Goal: Communication & Community: Share content

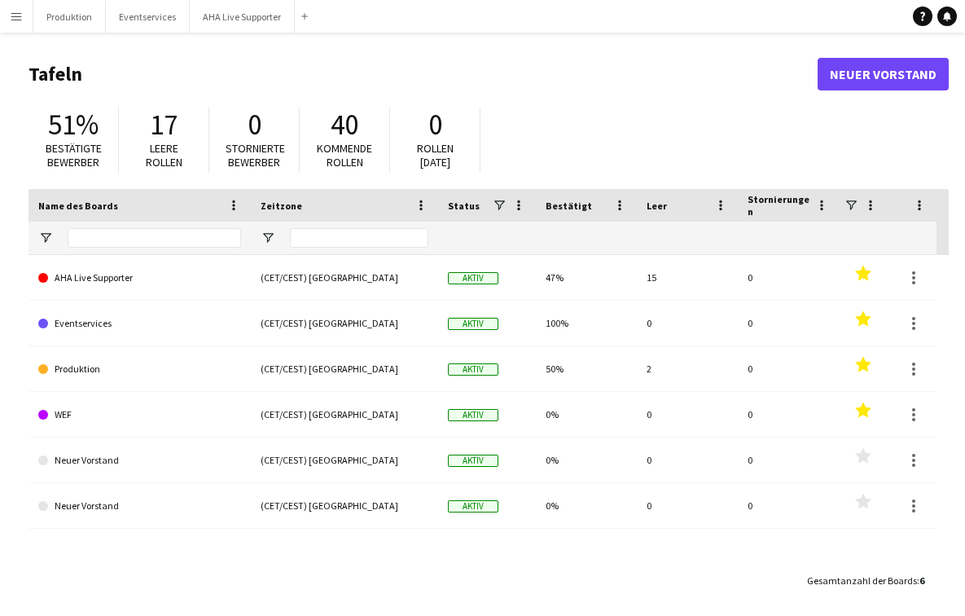
click at [23, 20] on button "Menü" at bounding box center [16, 16] width 33 height 33
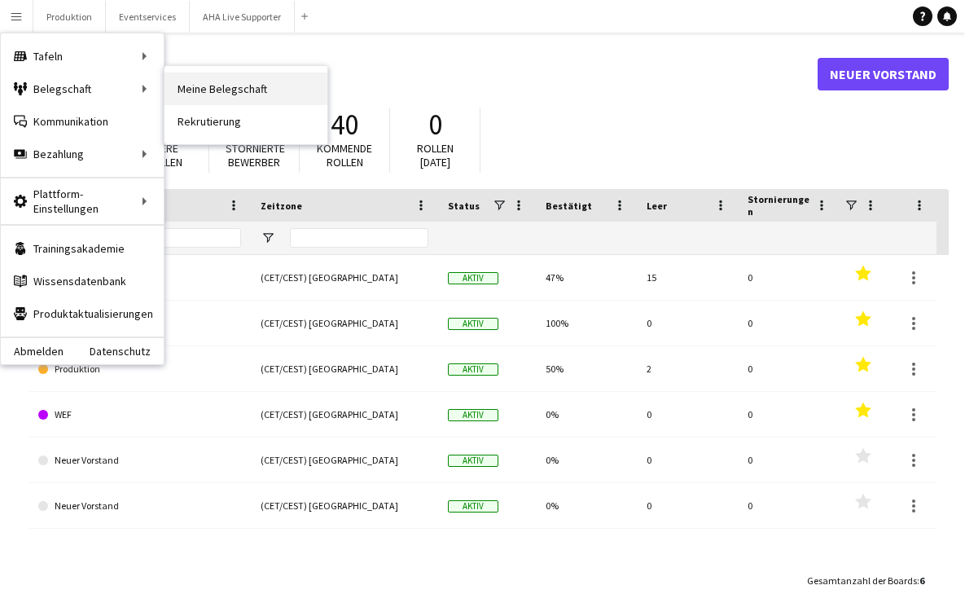
click at [205, 87] on link "Meine Belegschaft" at bounding box center [245, 88] width 163 height 33
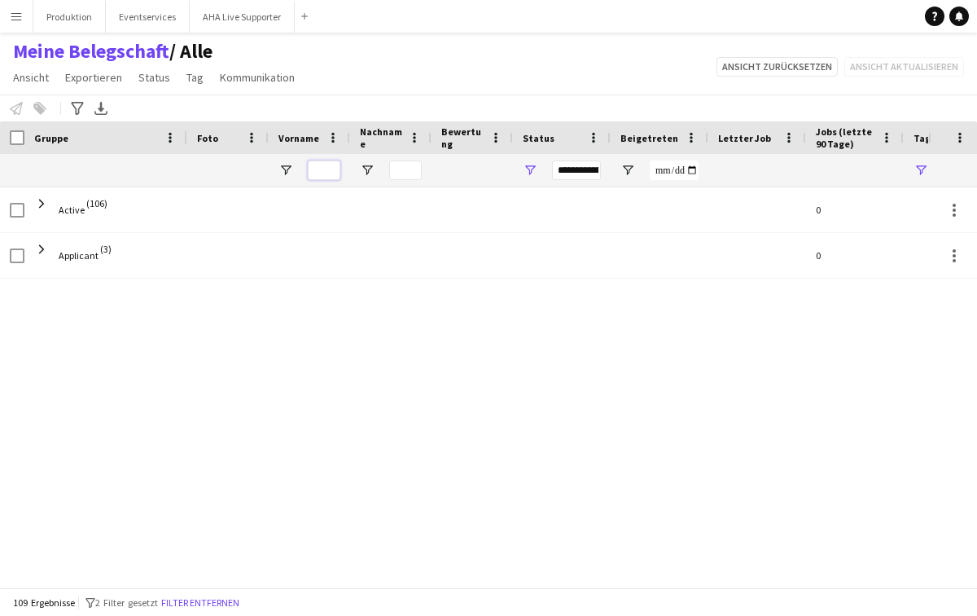
click at [329, 167] on input "Vorname Filtereingang" at bounding box center [324, 170] width 33 height 20
type input "****"
type input "**********"
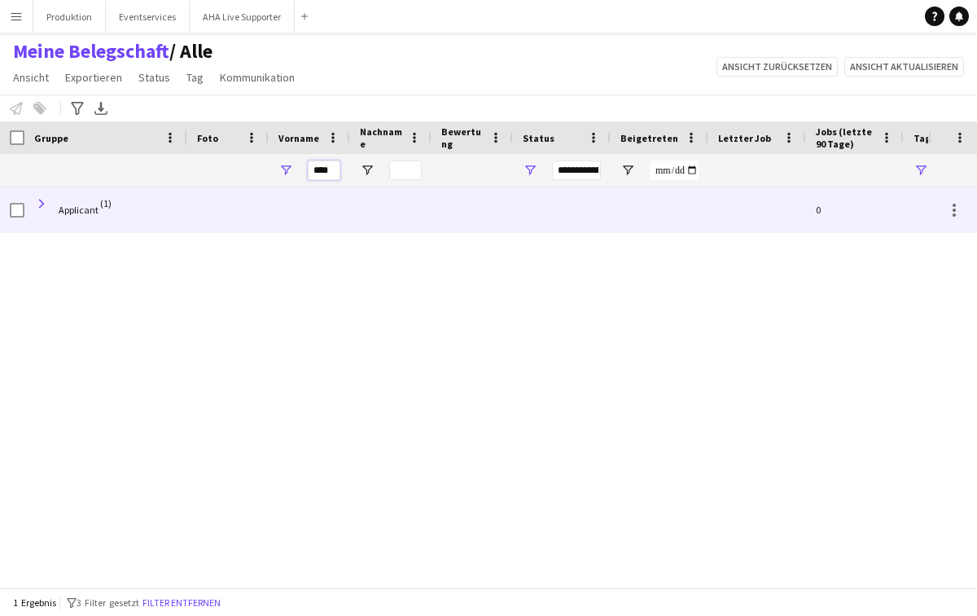
type input "****"
click at [46, 207] on span at bounding box center [41, 203] width 15 height 15
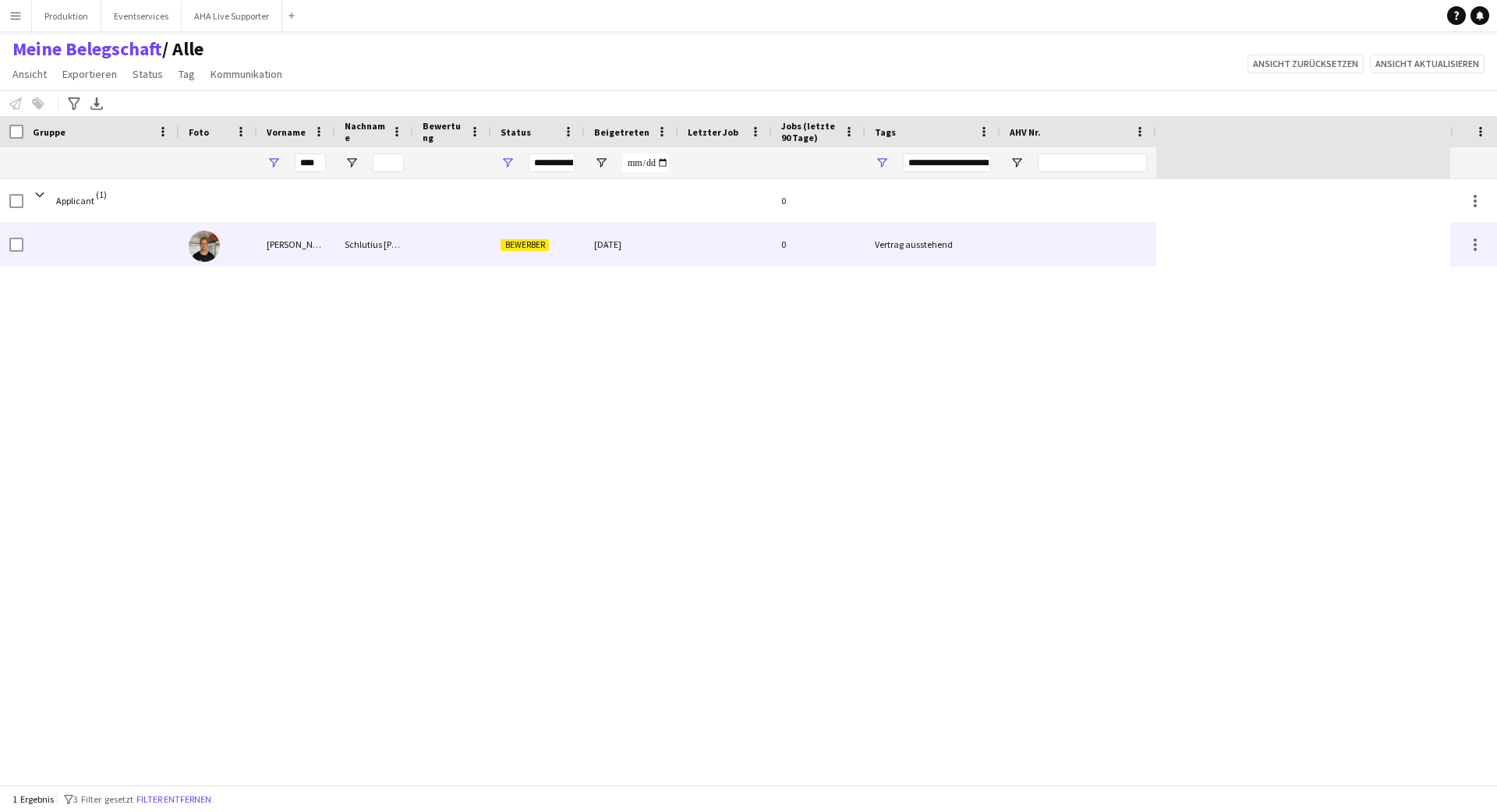
click at [510, 253] on div "Bewerber" at bounding box center [538, 244] width 94 height 43
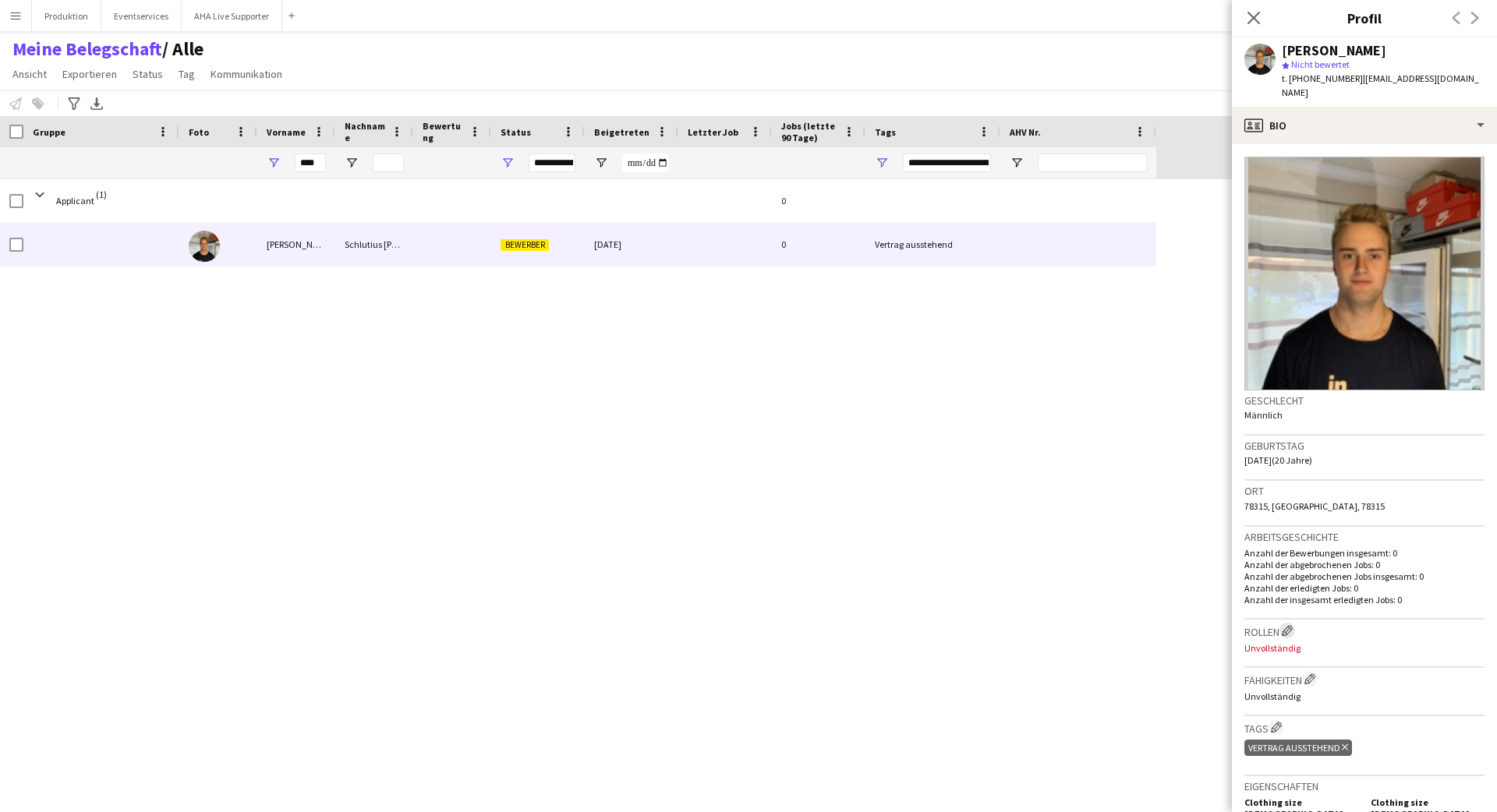
click at [935, 589] on app-icon "Crew-Unternehmensrollen bearbeiten" at bounding box center [1287, 630] width 11 height 11
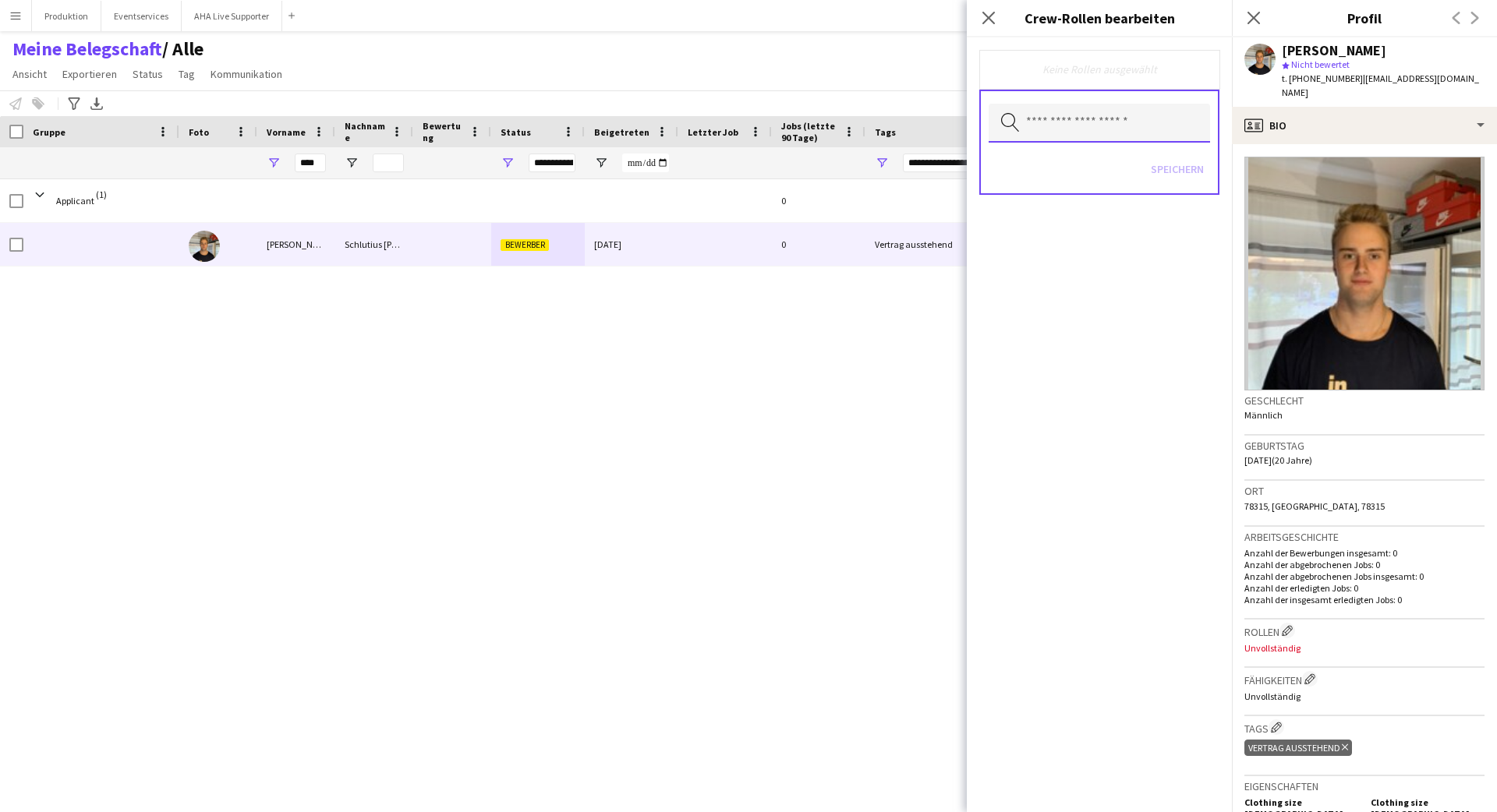
click at [935, 125] on input "text" at bounding box center [1099, 123] width 221 height 39
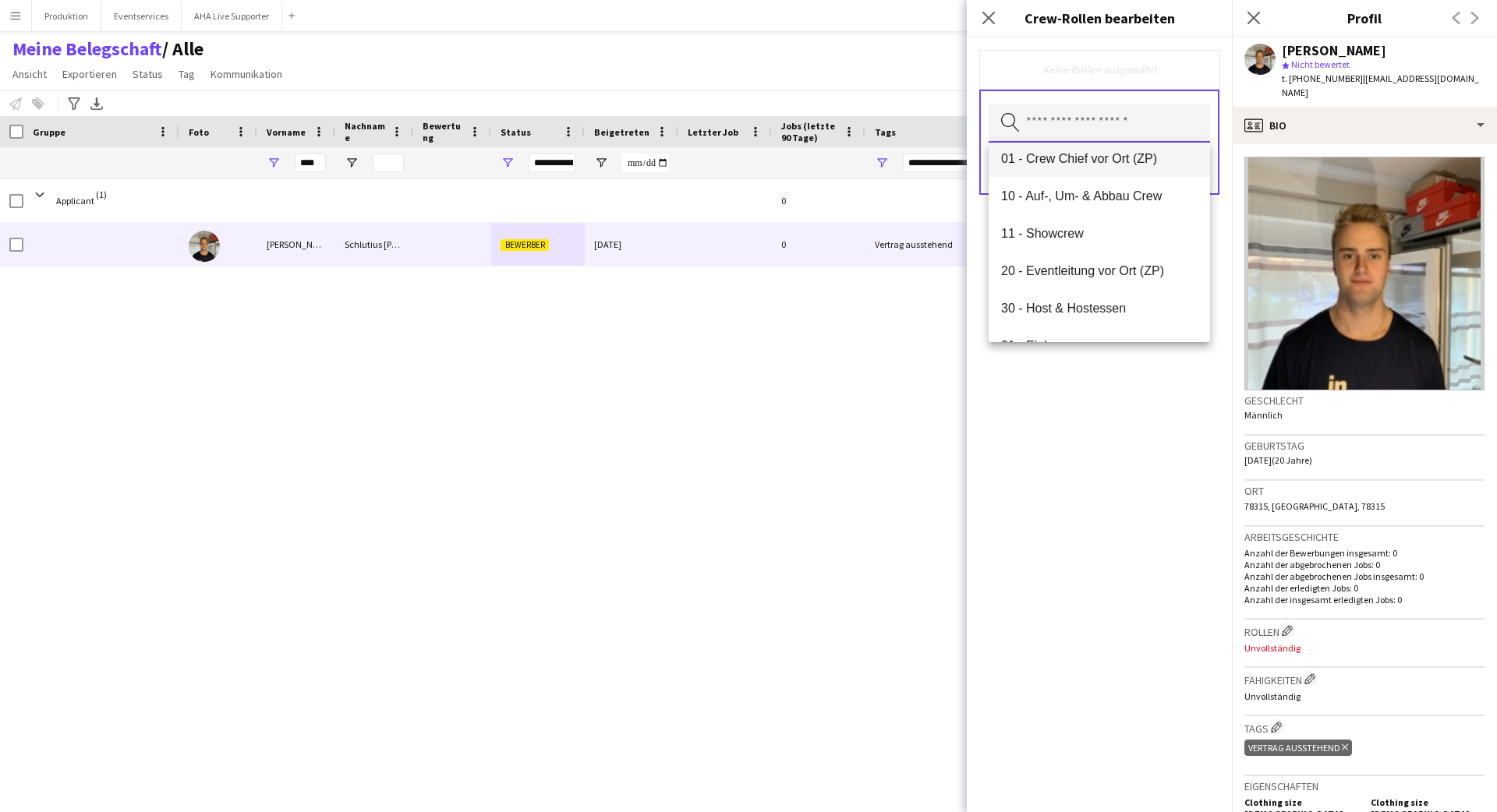
scroll to position [147, 0]
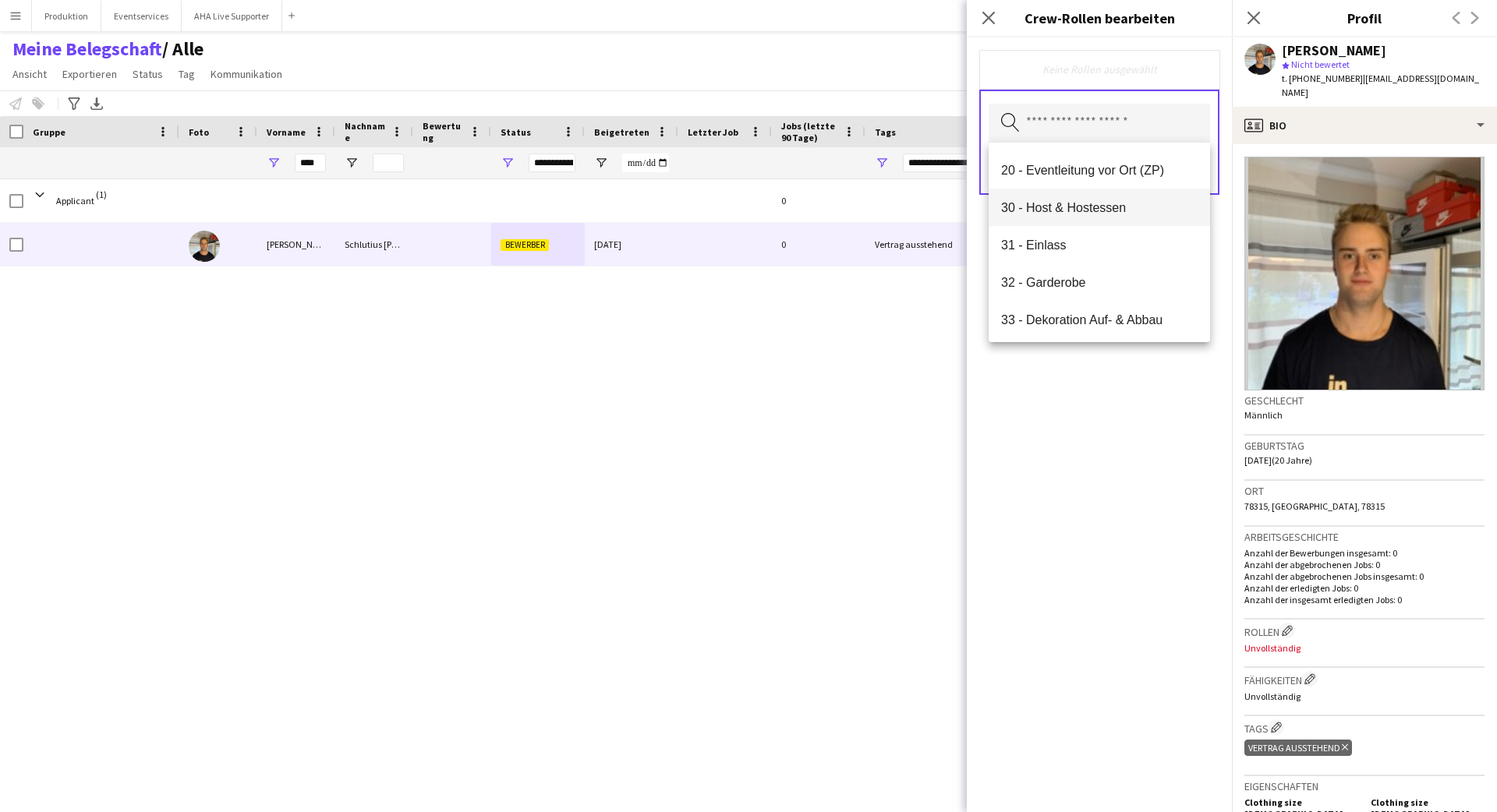
click at [935, 207] on span "30 - Host & Hostessen" at bounding box center [1100, 207] width 196 height 14
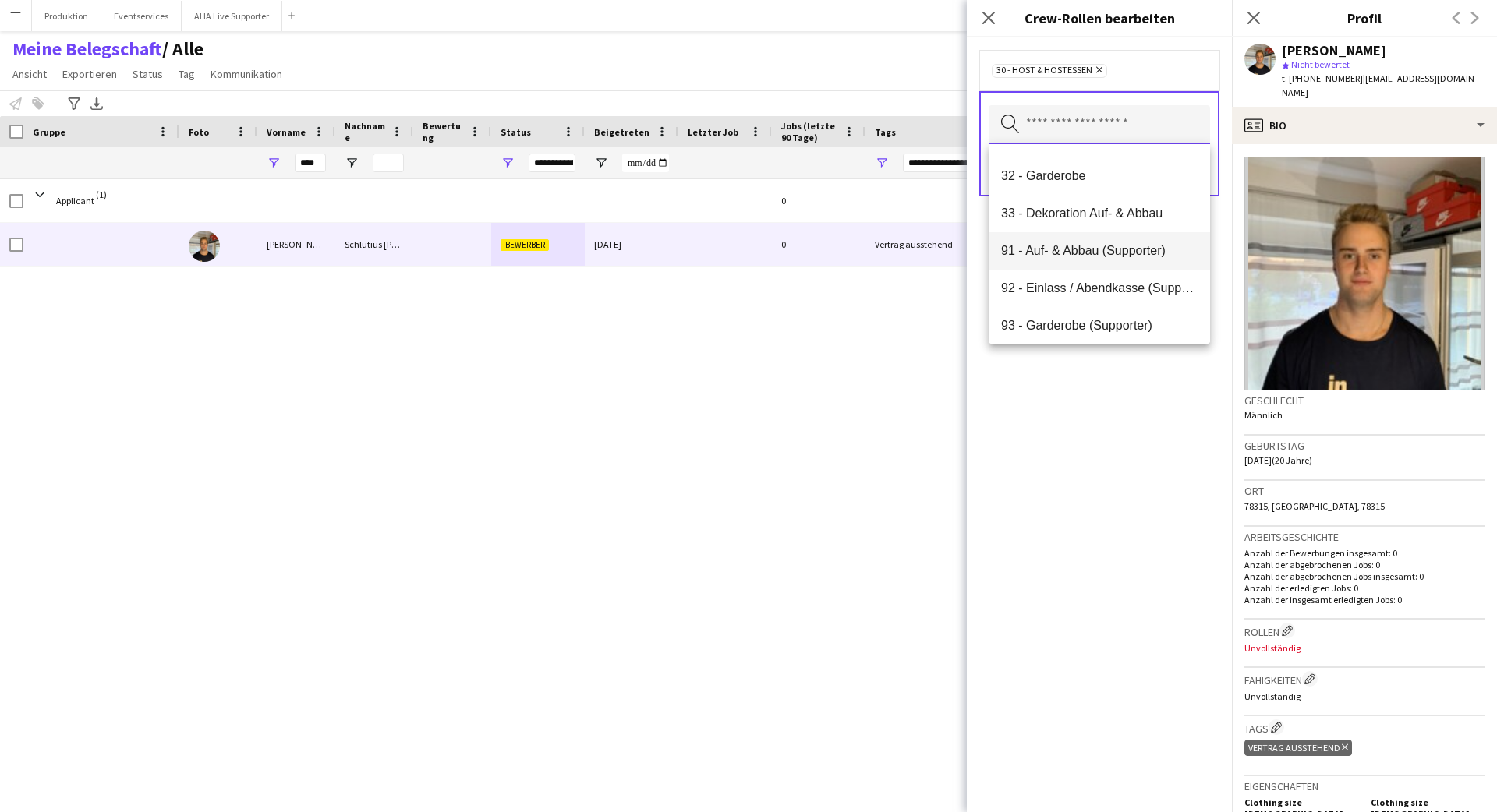
scroll to position [225, 0]
click at [935, 163] on span "32 - Garderobe" at bounding box center [1100, 169] width 196 height 14
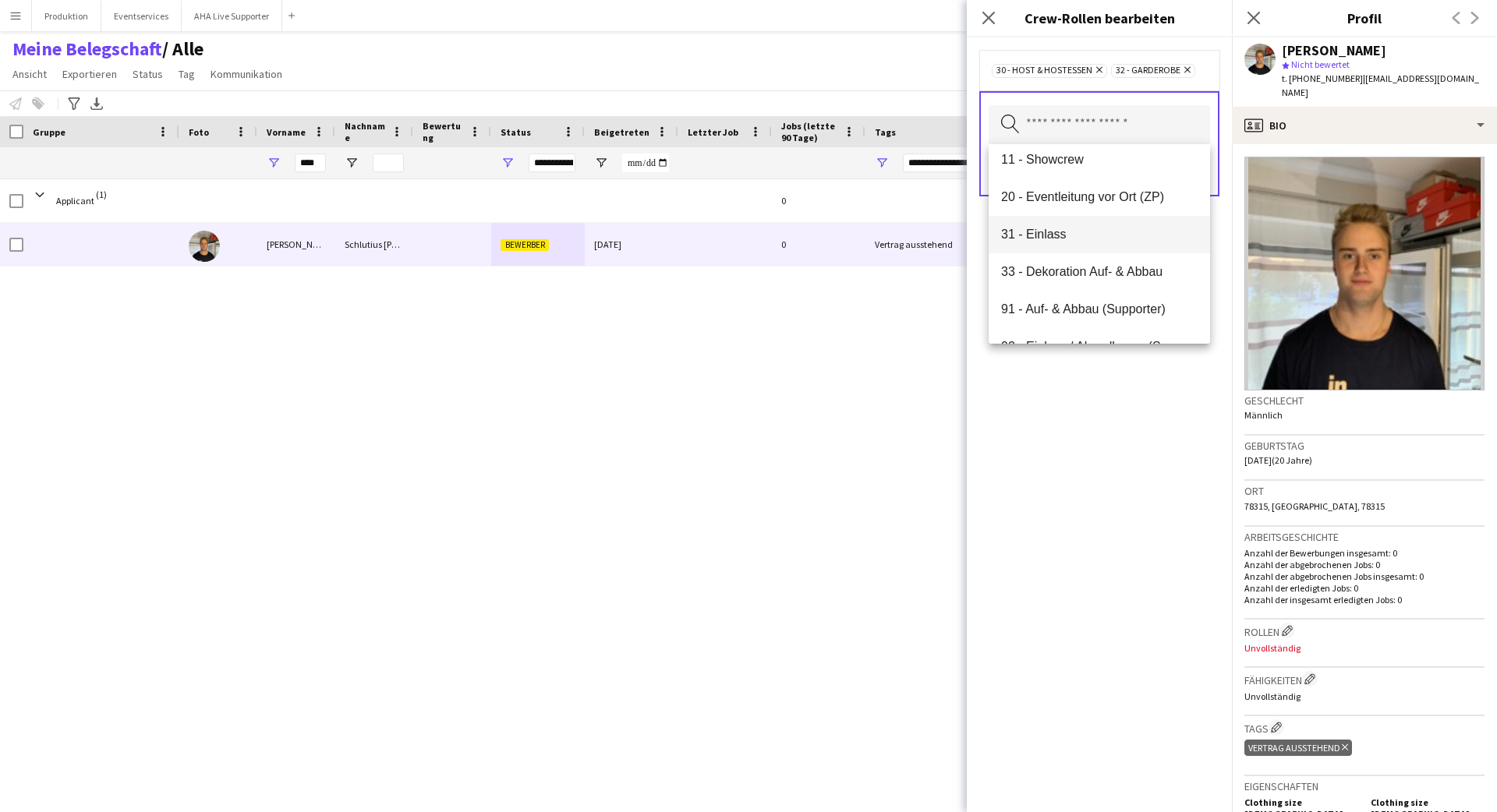
click at [935, 241] on span "31 - Einlass" at bounding box center [1100, 234] width 196 height 14
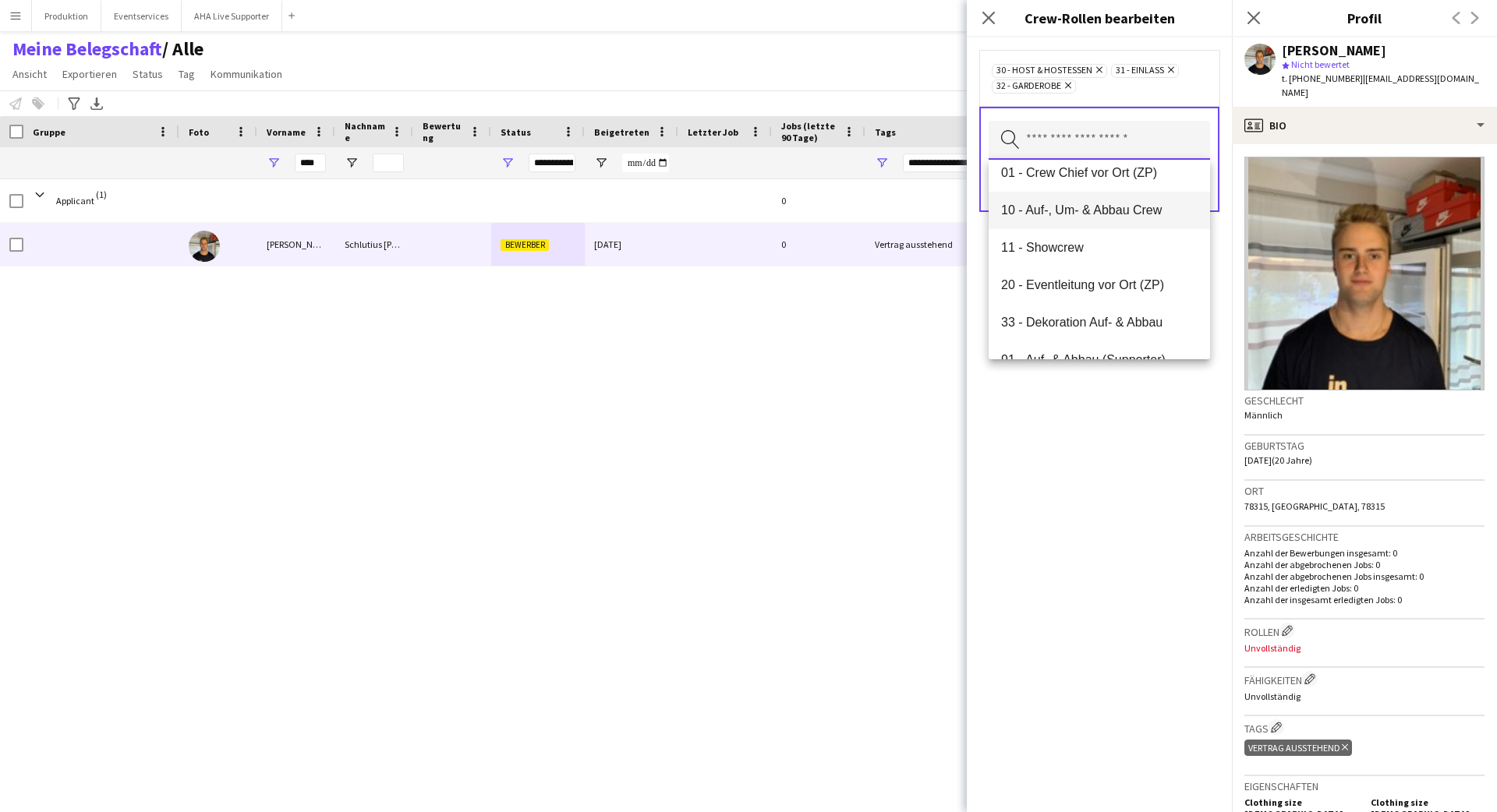
scroll to position [149, 0]
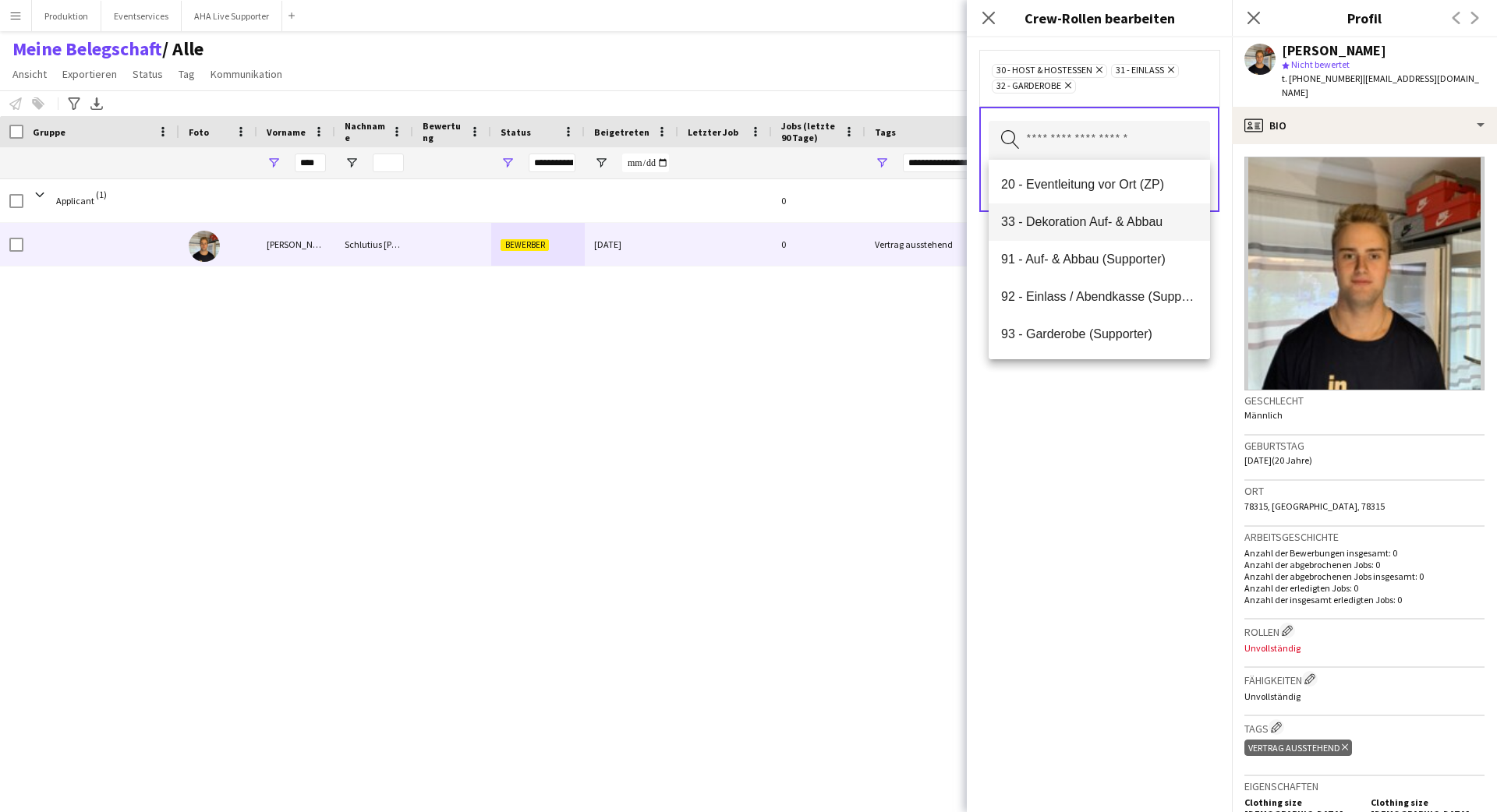
click at [935, 224] on span "33 - Dekoration Auf- & Abbau" at bounding box center [1100, 221] width 196 height 14
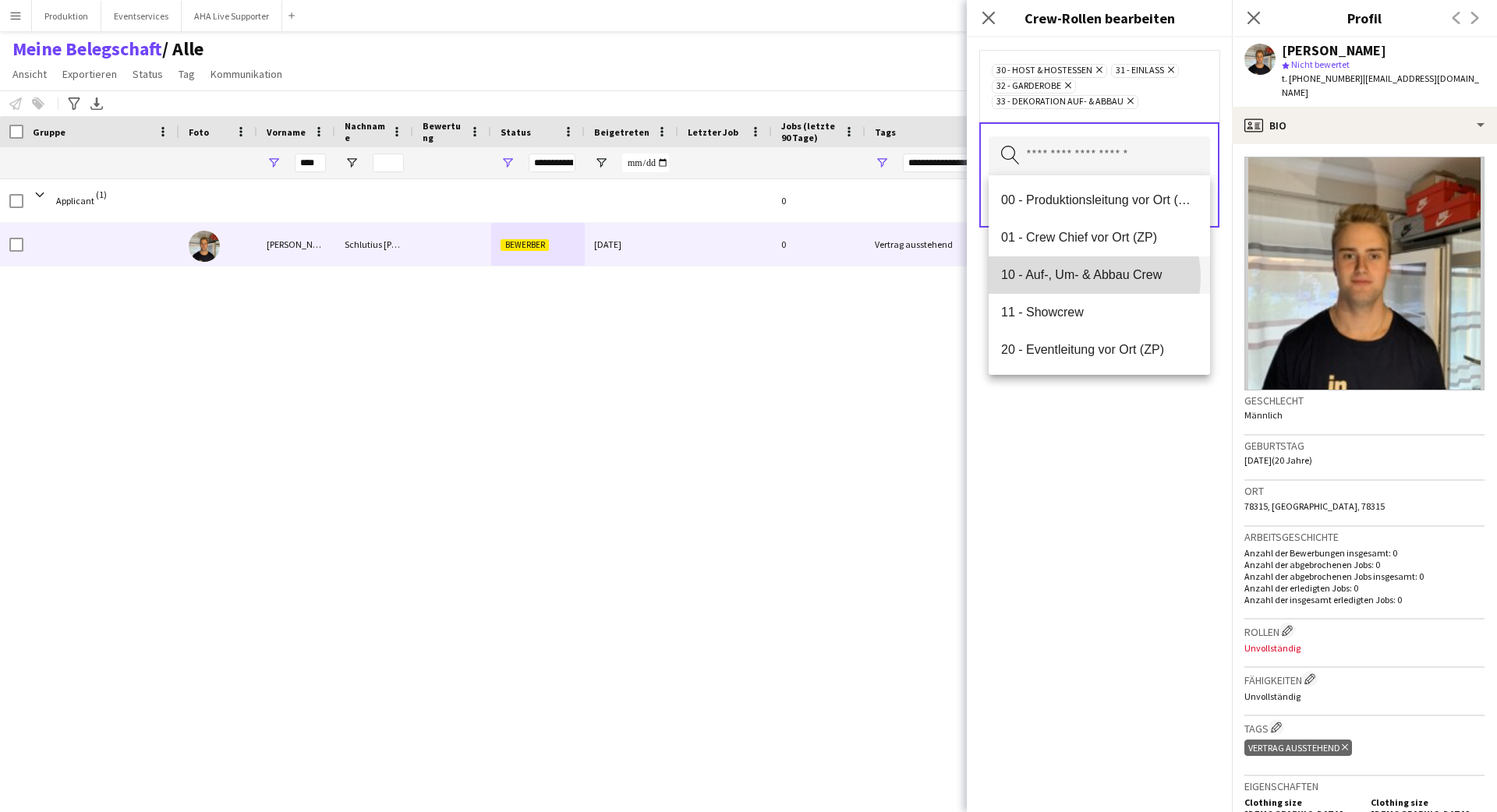
click at [935, 278] on span "10 - Auf-, Um- & Abbau Crew" at bounding box center [1100, 274] width 196 height 14
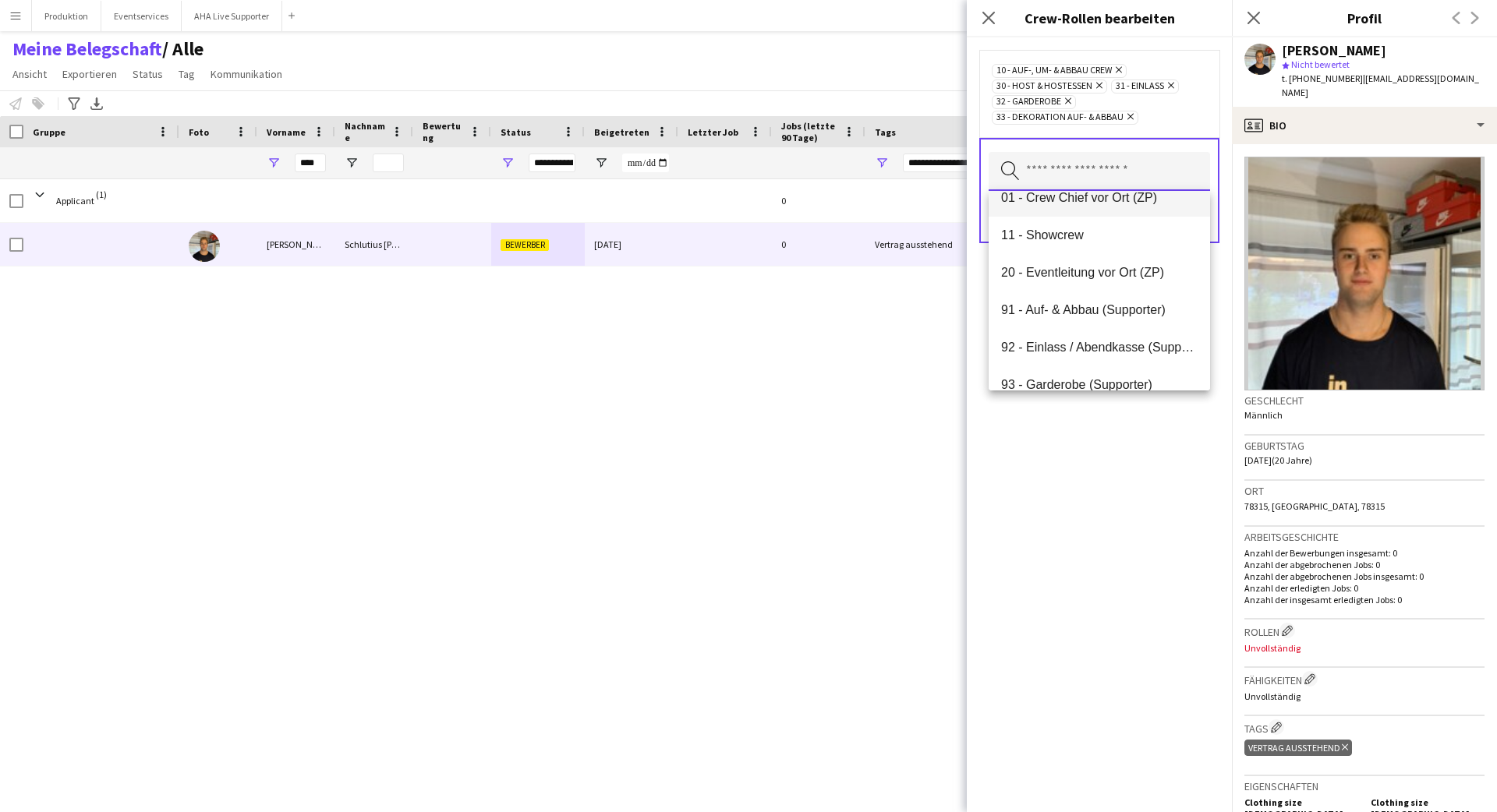
scroll to position [75, 0]
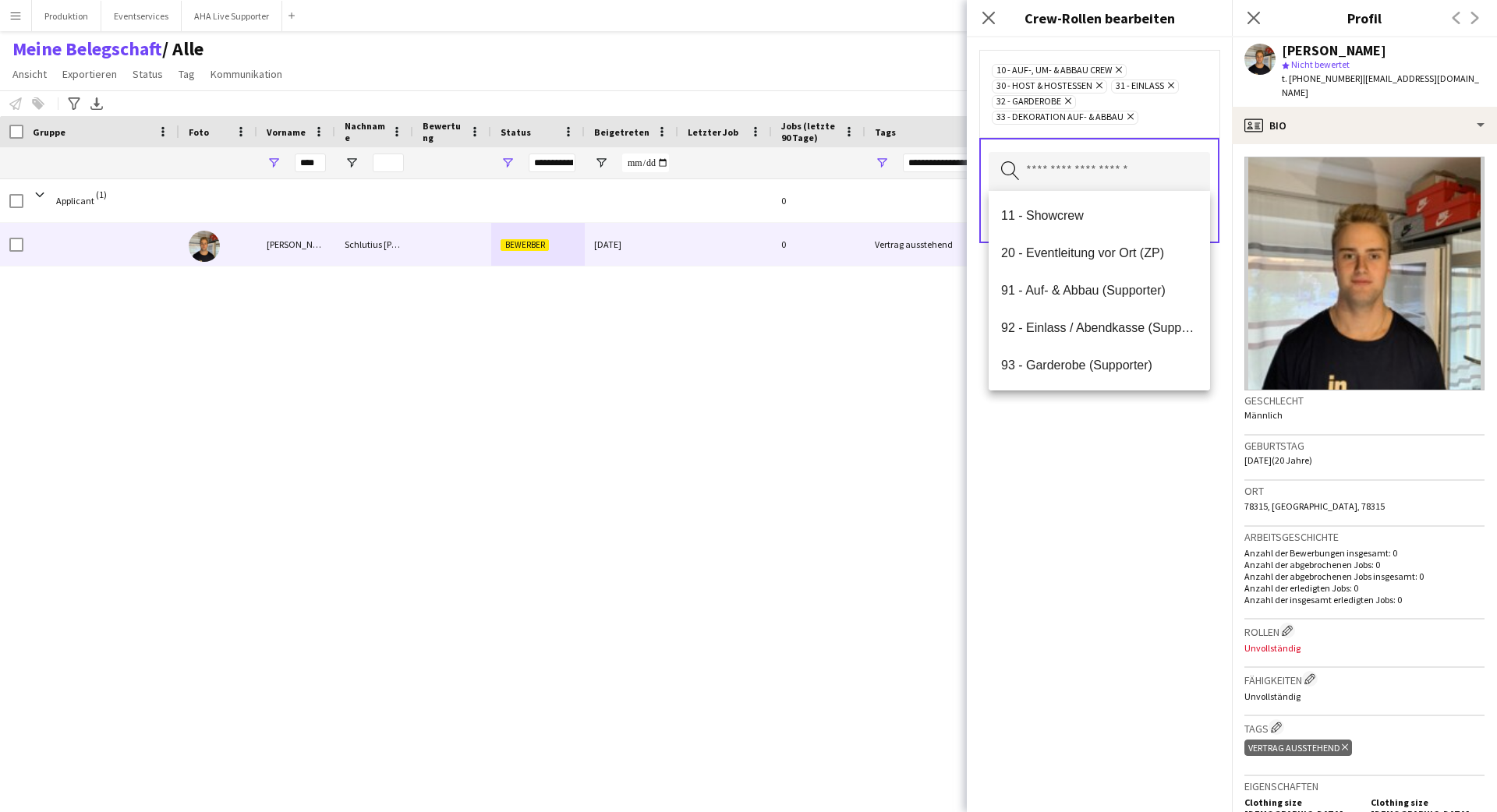
click at [935, 411] on div "10 - Auf-, Um- & Abbau Crew Entfernen 30 - Host & Hostessen Entfernen 31 - Einl…" at bounding box center [1100, 424] width 265 height 775
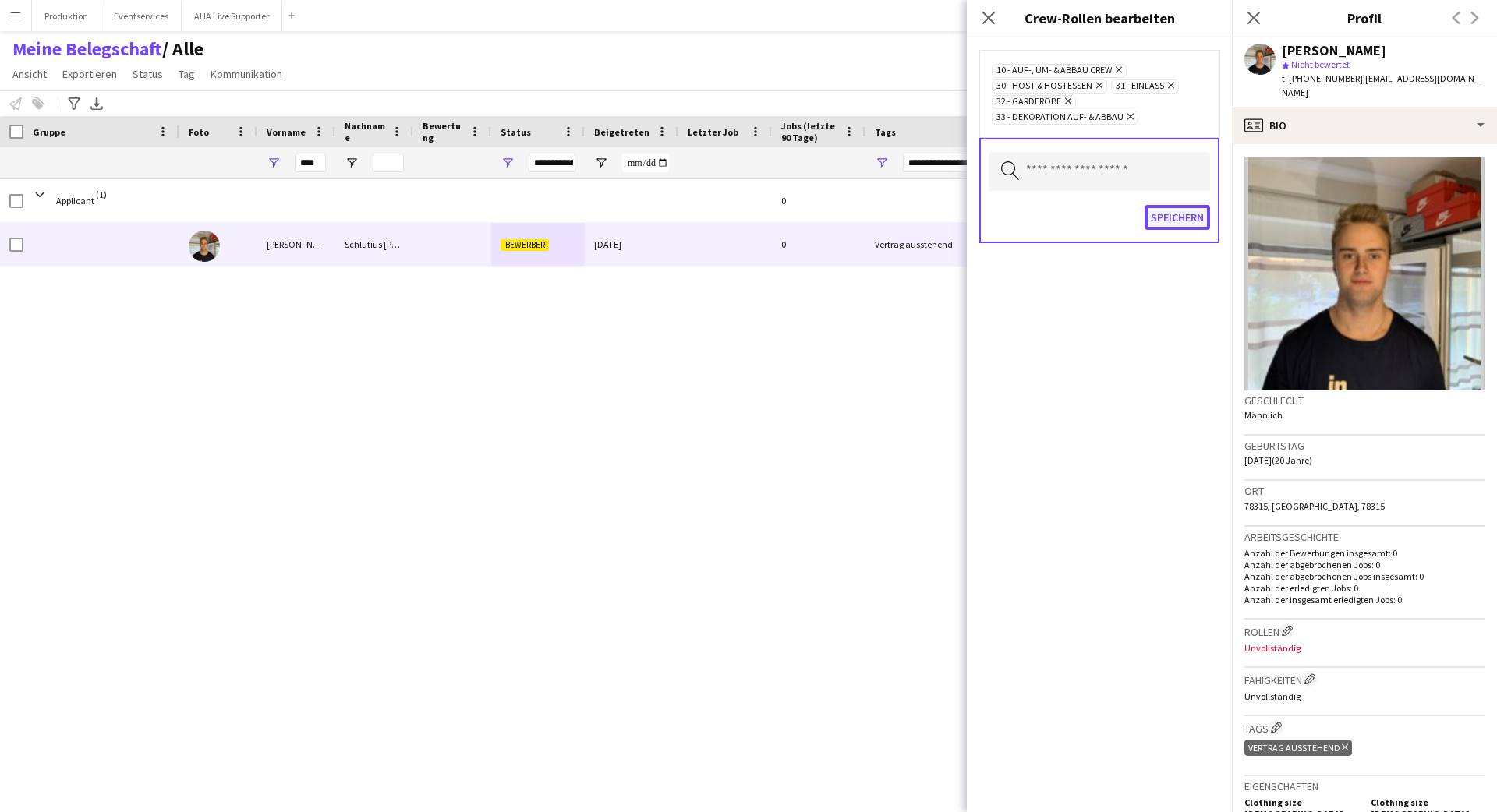
click at [935, 218] on button "Speichern" at bounding box center [1177, 217] width 65 height 25
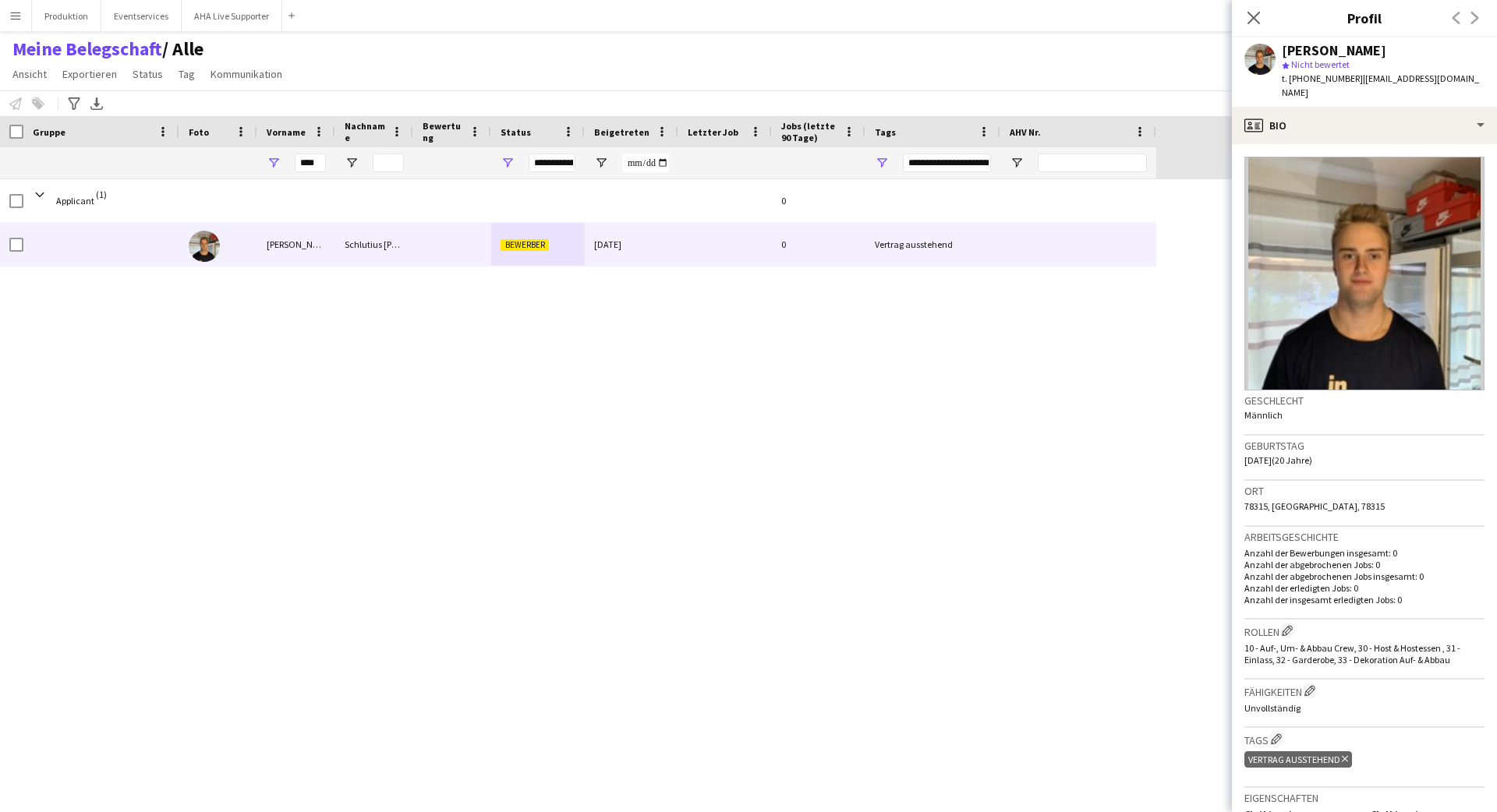
scroll to position [271, 0]
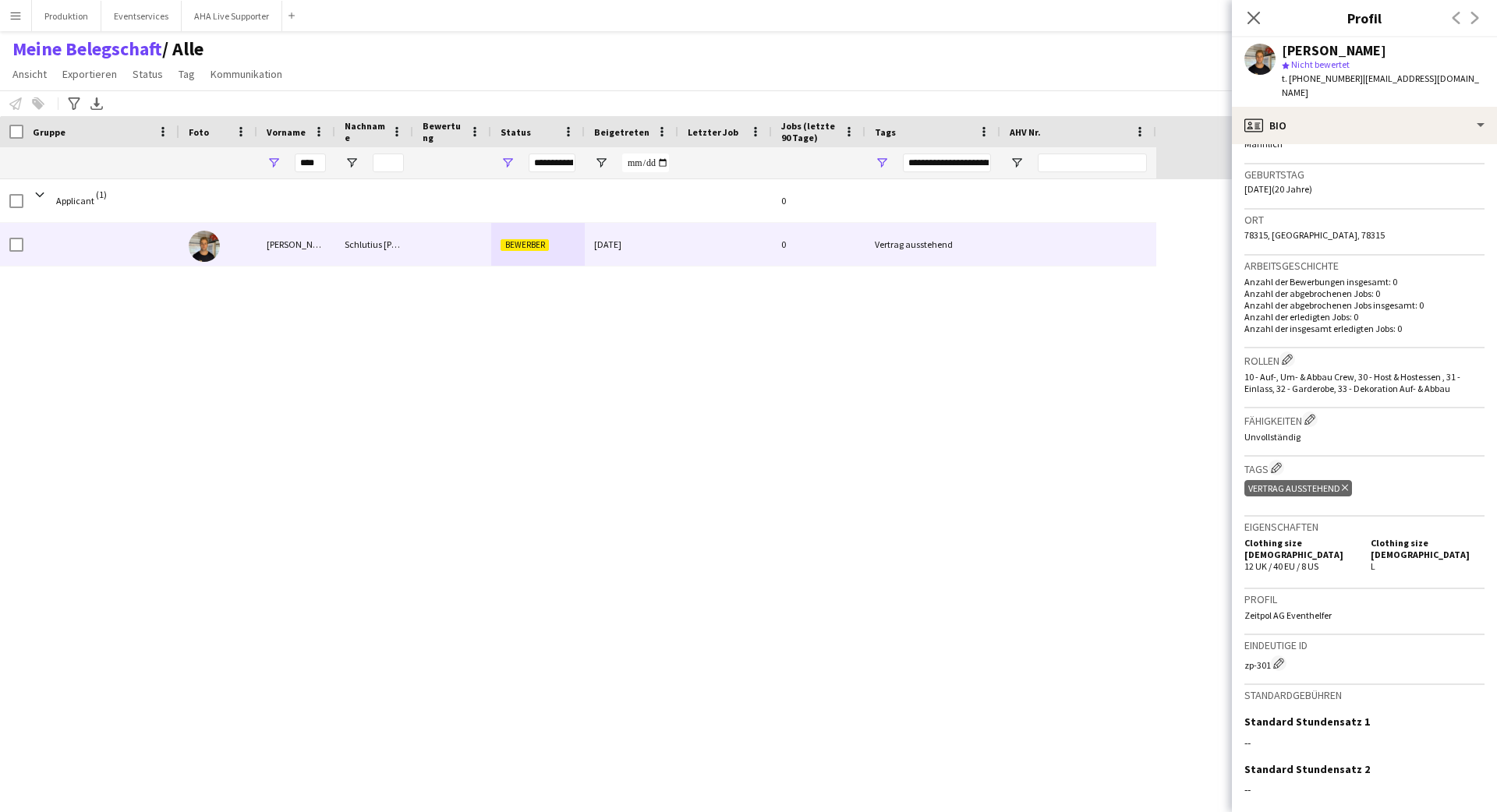
click at [935, 481] on div "Vertrag ausstehend Tag löschen" at bounding box center [1299, 488] width 107 height 16
click at [935, 484] on icon "Tag löschen" at bounding box center [1345, 488] width 7 height 10
type input "***"
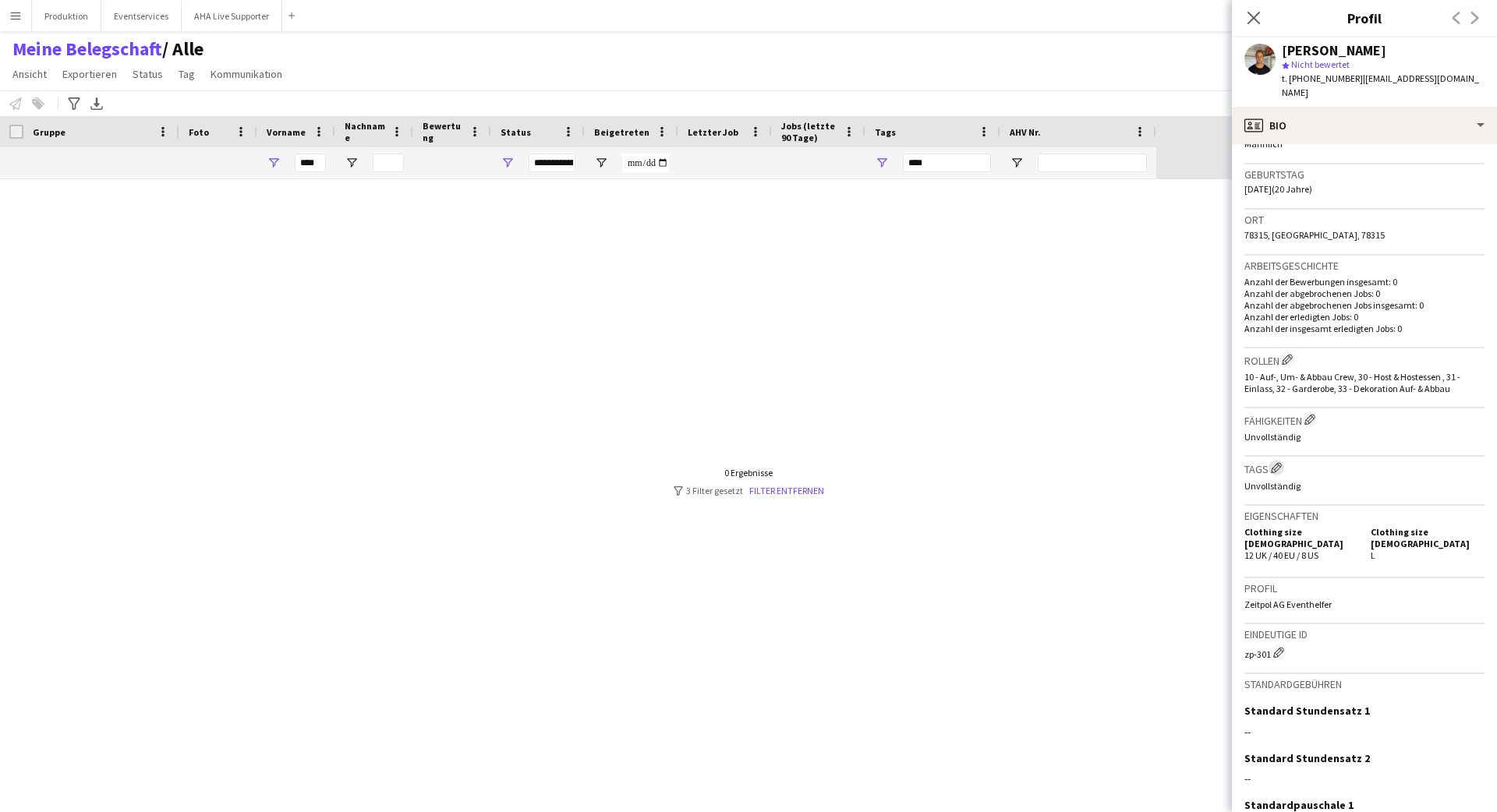
click at [935, 462] on app-icon "Besetzten Unternehmens-Tags bearbeiten" at bounding box center [1276, 467] width 11 height 11
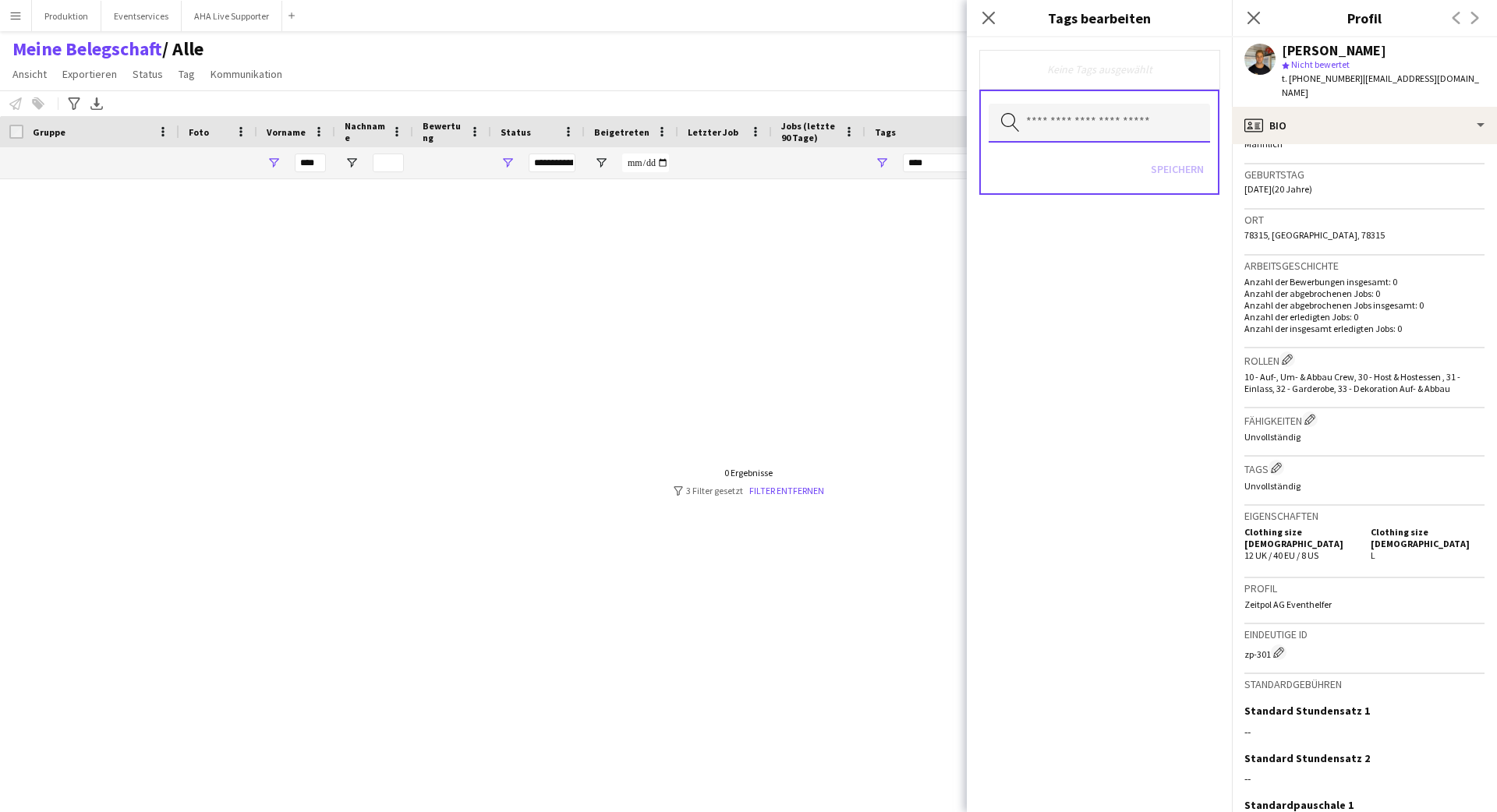
click at [935, 121] on input "text" at bounding box center [1099, 123] width 221 height 39
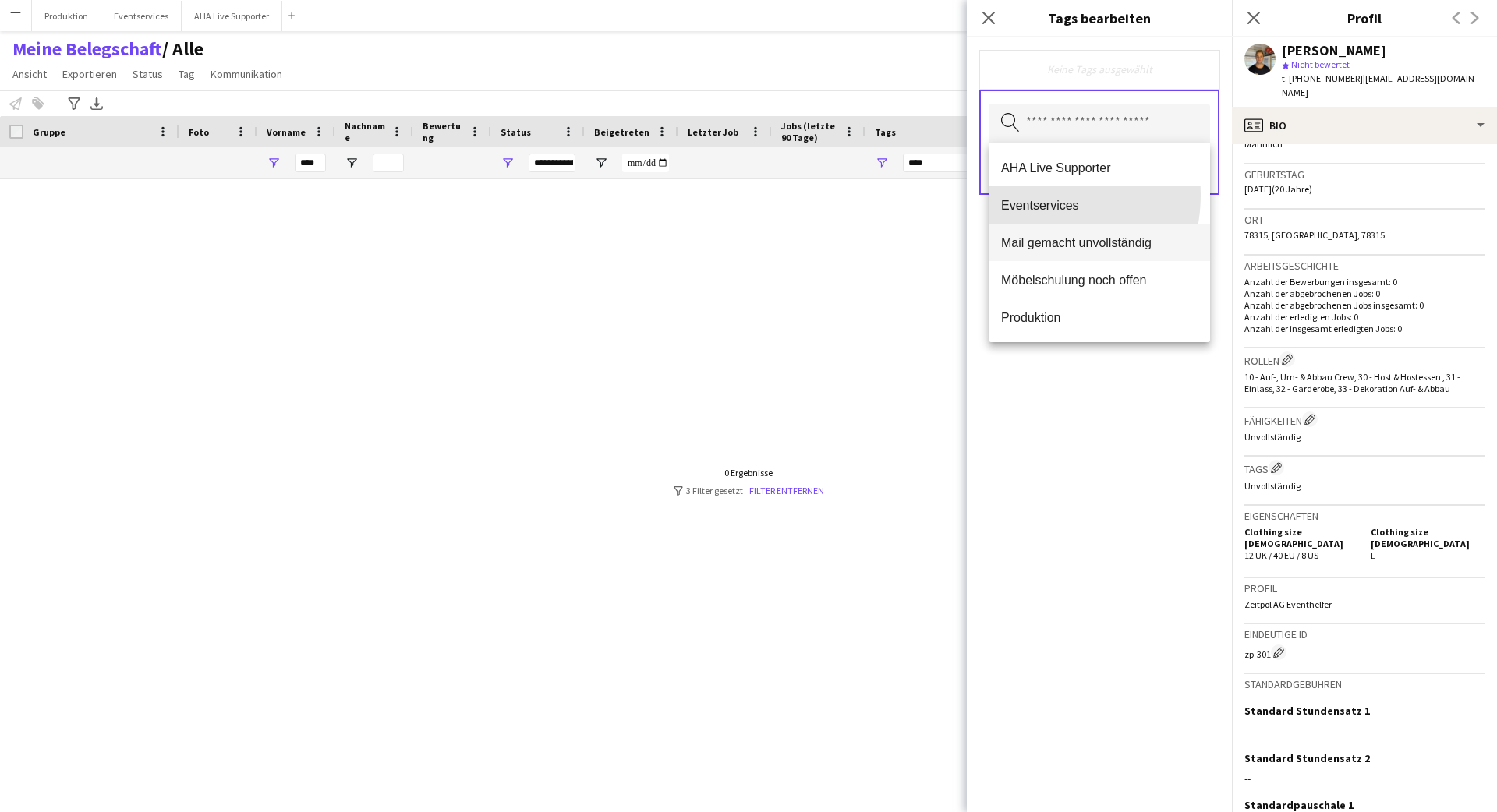
click at [935, 195] on mat-option "Eventservices" at bounding box center [1099, 205] width 221 height 37
click at [935, 279] on span "Produktion" at bounding box center [1100, 281] width 196 height 14
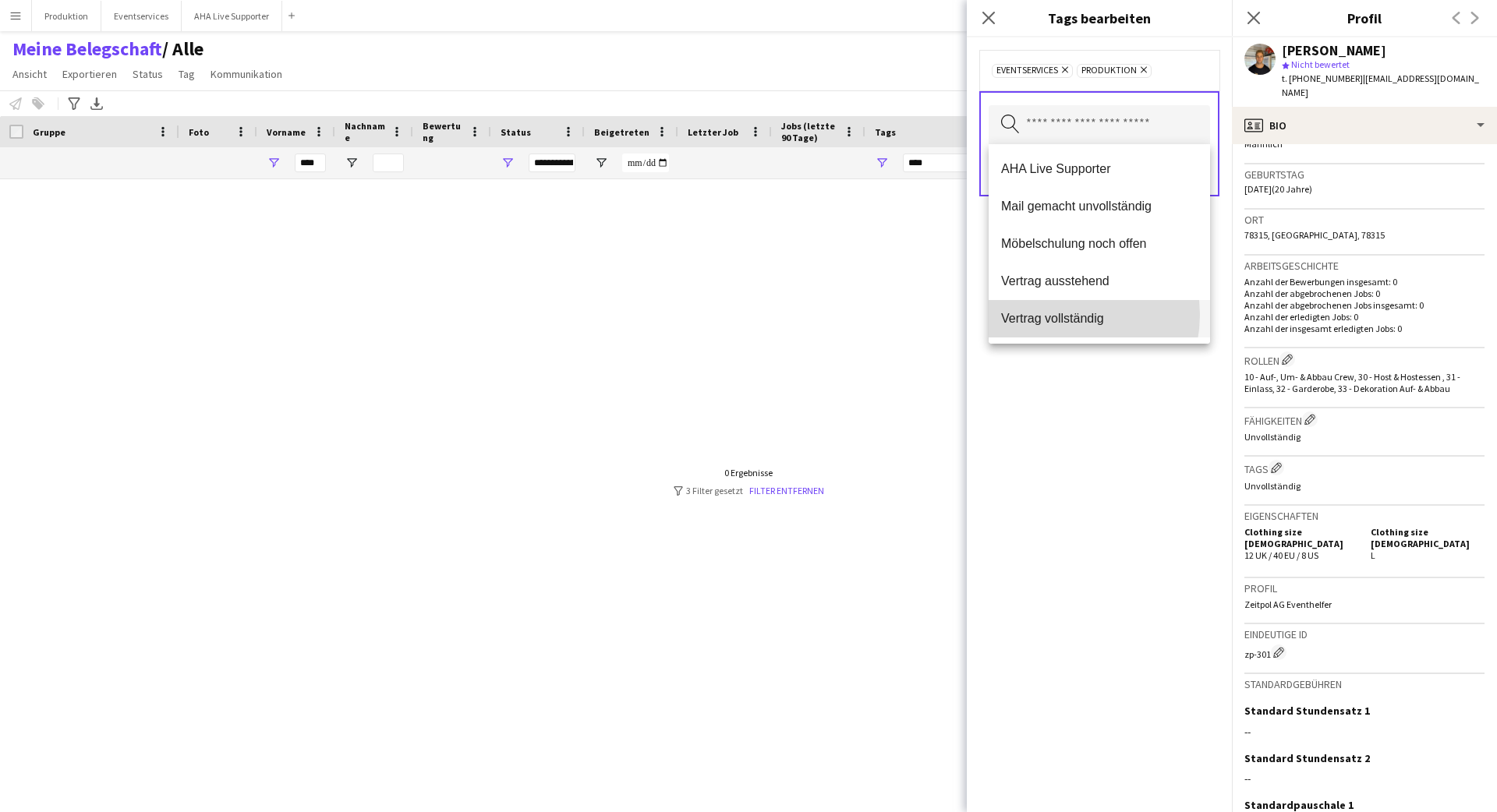
click at [935, 315] on span "Vertrag vollständig" at bounding box center [1100, 318] width 196 height 14
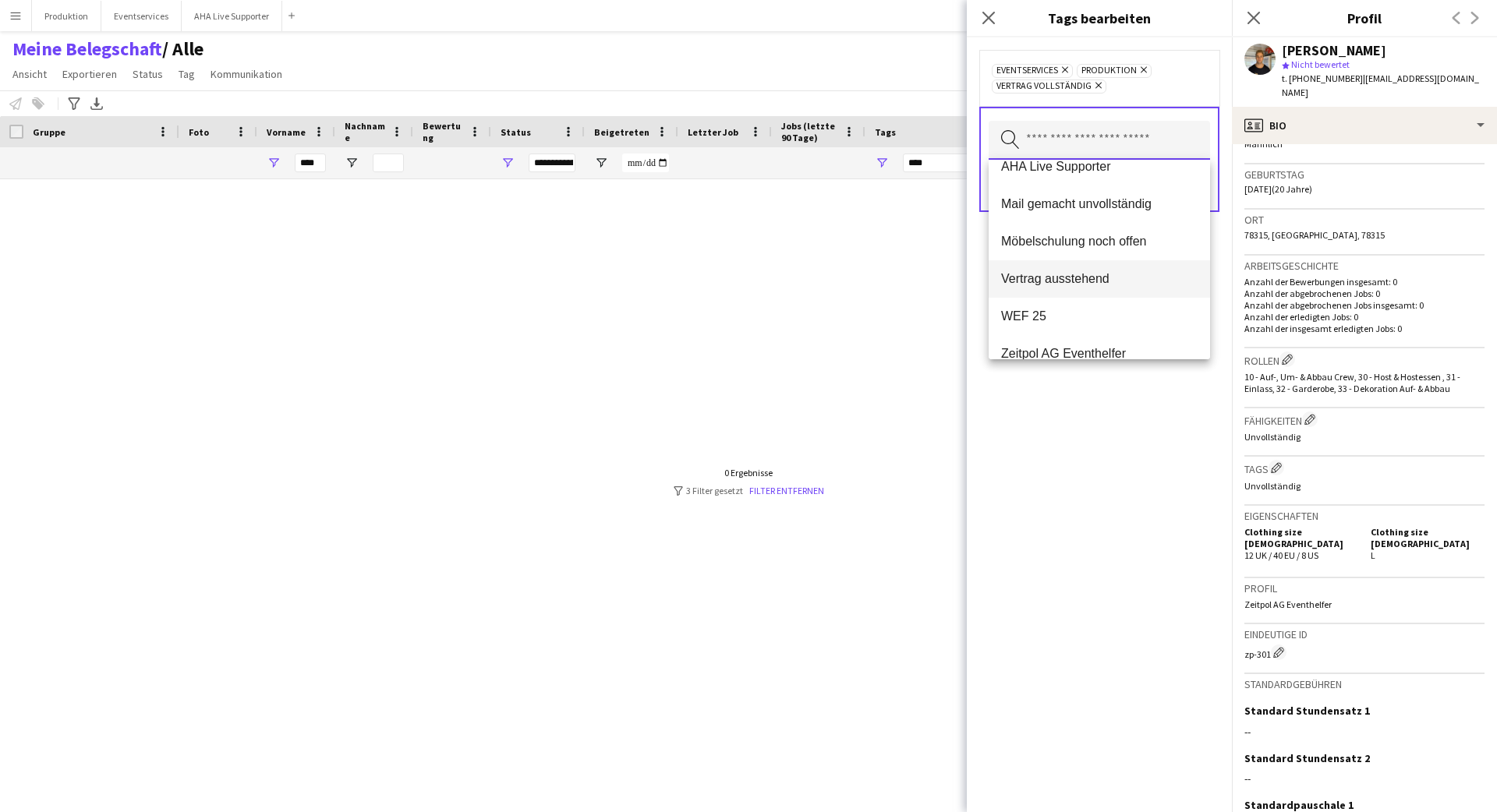
scroll to position [20, 0]
click at [935, 237] on span "Möbelschulung noch offen" at bounding box center [1100, 238] width 196 height 14
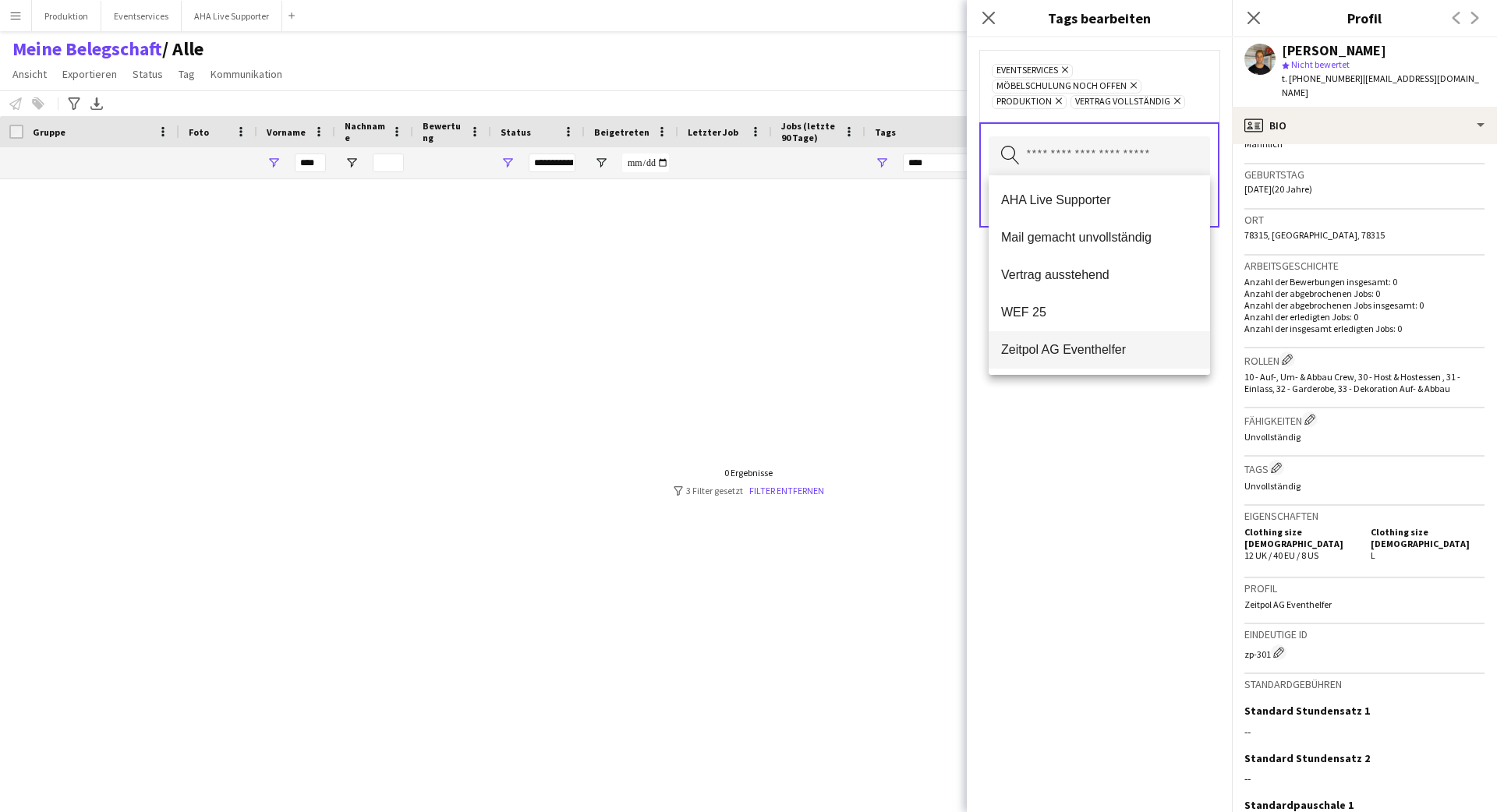
click at [935, 354] on span "Zeitpol AG Eventhelfer" at bounding box center [1100, 349] width 196 height 14
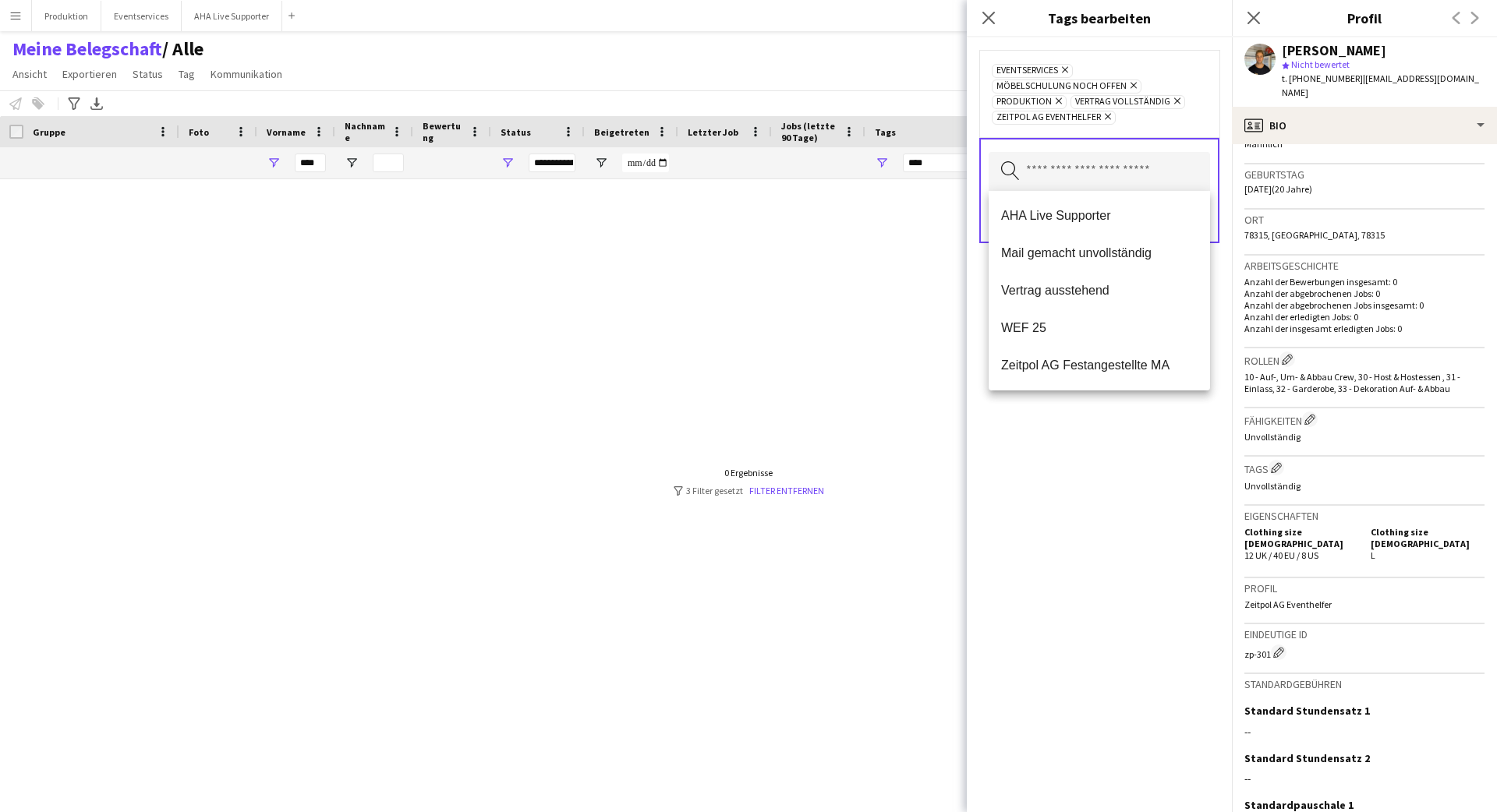
click at [935, 443] on div "Eventservices Entfernen Möbelschulung noch offen Entfernen Produktion Entfernen…" at bounding box center [1100, 424] width 265 height 775
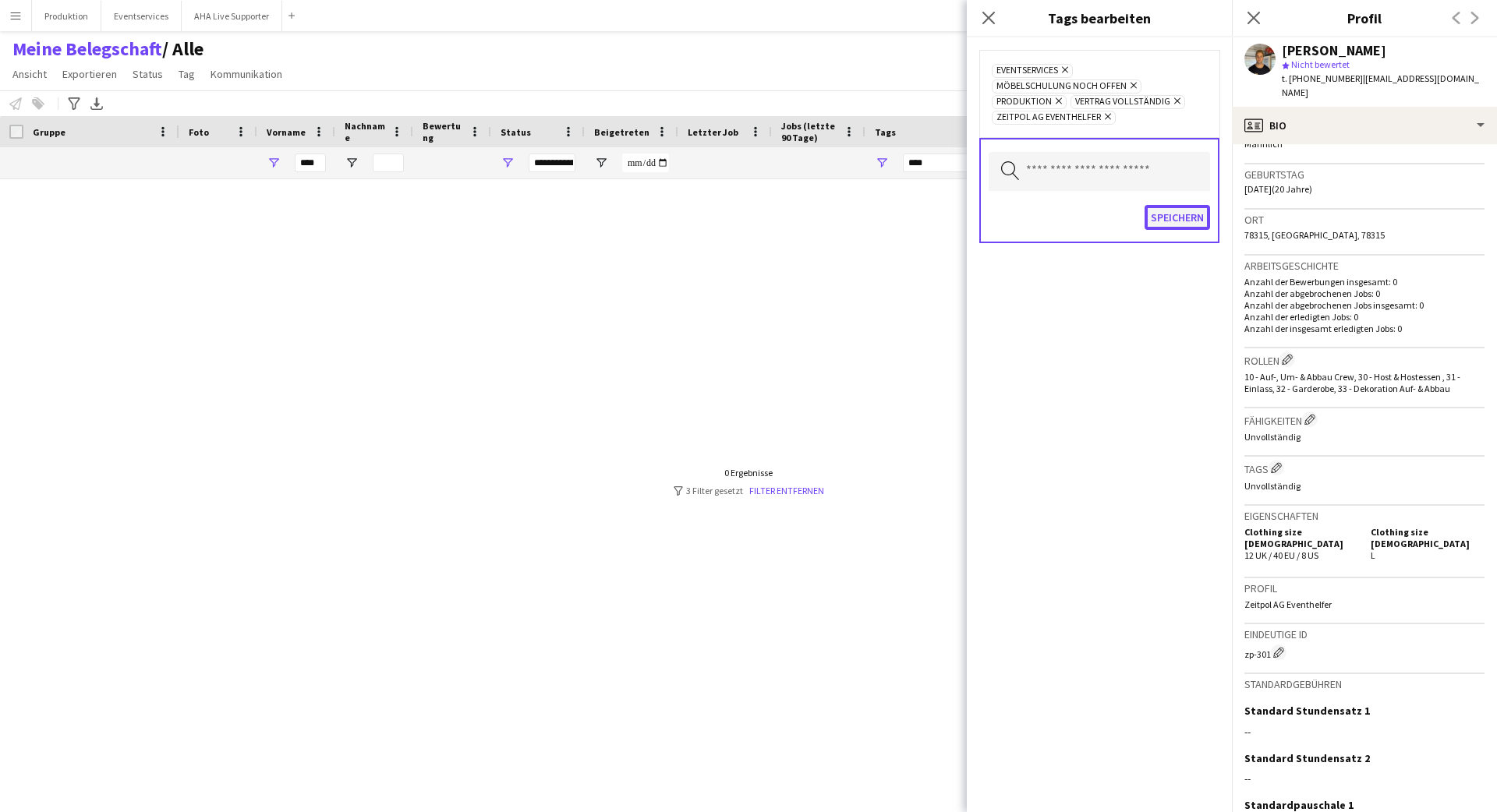
click at [935, 217] on button "Speichern" at bounding box center [1177, 217] width 65 height 25
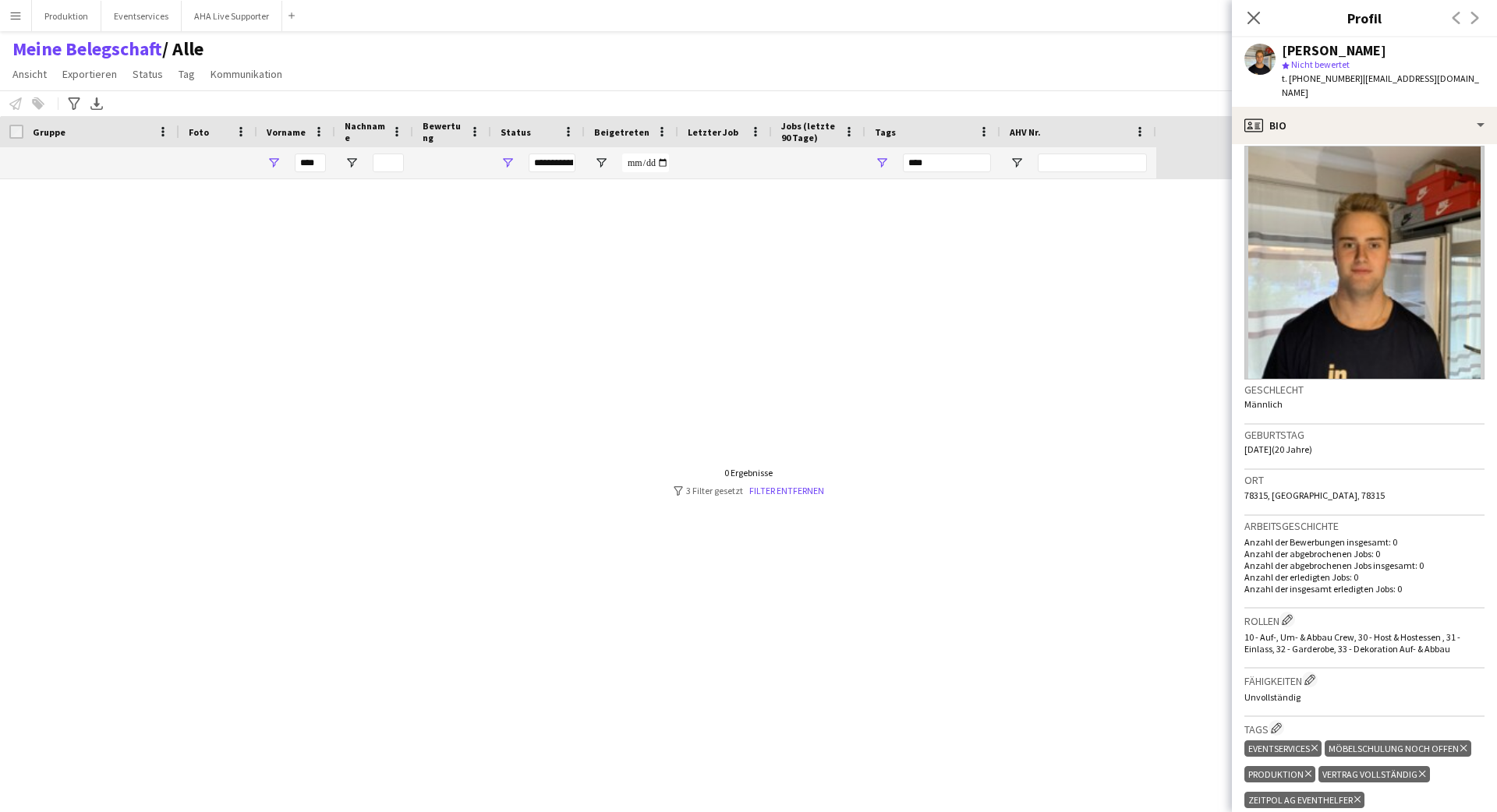
scroll to position [0, 0]
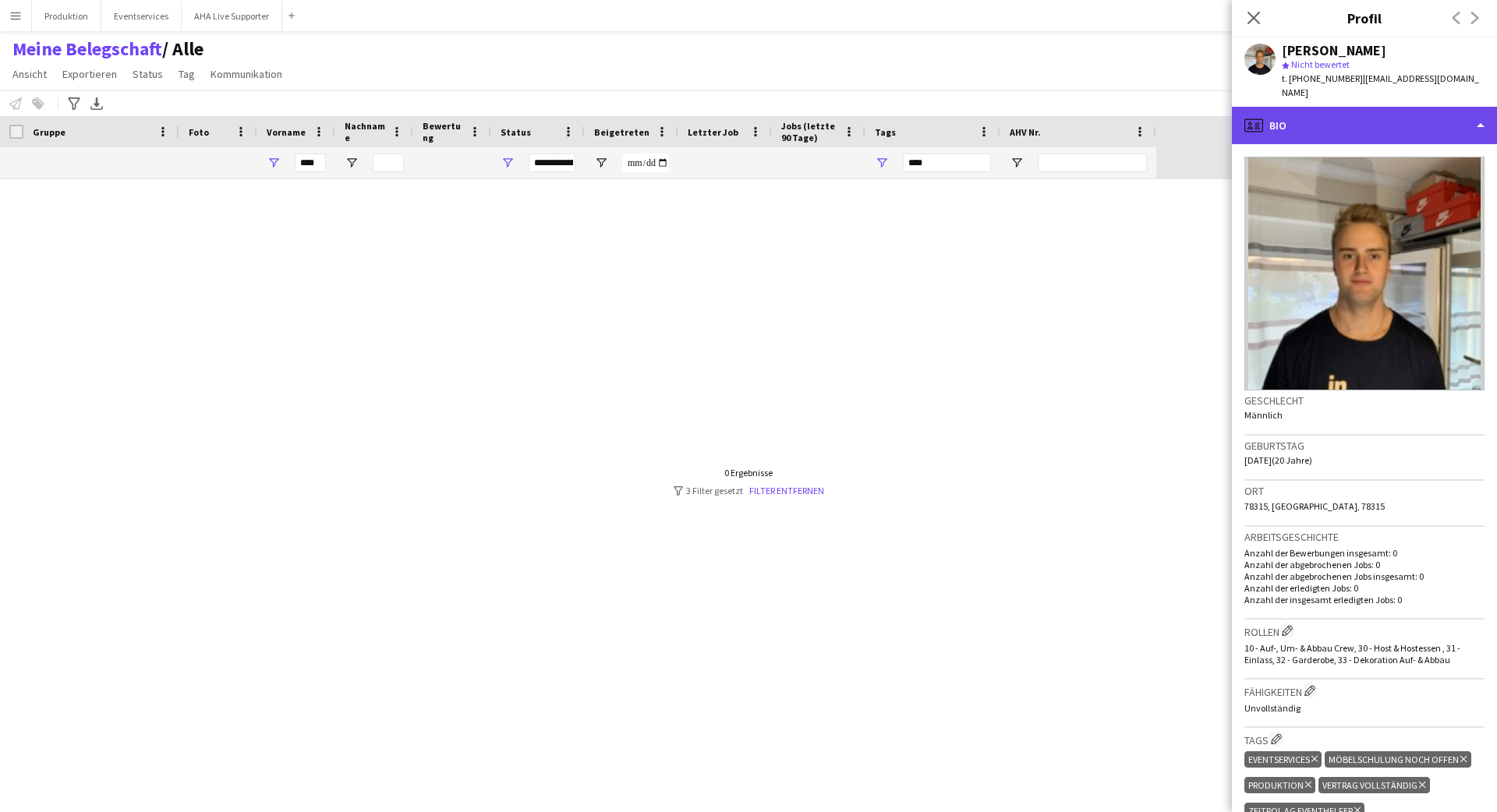
click at [935, 111] on div "profile Bio" at bounding box center [1365, 125] width 265 height 37
click at [935, 110] on div "profile Bio" at bounding box center [1365, 125] width 265 height 37
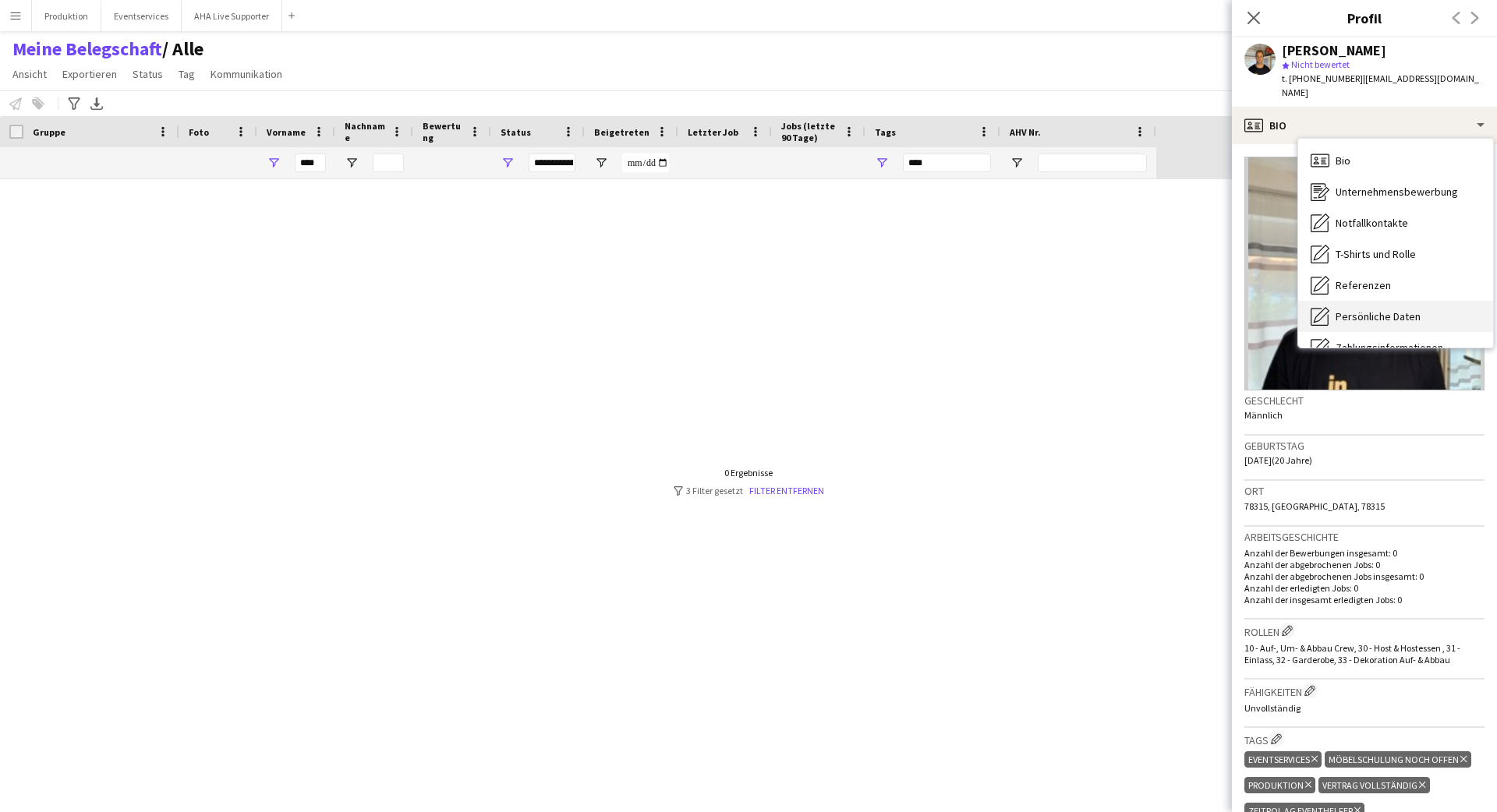
click at [935, 309] on span "Persönliche Daten" at bounding box center [1378, 316] width 85 height 14
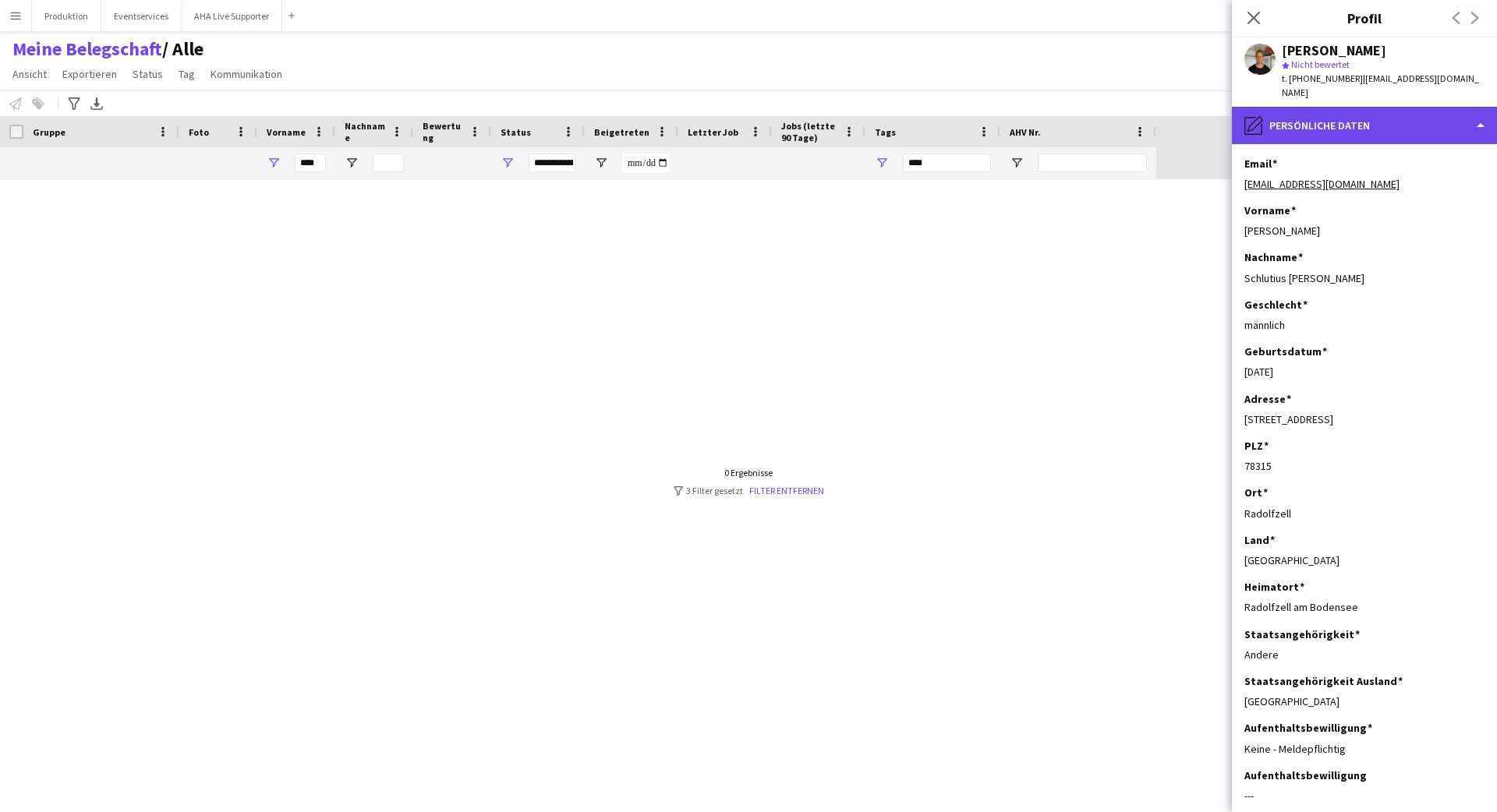
click at [935, 107] on div "pencil4 Persönliche Daten" at bounding box center [1365, 125] width 265 height 37
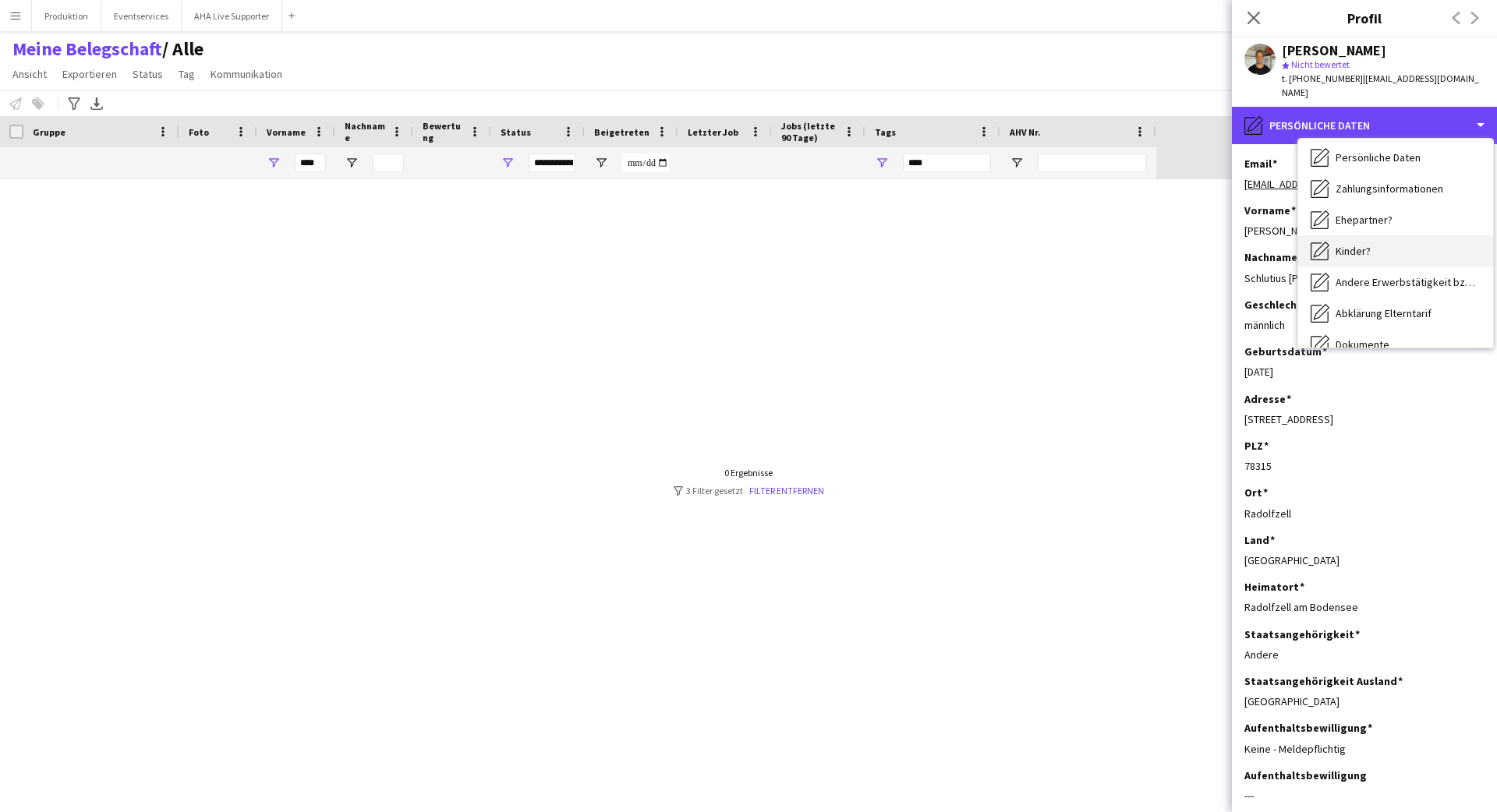
scroll to position [240, 0]
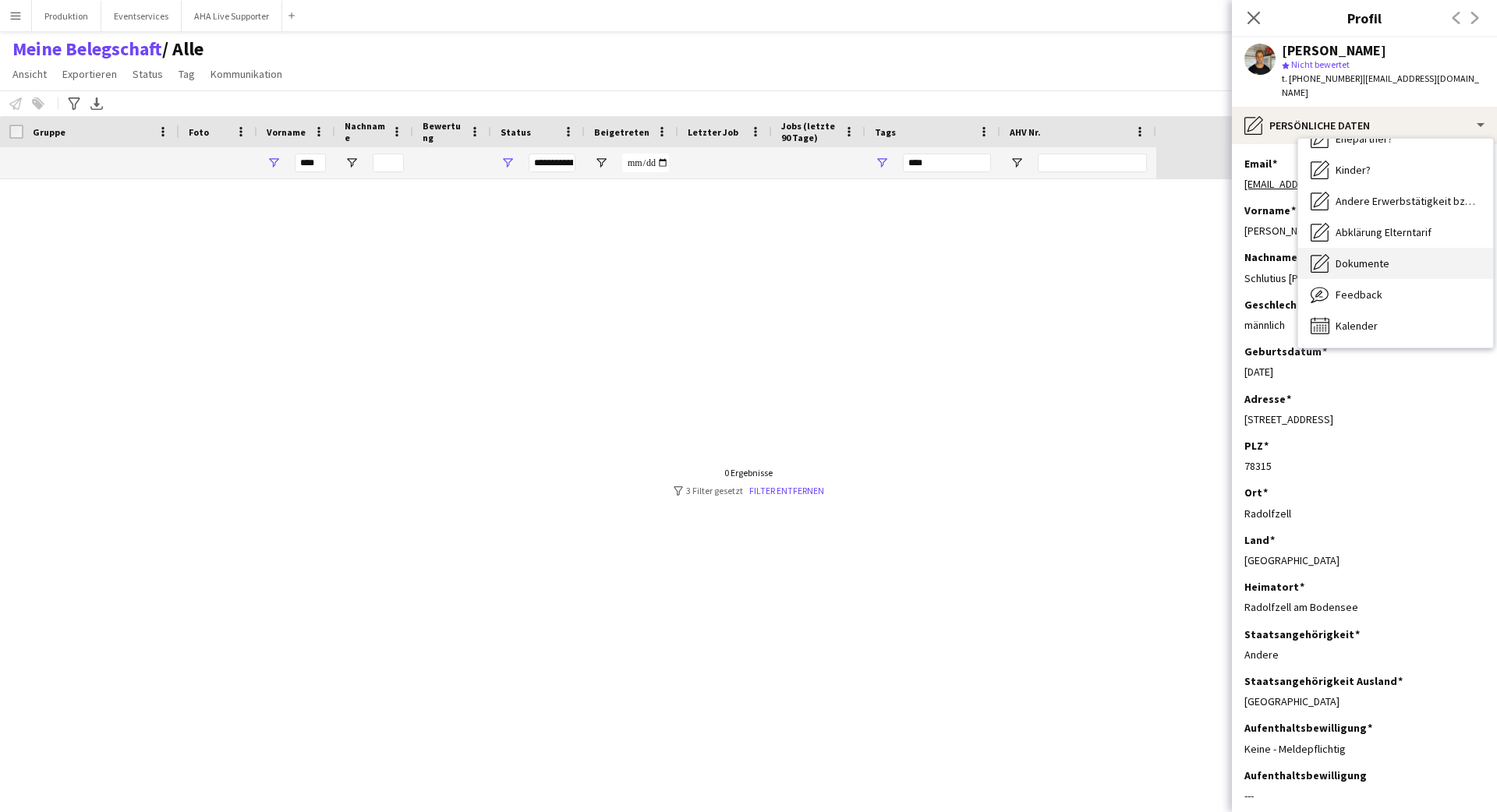
click at [935, 248] on div "Dokumente Dokumente" at bounding box center [1396, 263] width 195 height 32
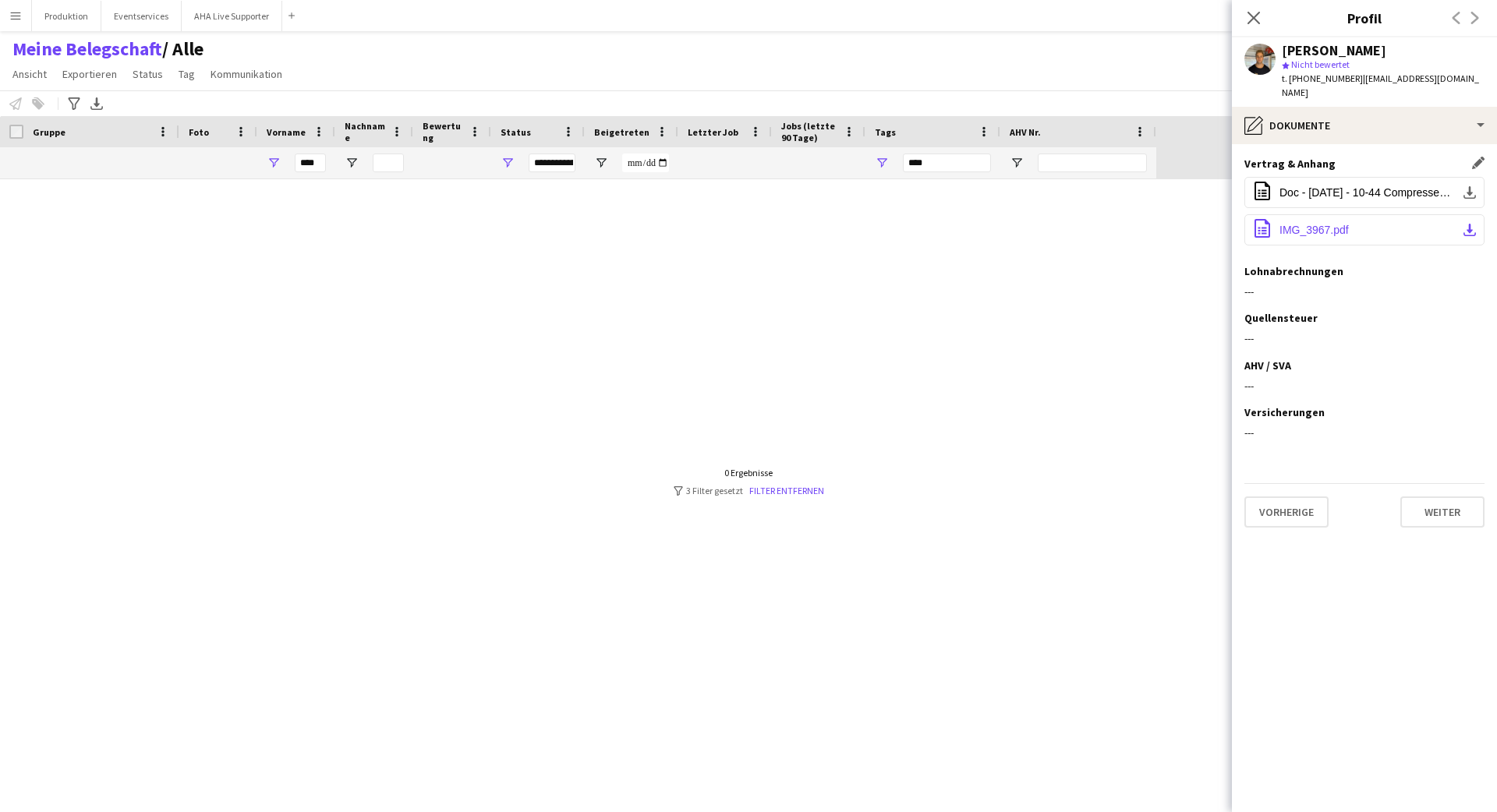
click at [935, 224] on span "IMG_3967.pdf" at bounding box center [1314, 230] width 69 height 12
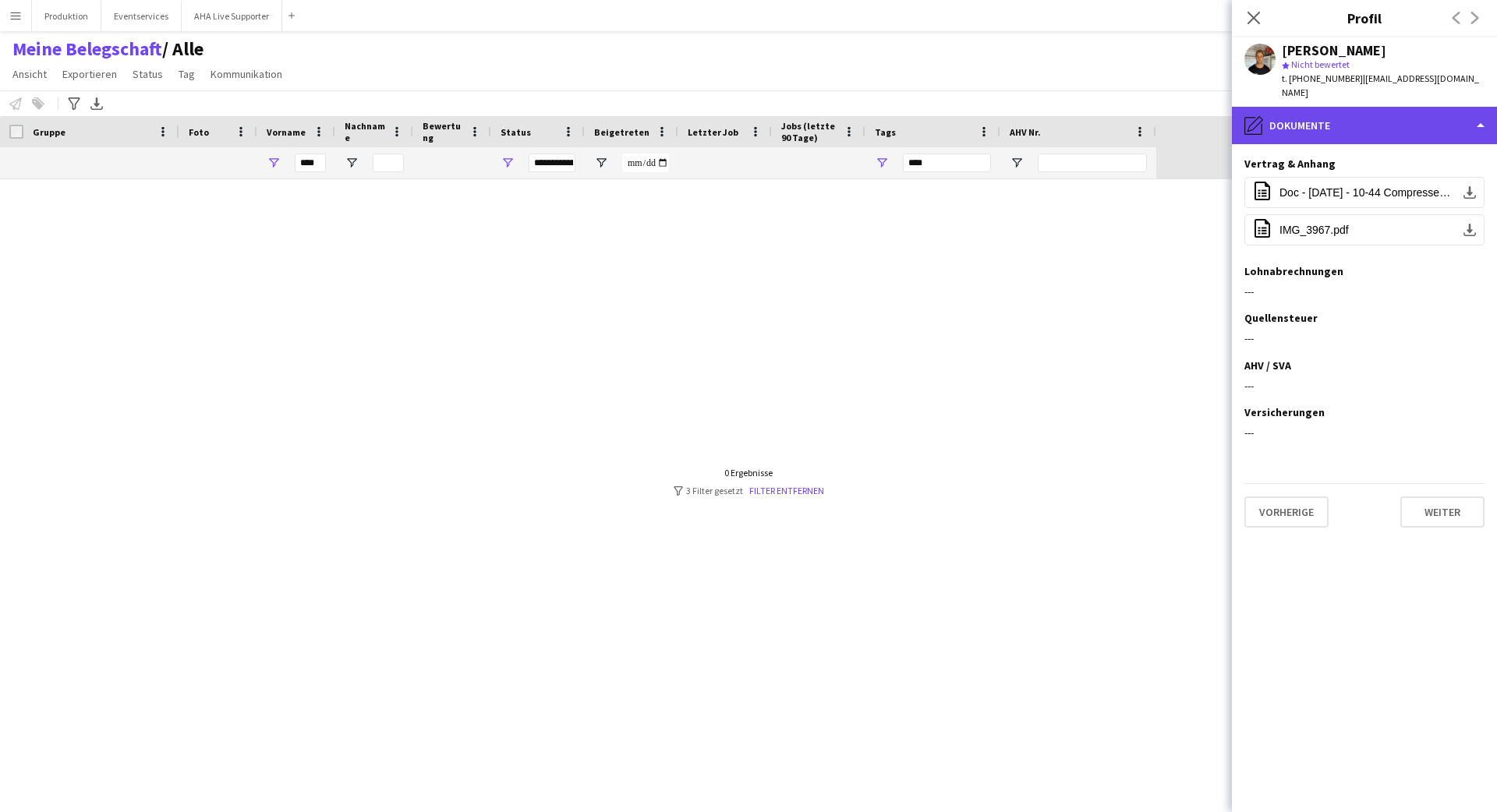
click at [935, 110] on div "pencil4 Dokumente" at bounding box center [1365, 125] width 265 height 37
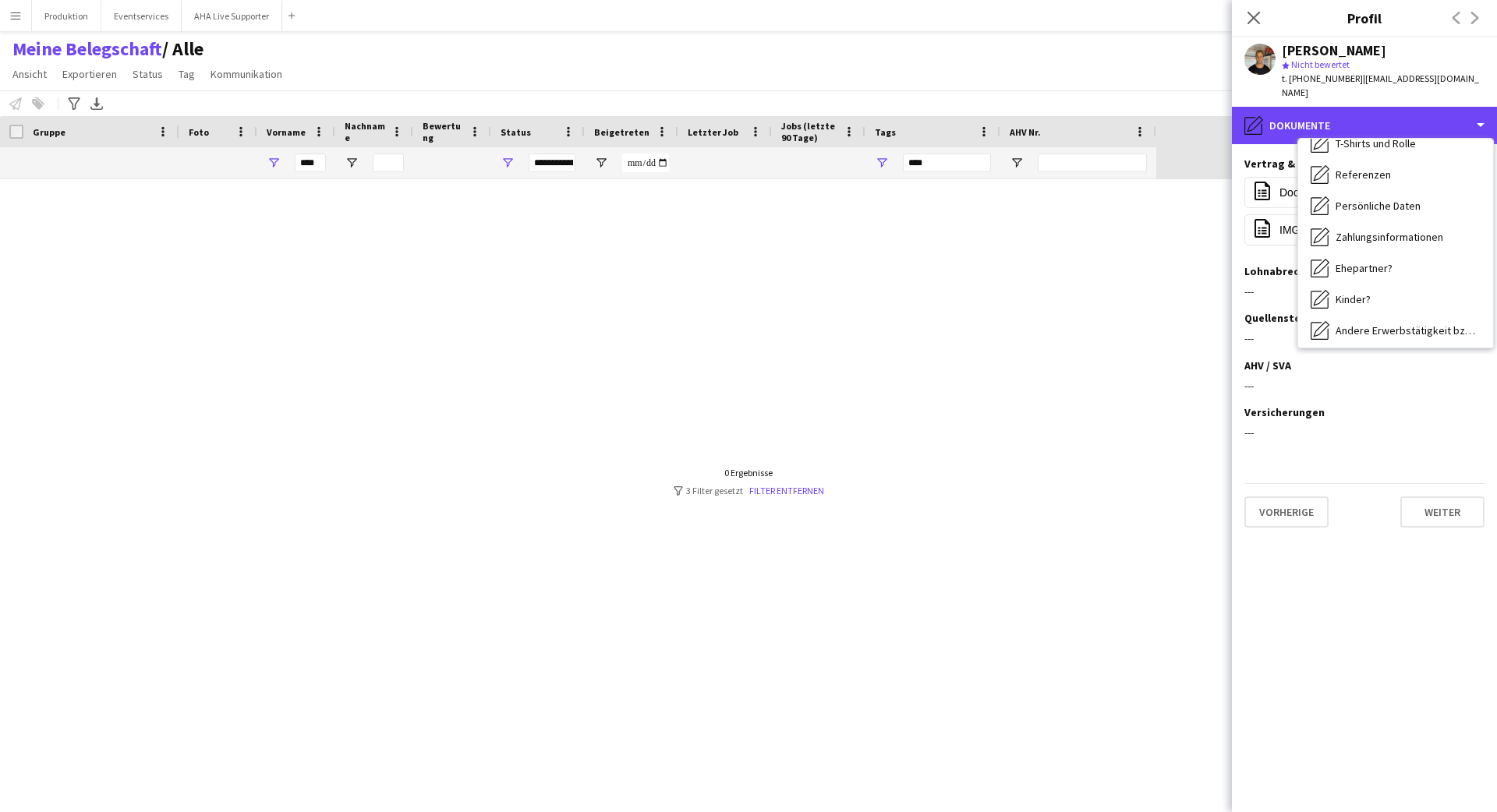
scroll to position [0, 0]
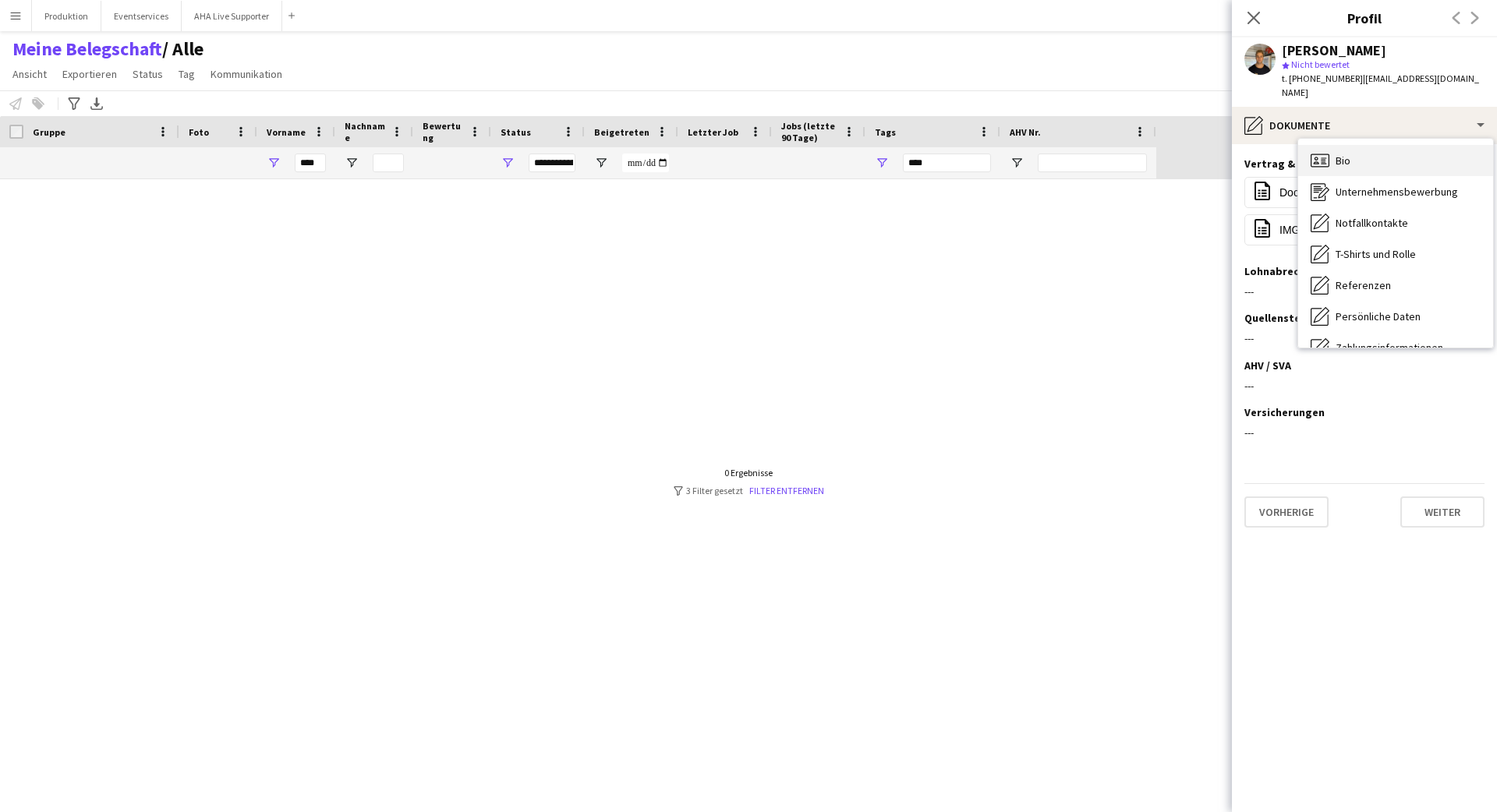
click at [935, 148] on div "Bio Bio" at bounding box center [1396, 160] width 195 height 32
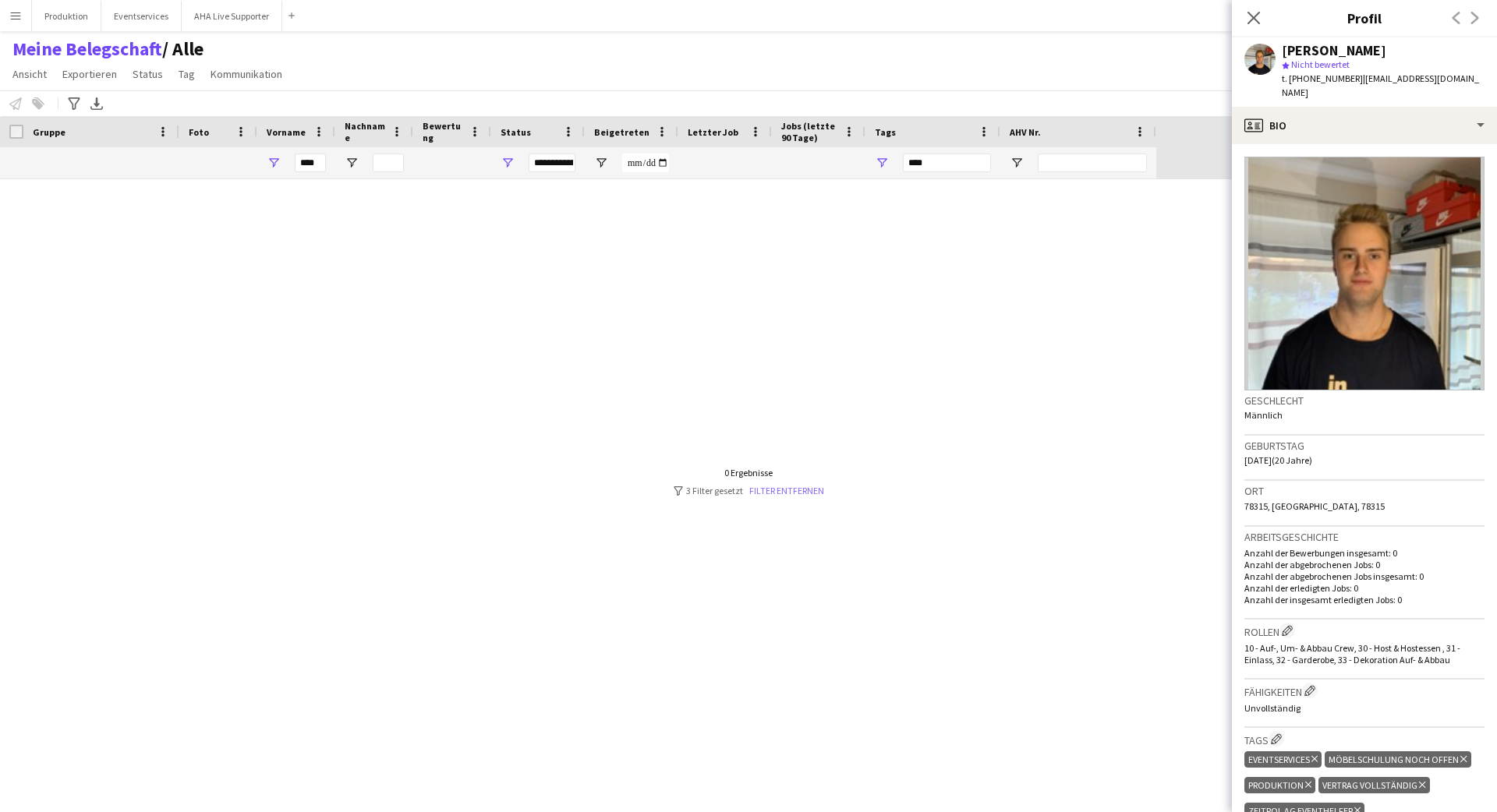
click at [788, 495] on link "Filter entfernen" at bounding box center [787, 490] width 75 height 11
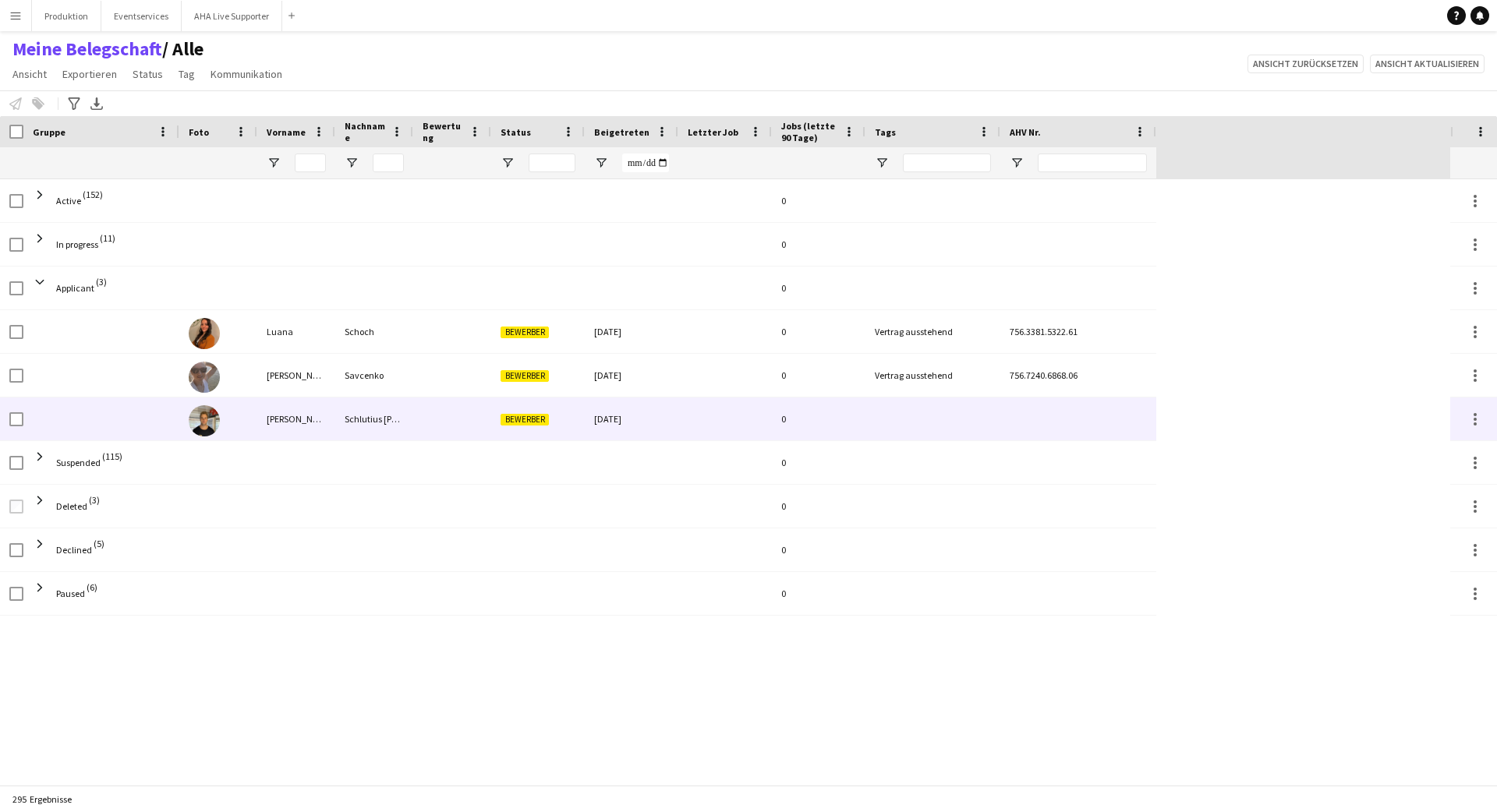
click at [374, 418] on div "Schlutius [PERSON_NAME]" at bounding box center [374, 418] width 78 height 43
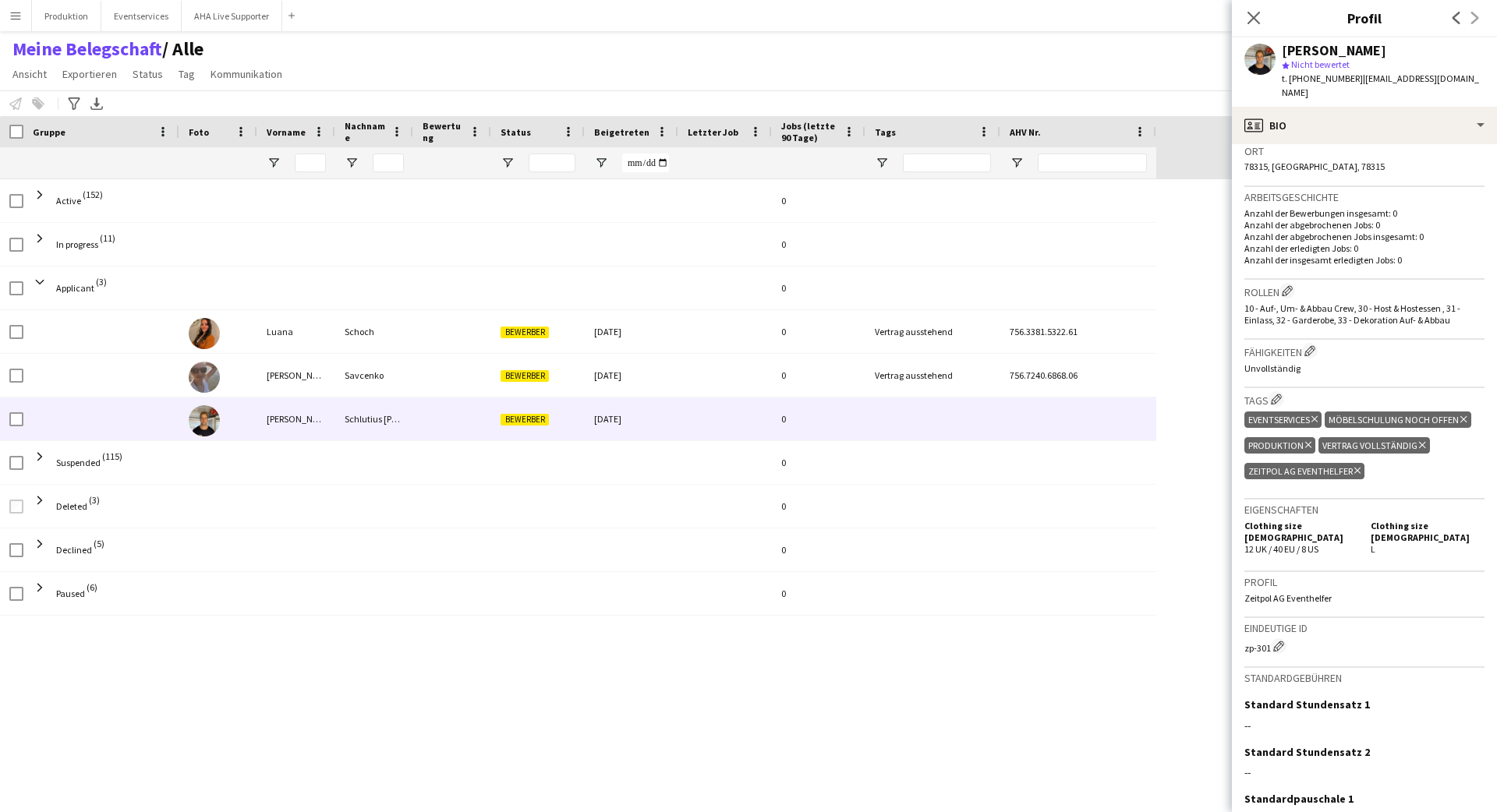
scroll to position [444, 0]
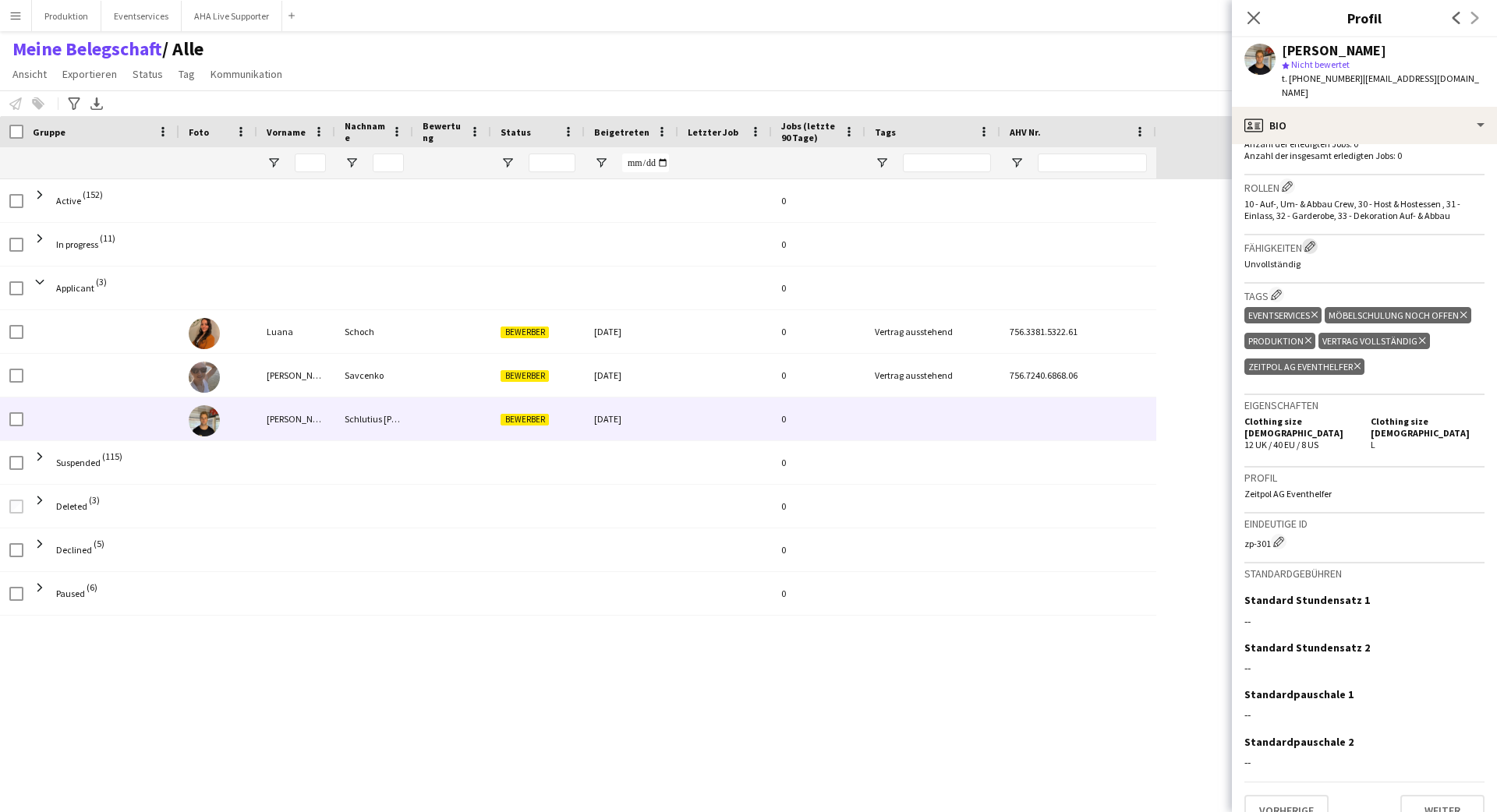
click at [935, 241] on app-icon "Crew-Unternehmensfähigkeiten bearbeiten" at bounding box center [1309, 246] width 11 height 11
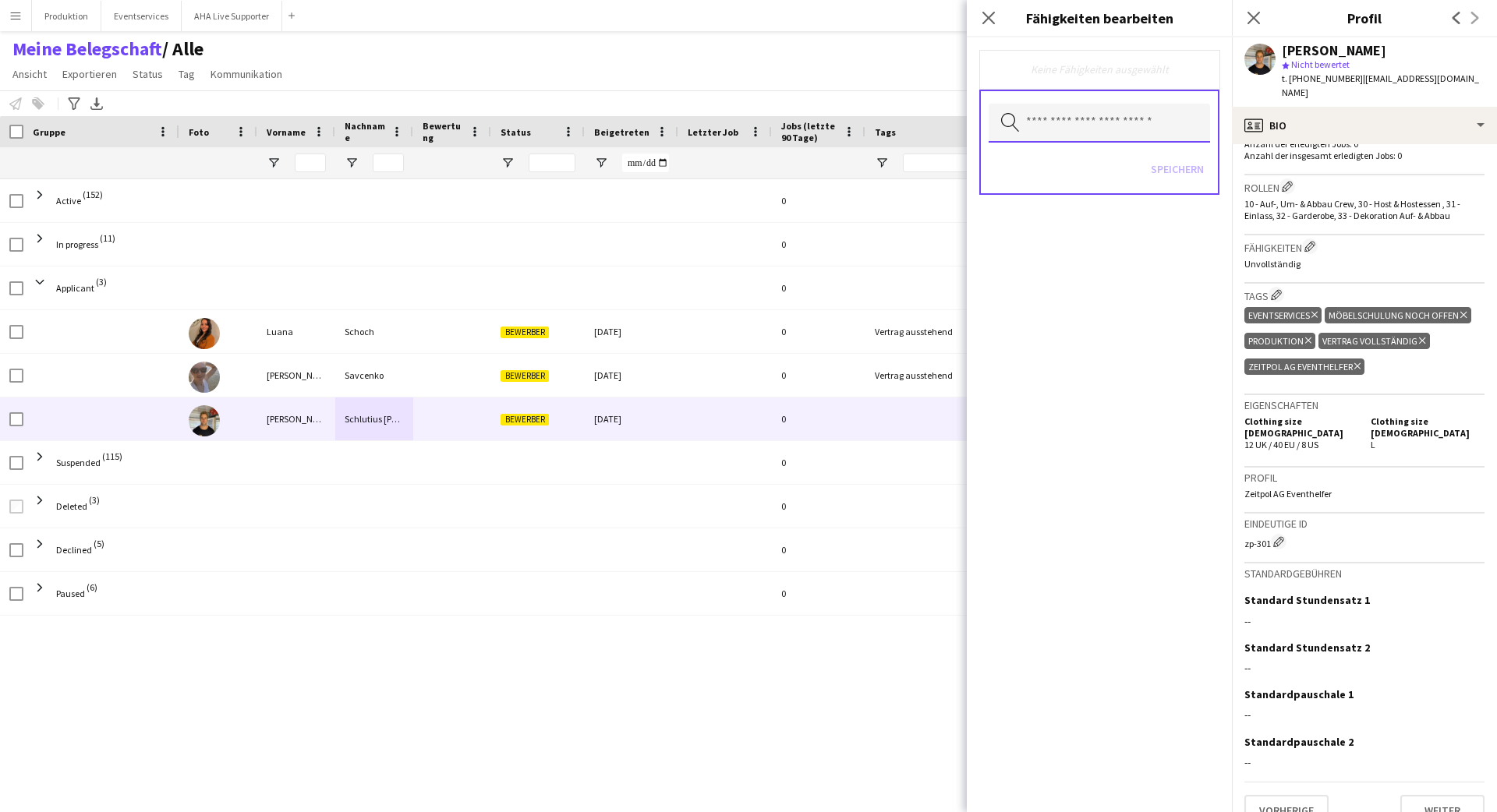
click at [935, 116] on input "text" at bounding box center [1099, 123] width 221 height 39
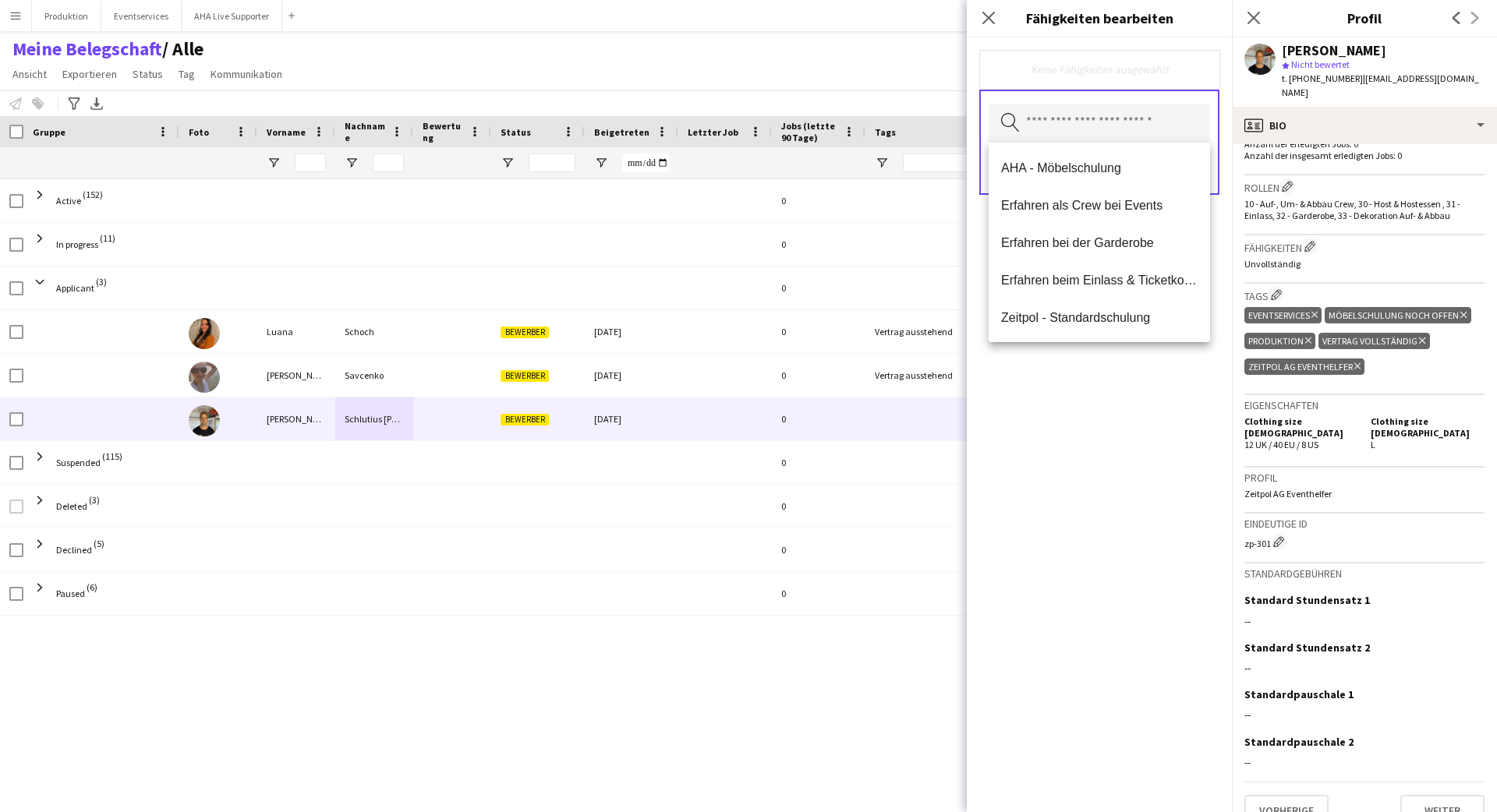
click at [935, 415] on div "Keine Fähigkeiten ausgewählt Nach Fähigkeitsname suchen Speichern" at bounding box center [1100, 424] width 265 height 775
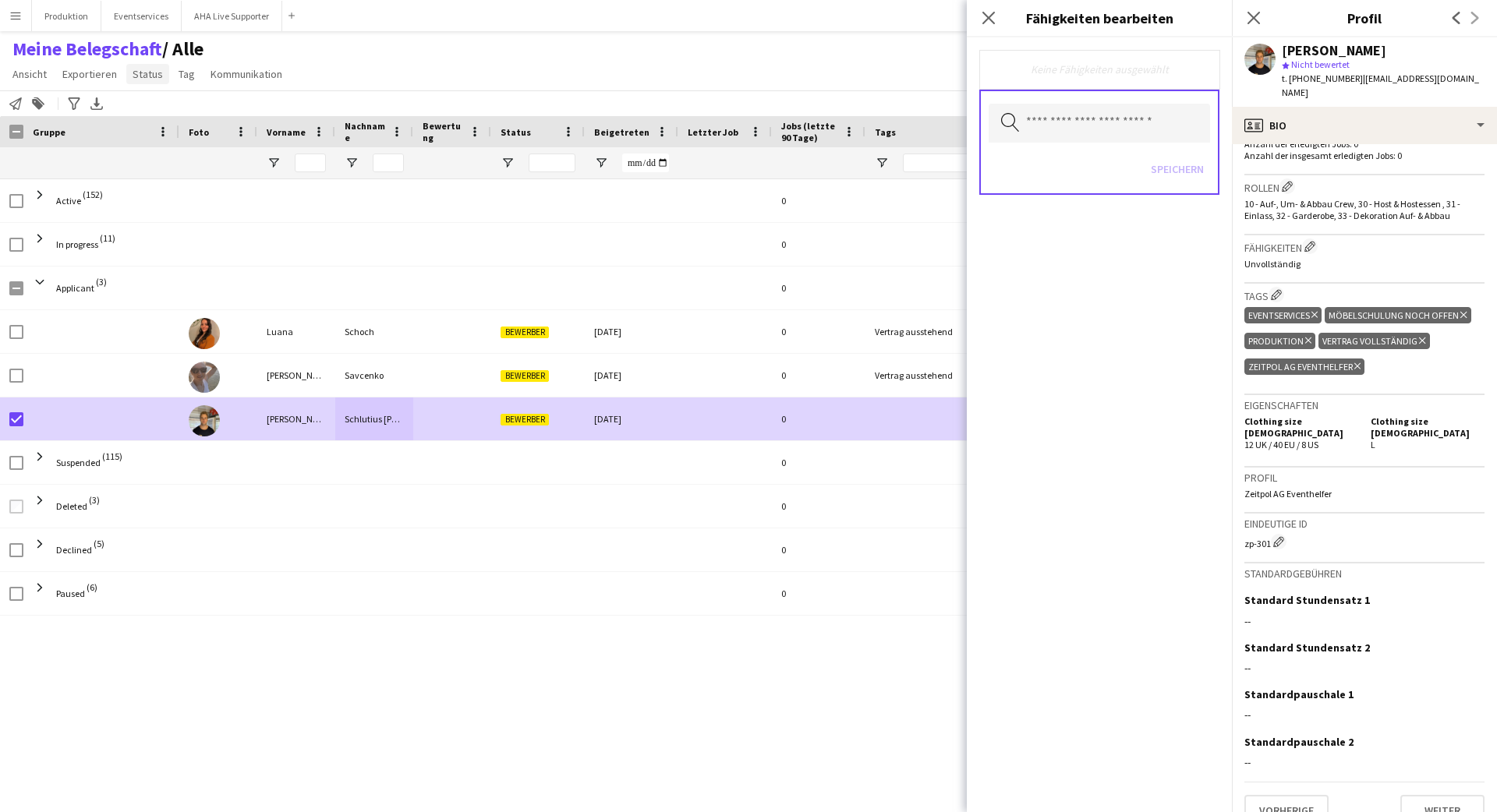
click at [148, 74] on span "Status" at bounding box center [147, 74] width 31 height 14
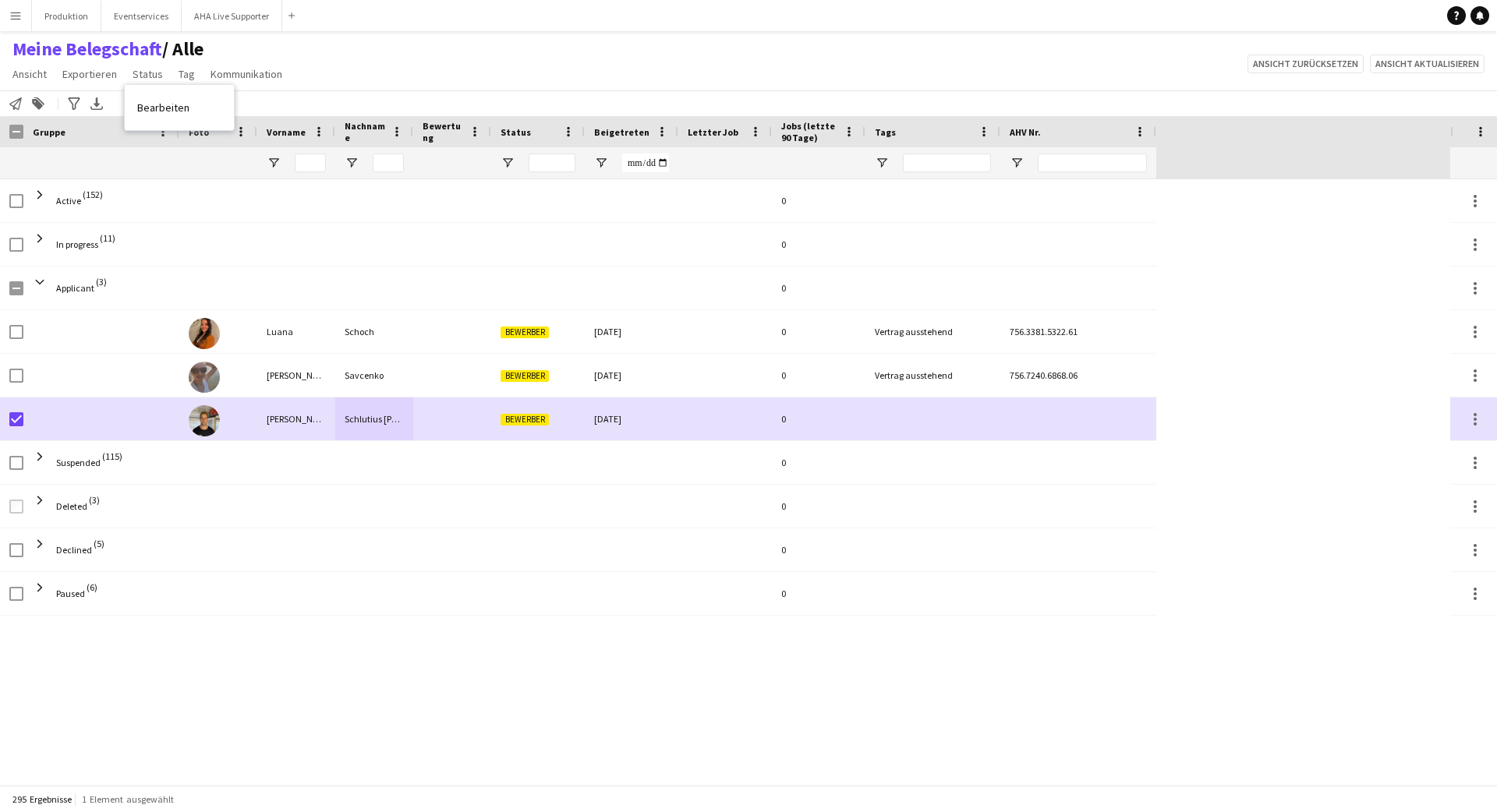
click at [142, 101] on span "Bearbeiten" at bounding box center [163, 107] width 53 height 14
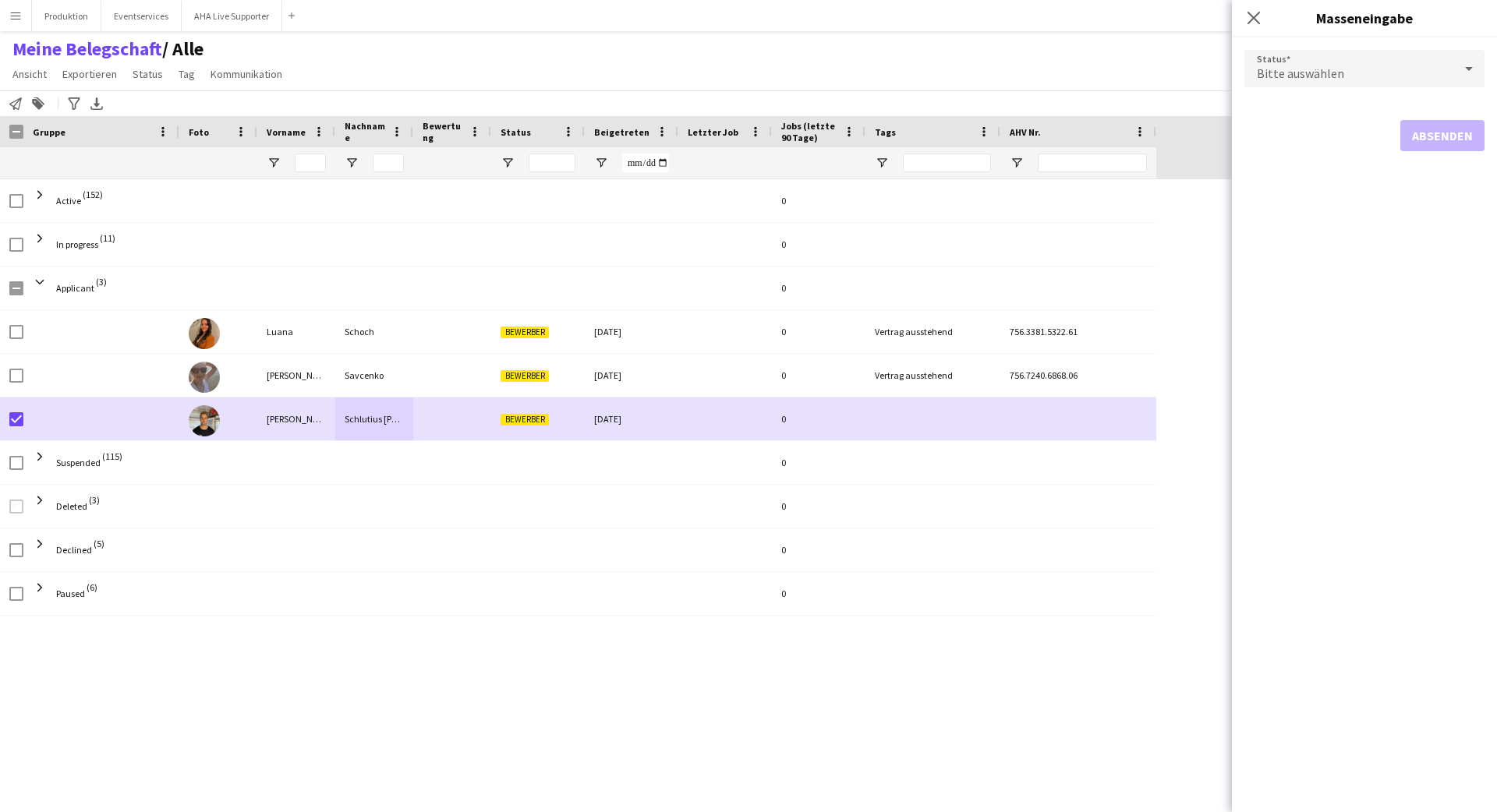
click at [935, 55] on div "Bitte auswählen" at bounding box center [1350, 68] width 209 height 37
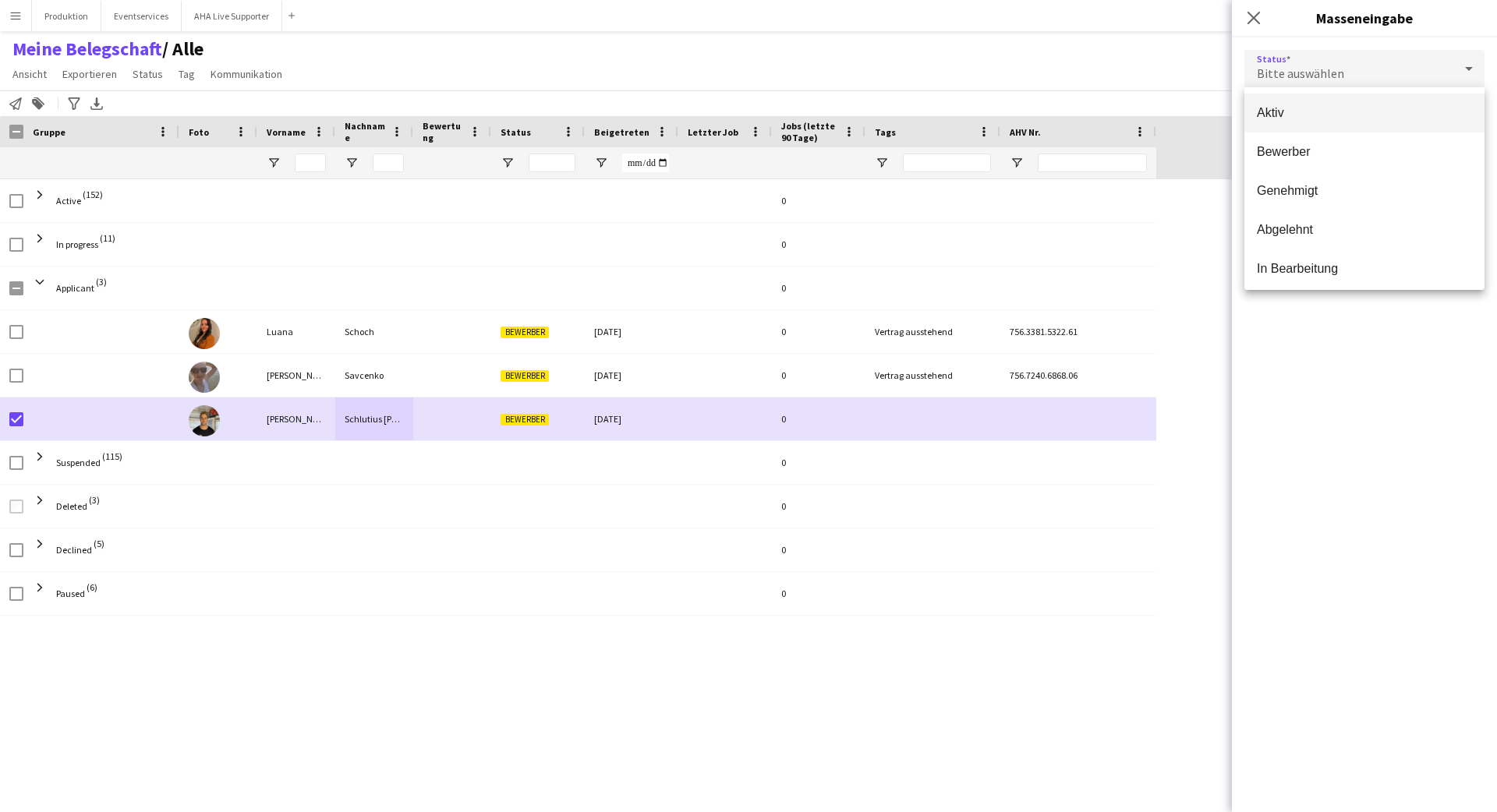
click at [935, 112] on span "Aktiv" at bounding box center [1365, 112] width 215 height 14
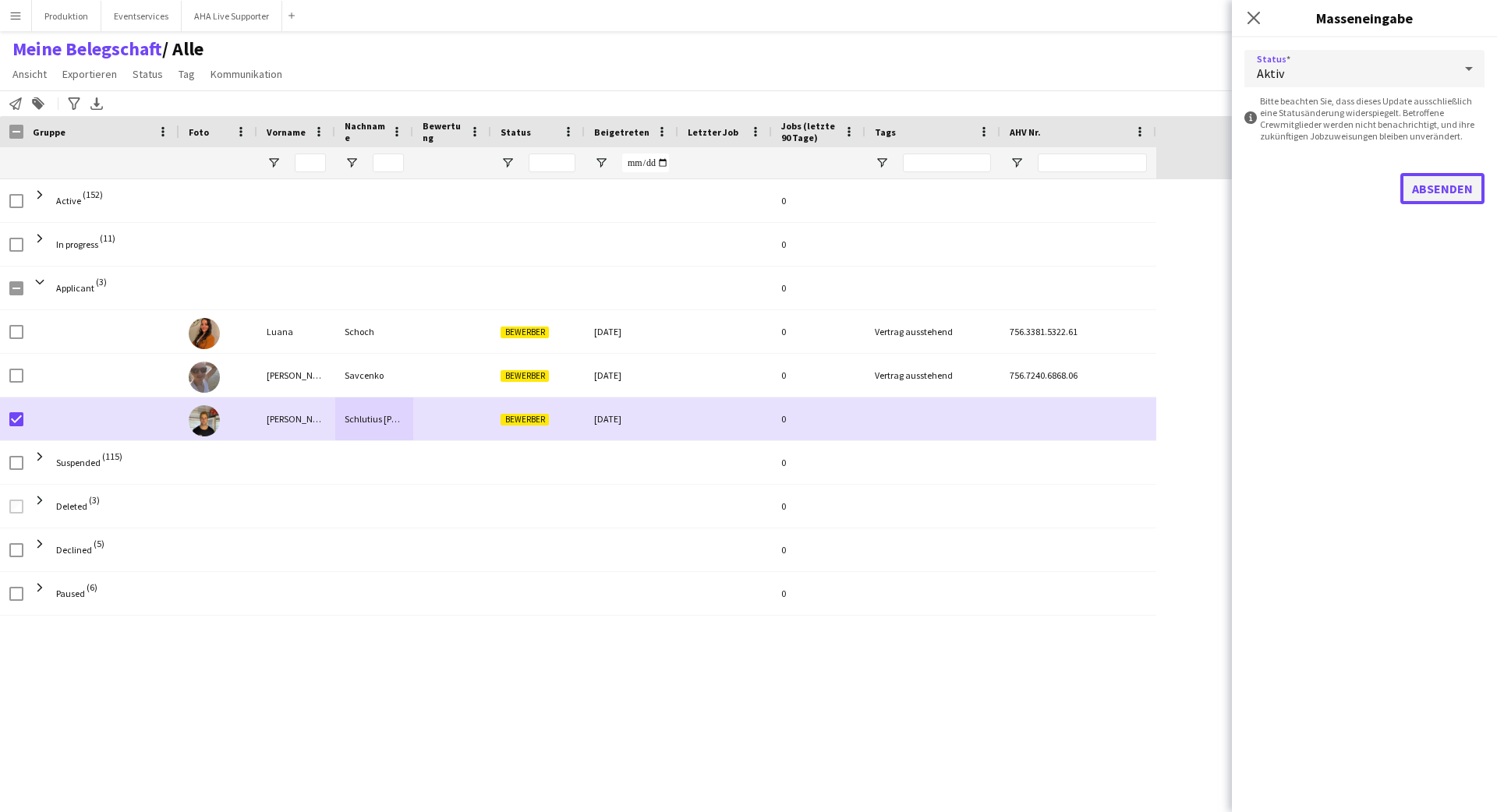
click at [935, 183] on button "Absenden" at bounding box center [1442, 189] width 84 height 32
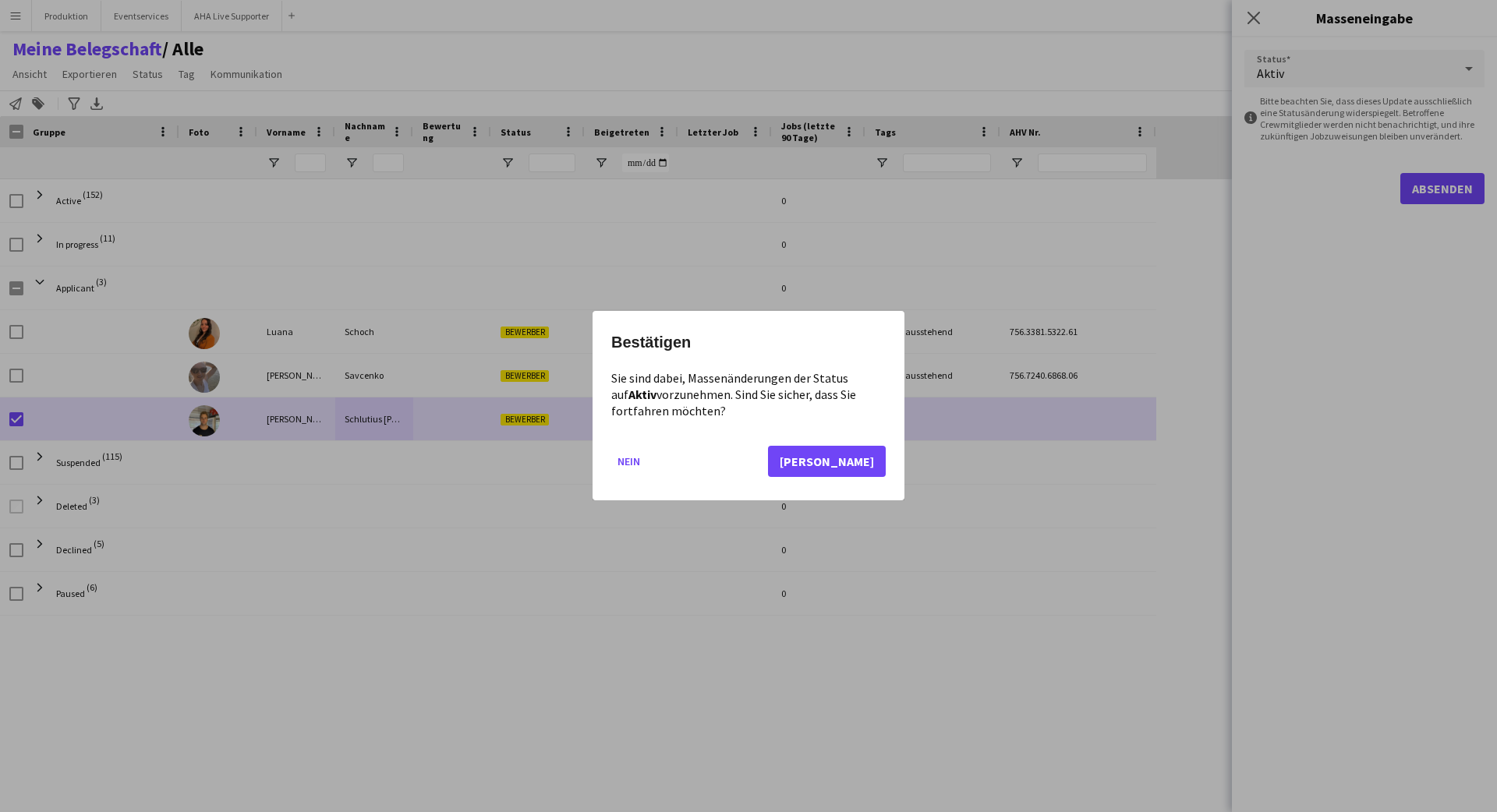
click at [839, 444] on mat-dialog-actions "Nein Ja" at bounding box center [748, 467] width 275 height 66
click at [850, 445] on mat-dialog-actions "Nein Ja" at bounding box center [748, 467] width 275 height 66
click at [859, 450] on button "[PERSON_NAME]" at bounding box center [827, 462] width 118 height 32
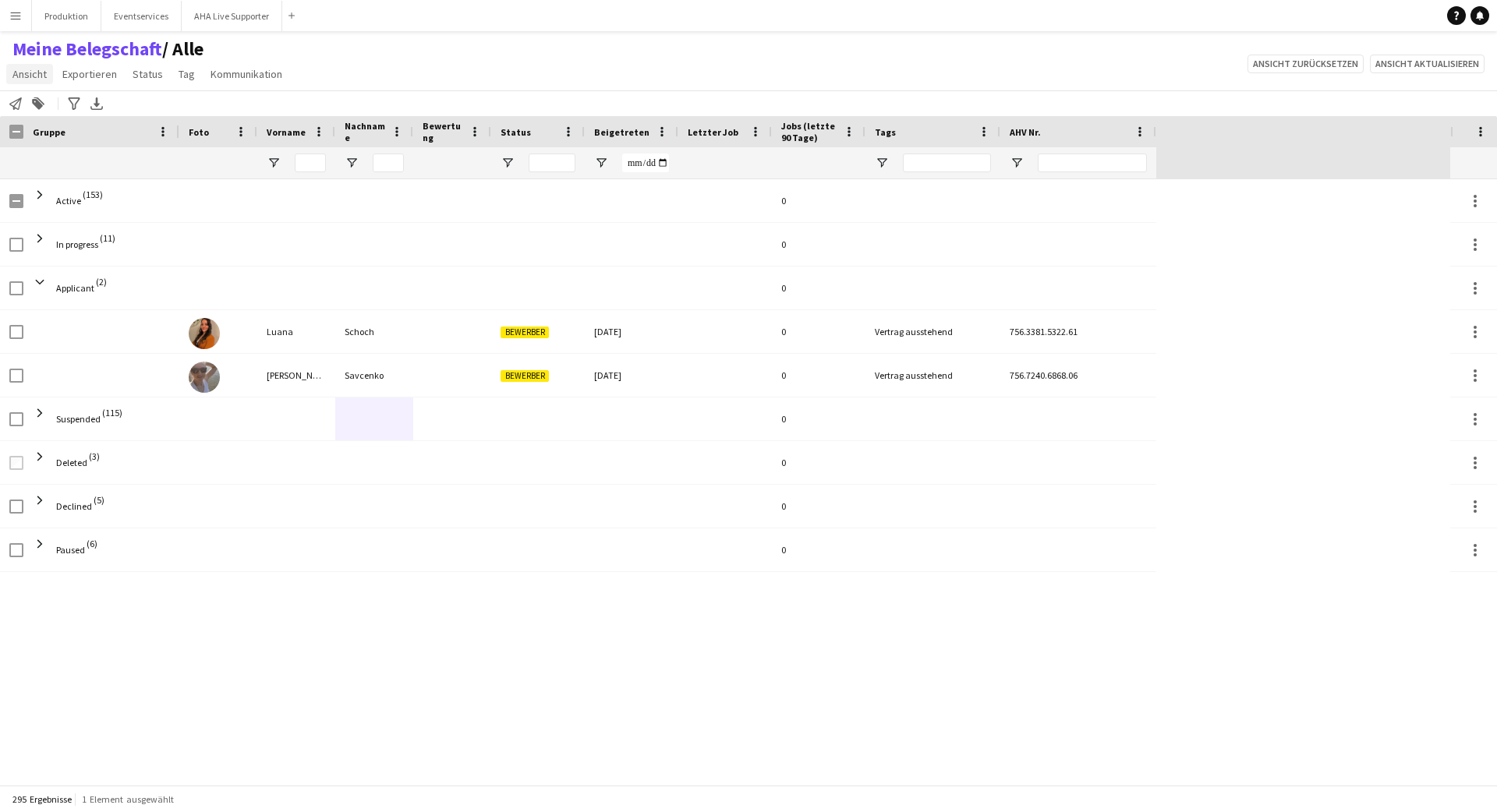
click at [15, 81] on link "Ansicht" at bounding box center [30, 74] width 47 height 20
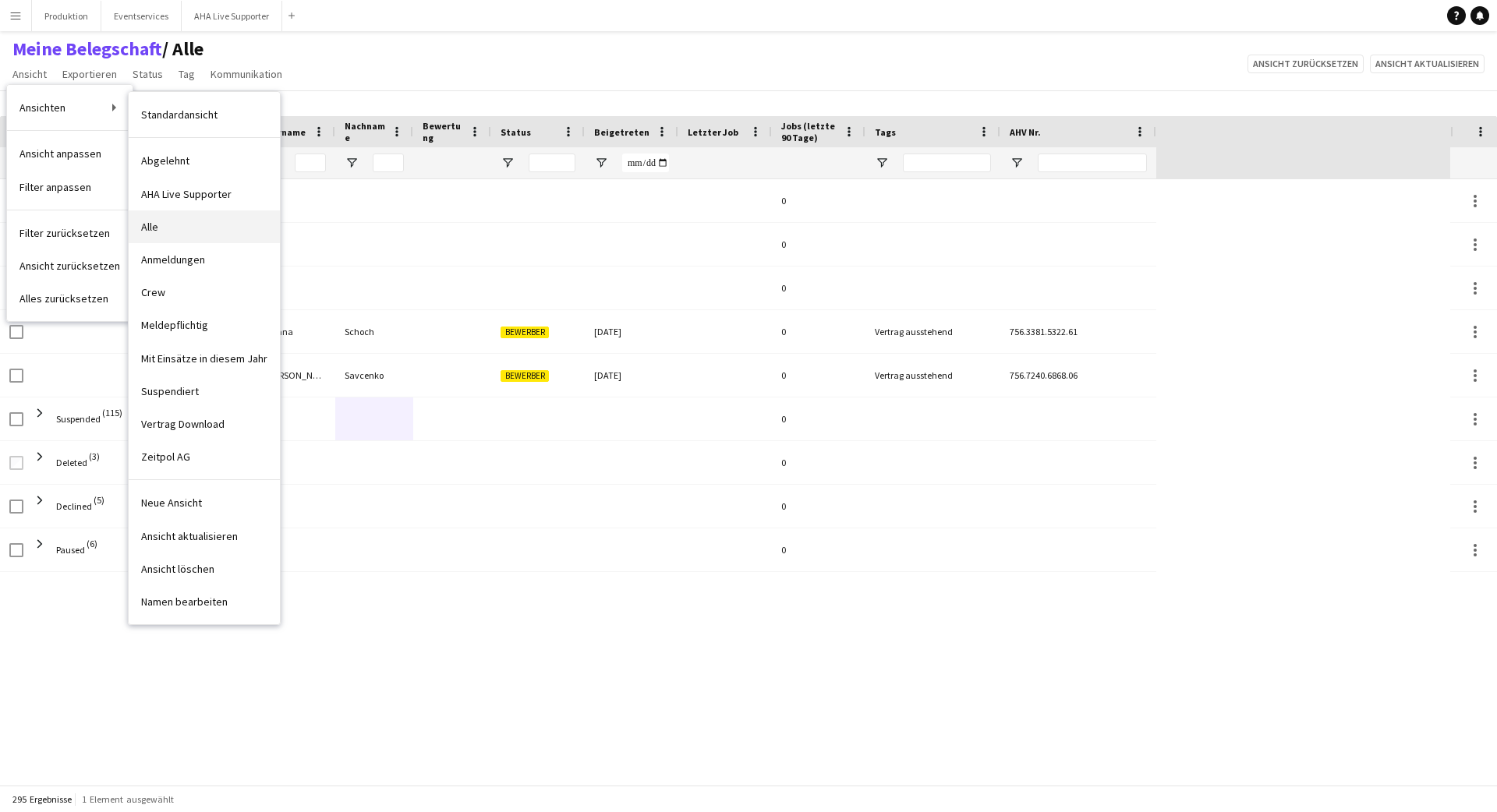
click at [160, 233] on link "Alle" at bounding box center [204, 227] width 151 height 33
type input "**********"
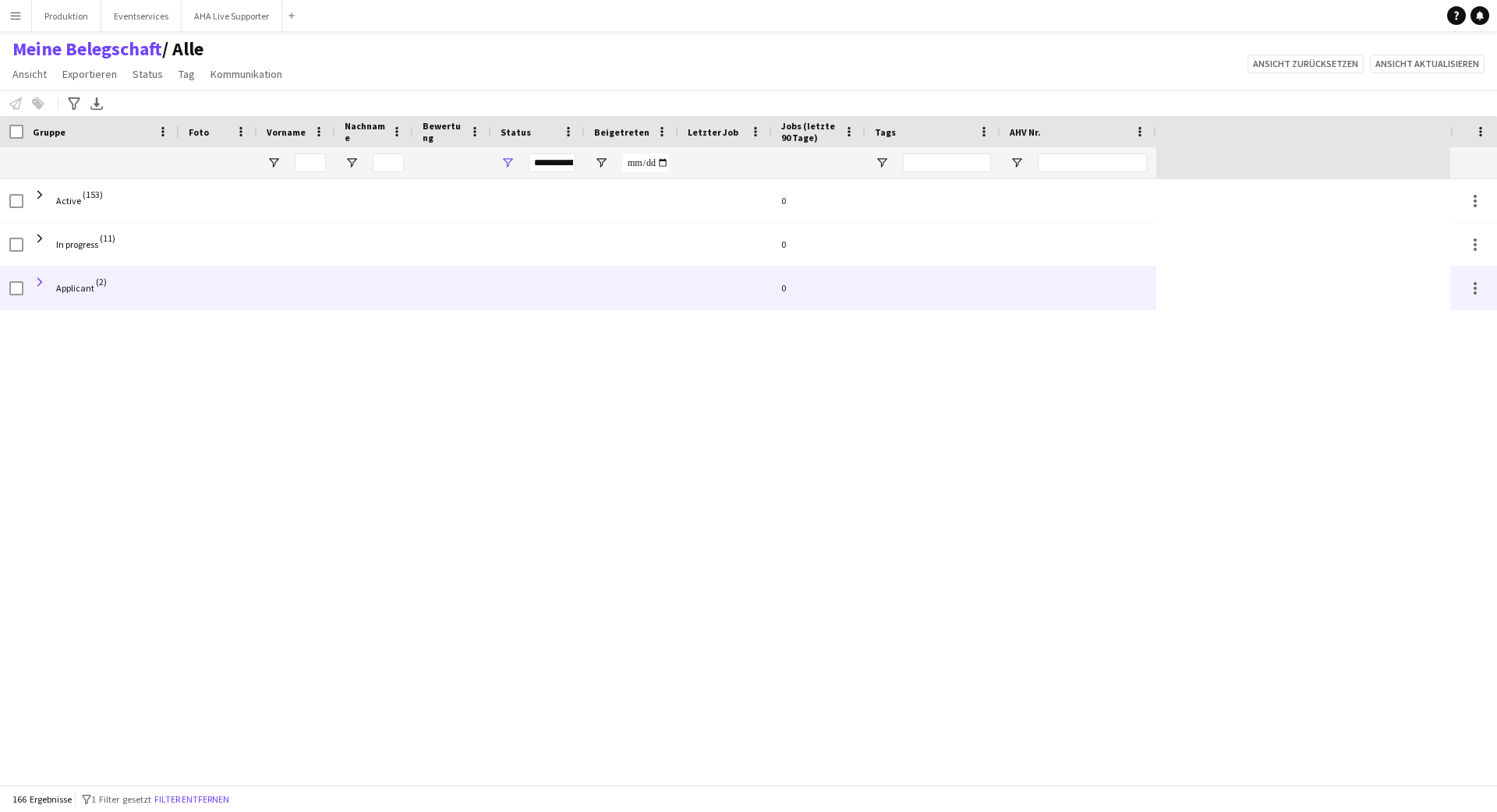
click at [42, 281] on span at bounding box center [39, 282] width 14 height 14
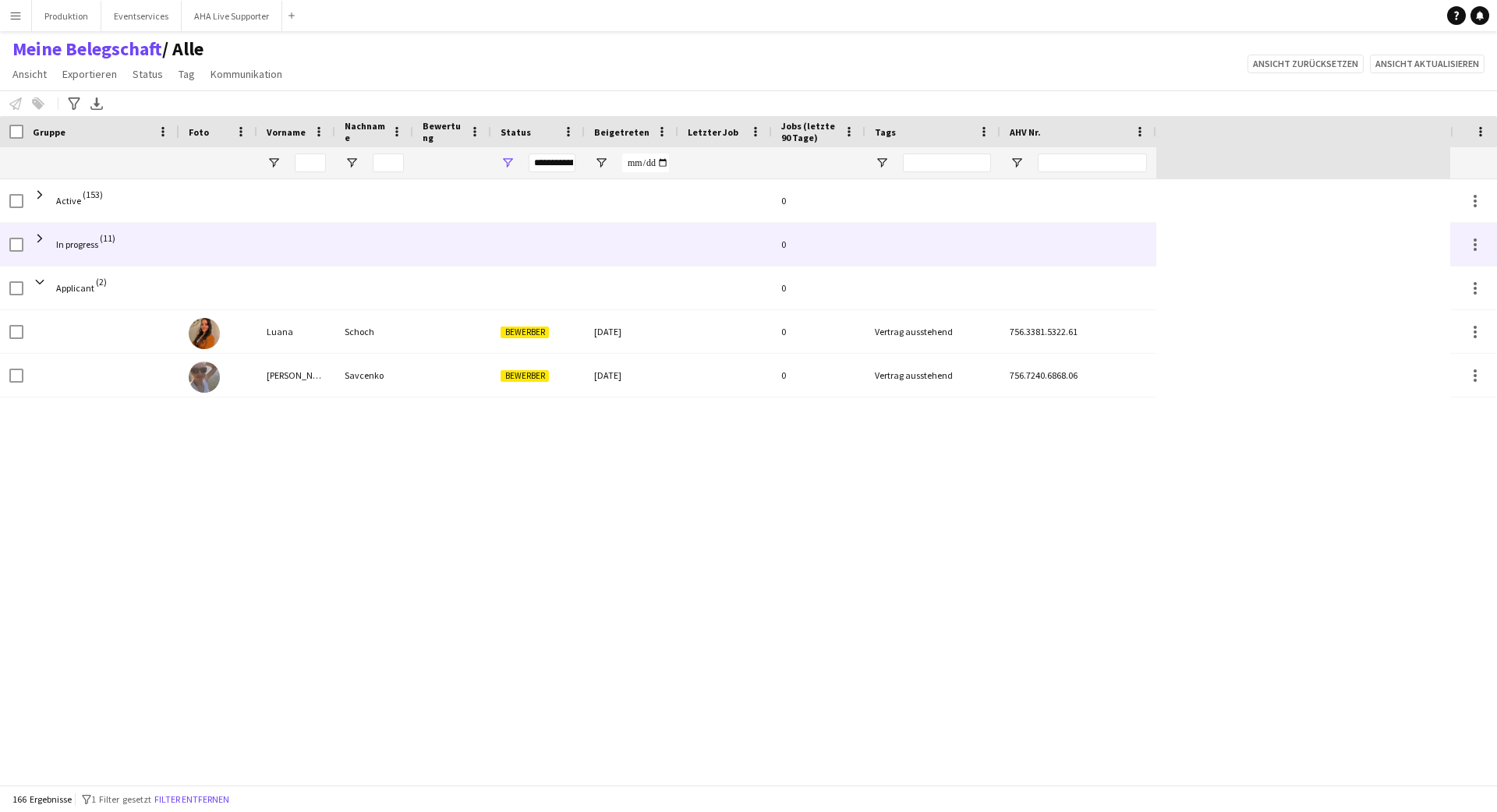
click at [51, 241] on span "In progress (11)" at bounding box center [101, 245] width 137 height 44
click at [42, 233] on span at bounding box center [39, 238] width 14 height 14
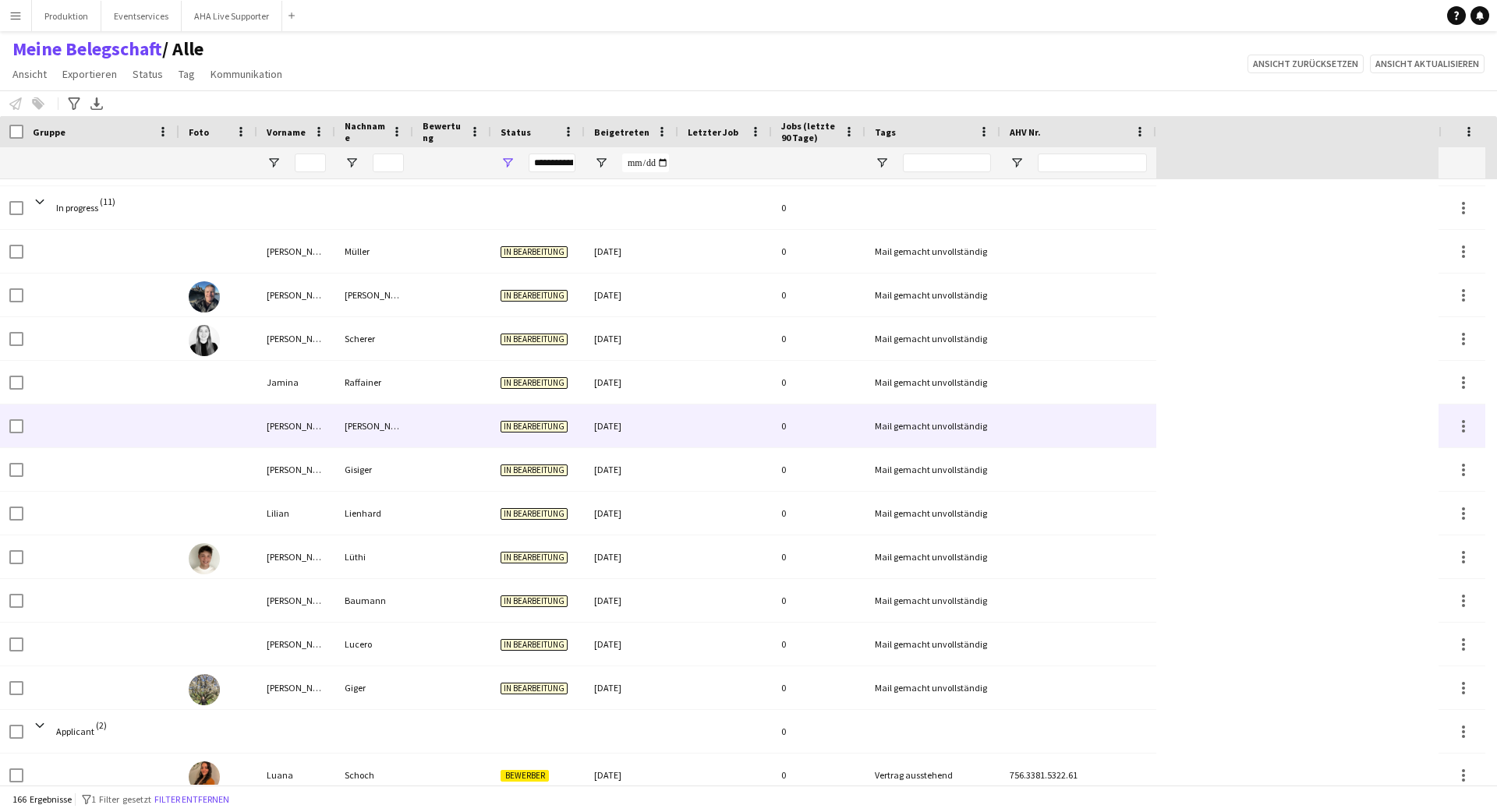
scroll to position [93, 0]
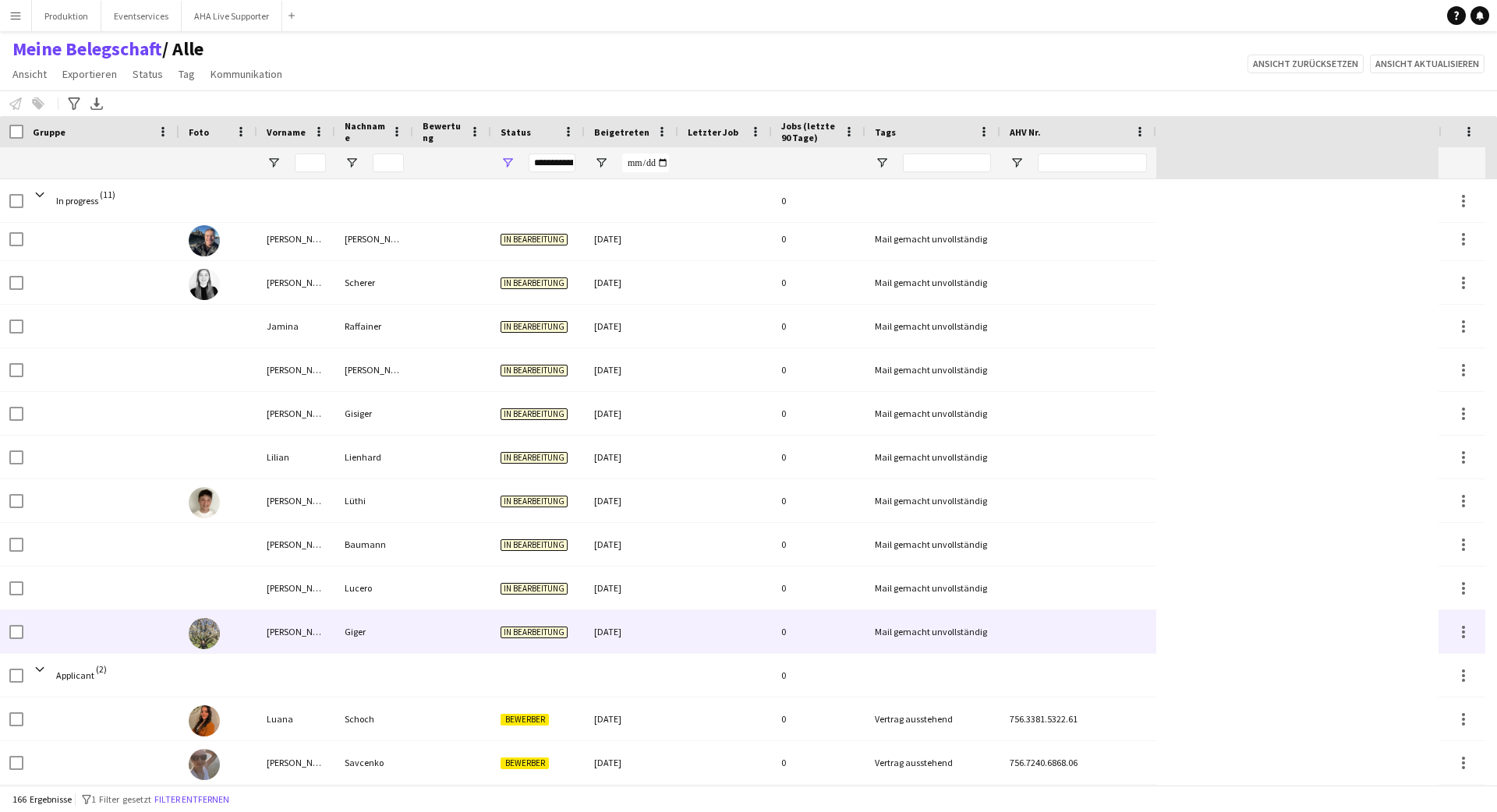
click at [203, 589] on img at bounding box center [204, 634] width 32 height 32
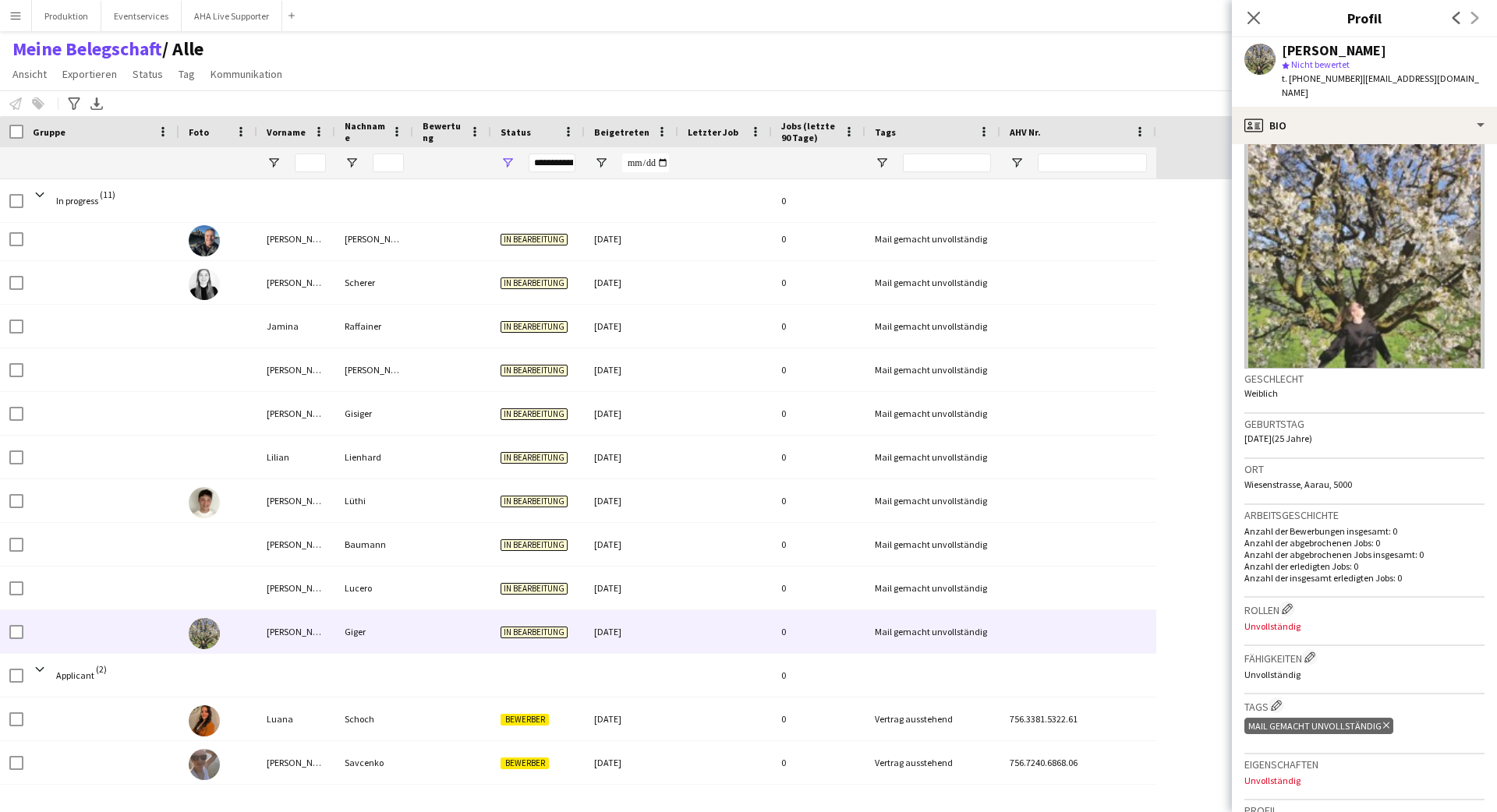
scroll to position [114, 0]
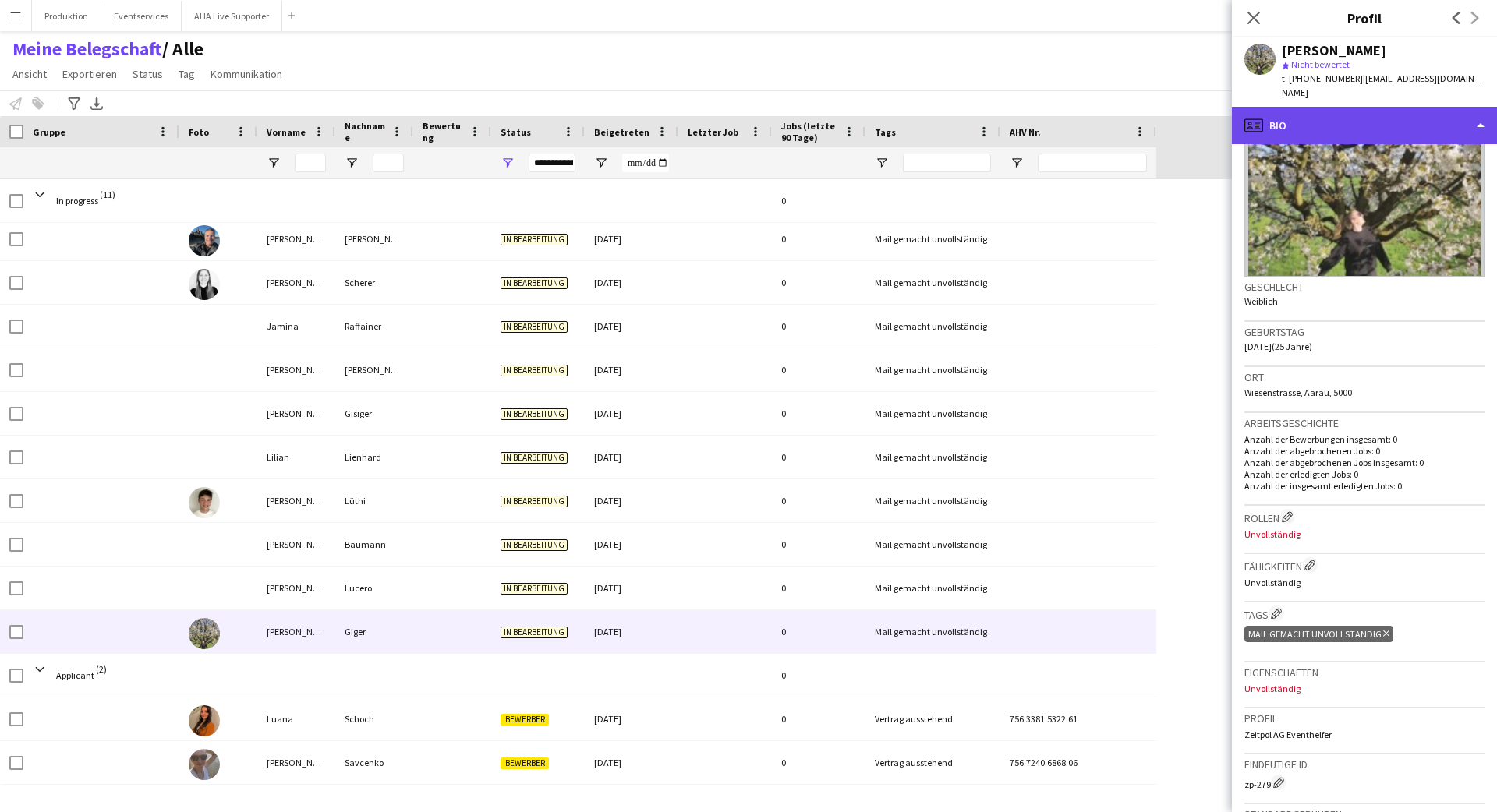
click at [935, 110] on div "profile Bio" at bounding box center [1365, 125] width 265 height 37
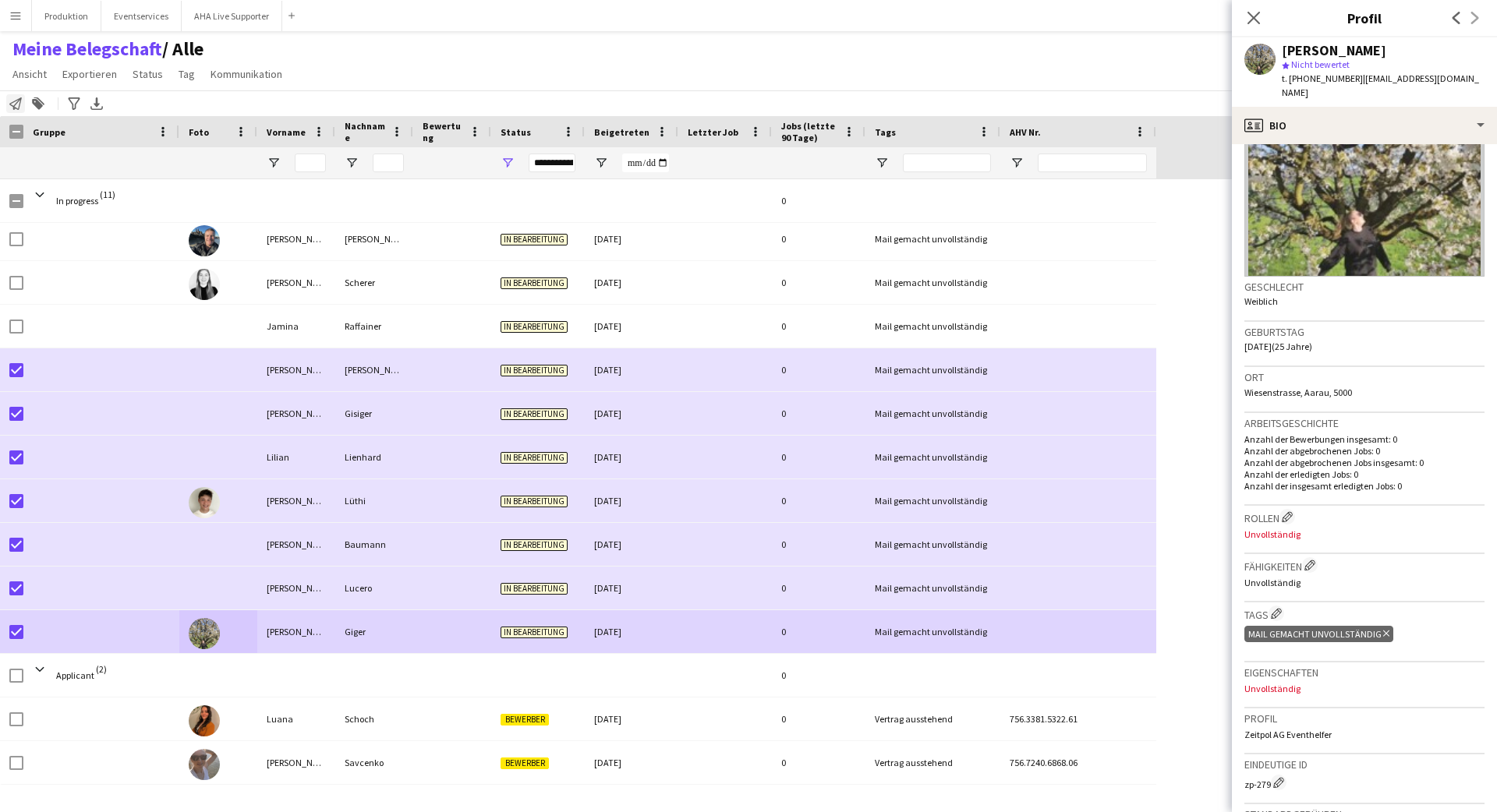
click at [17, 109] on icon "Belegschaft benachrichtigen" at bounding box center [15, 103] width 12 height 12
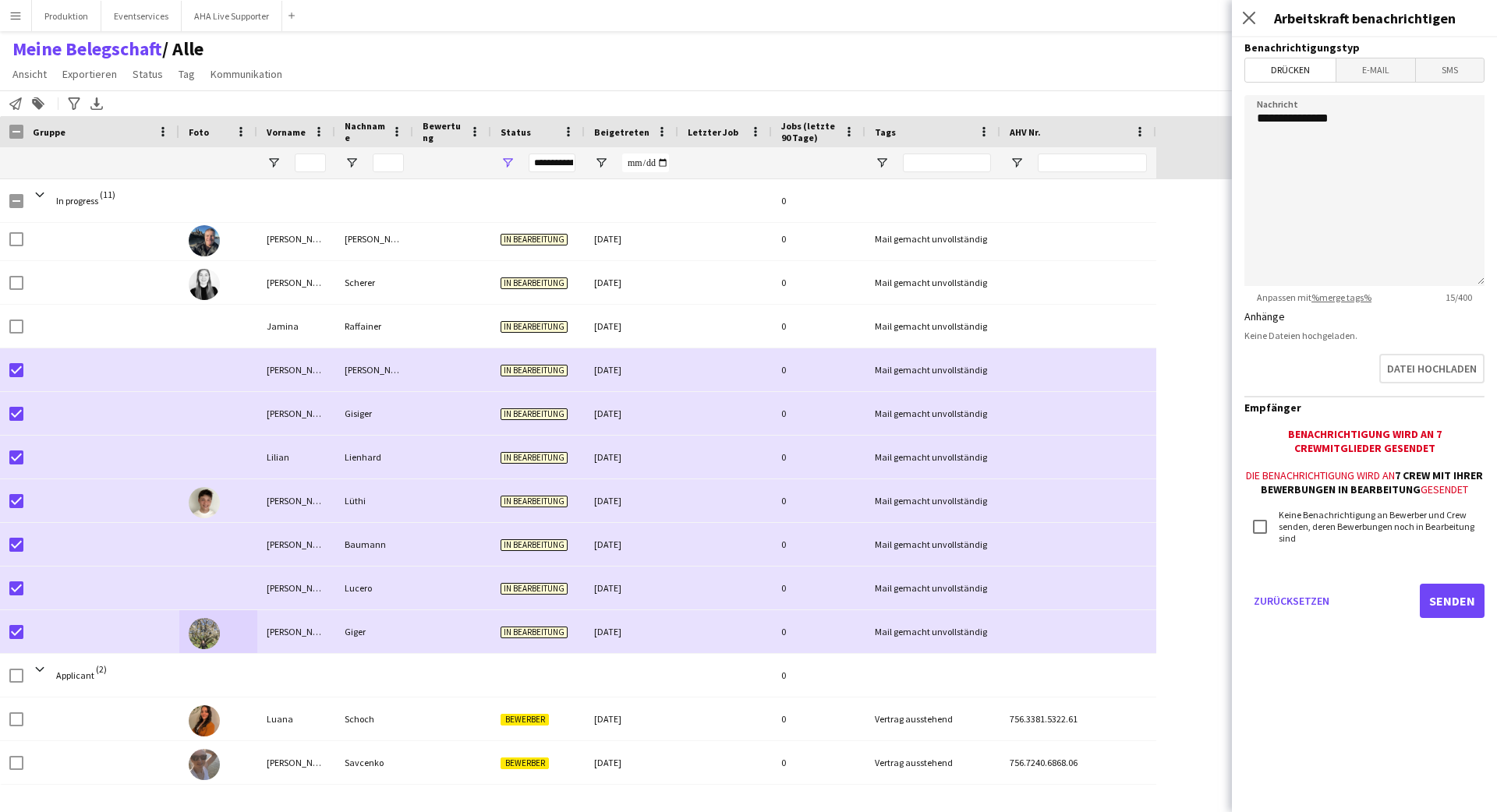
click at [935, 81] on mat-button-toggle-group "Drücken E-Mail SMS" at bounding box center [1365, 70] width 240 height 25
click at [935, 77] on span "E-Mail" at bounding box center [1376, 70] width 79 height 23
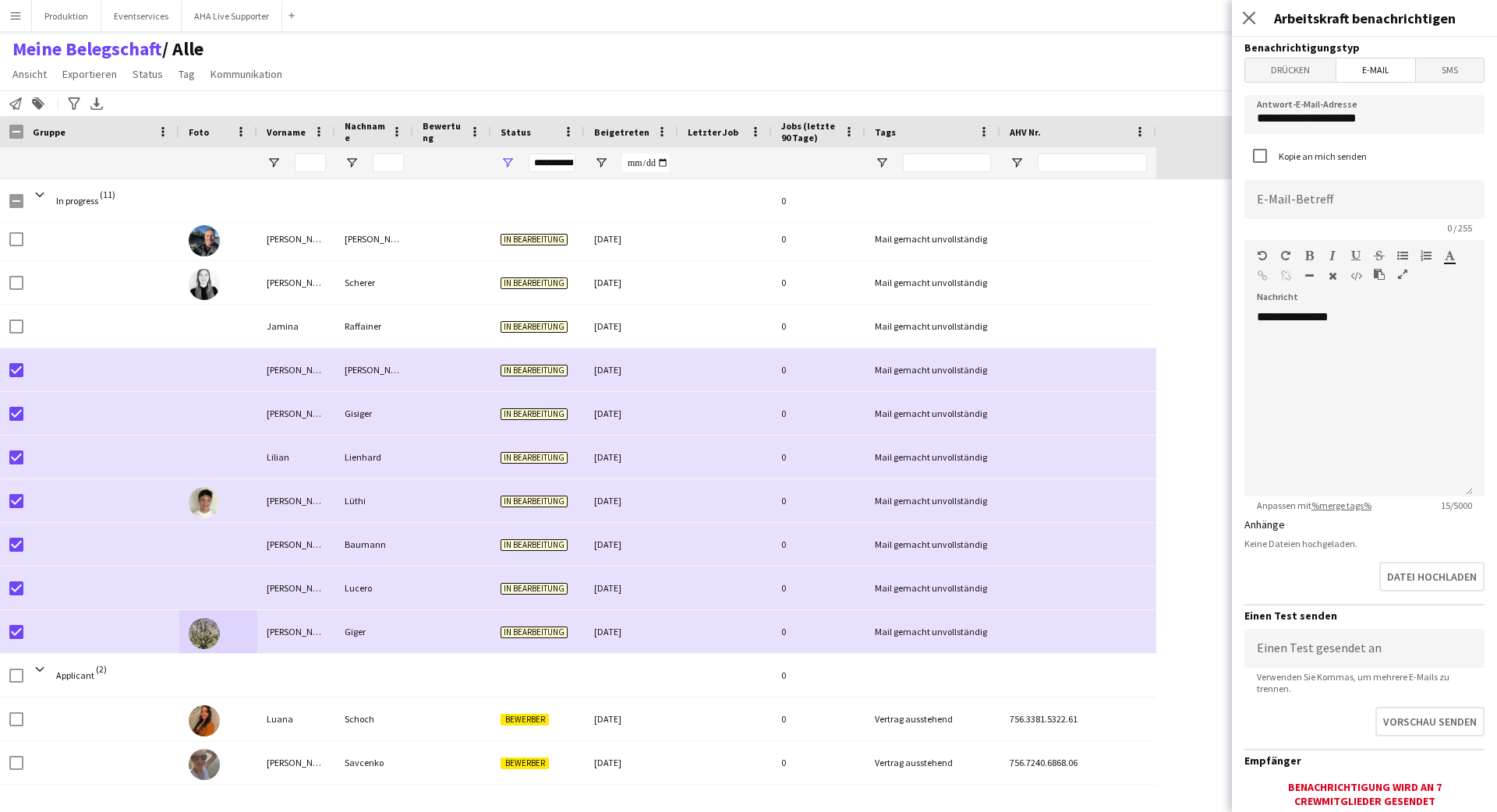
click at [935, 70] on span "Drücken" at bounding box center [1290, 70] width 90 height 23
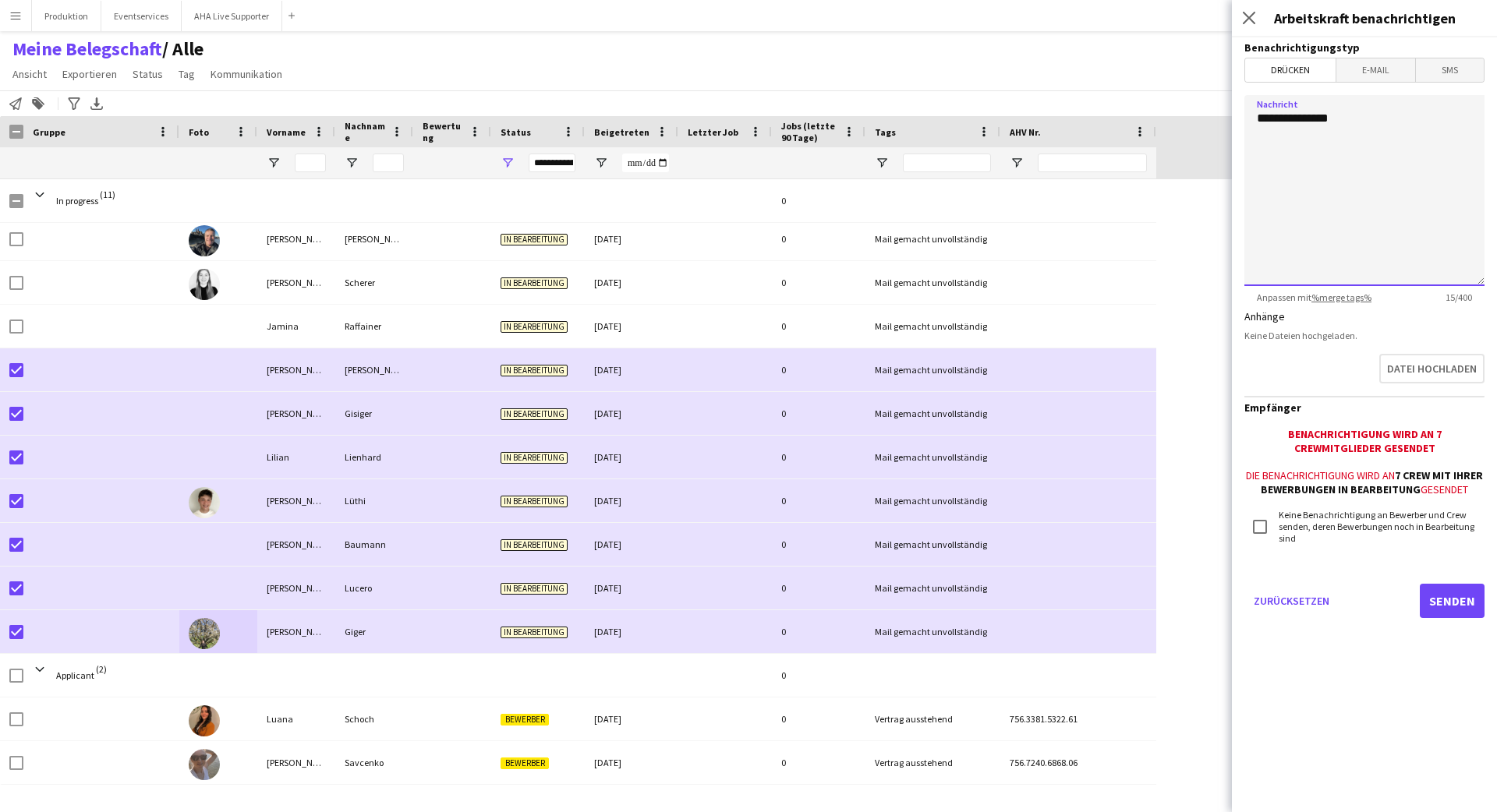
click at [935, 215] on textarea "**********" at bounding box center [1365, 190] width 240 height 191
click at [935, 169] on textarea "**********" at bounding box center [1365, 190] width 240 height 191
type textarea "**********"
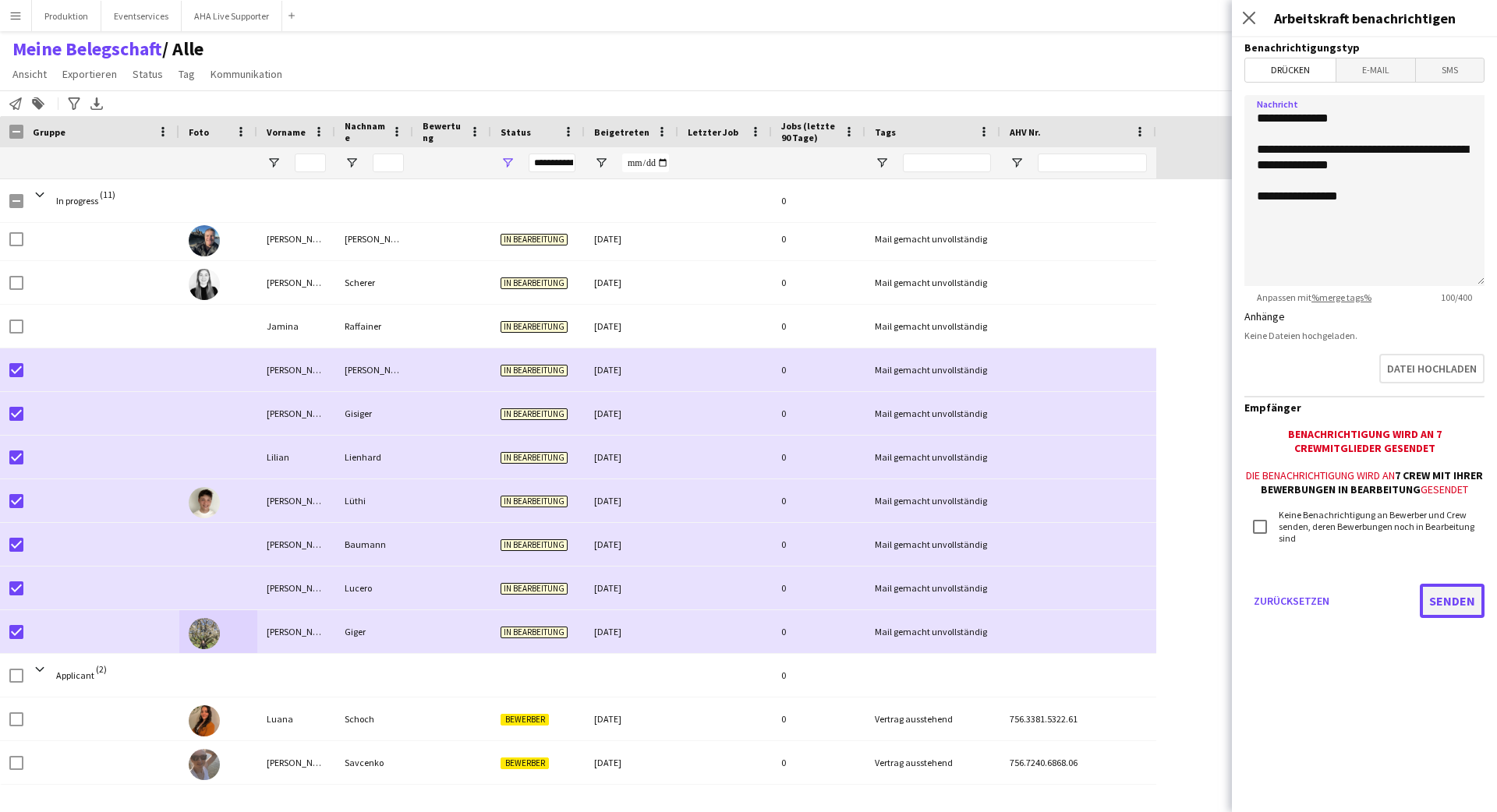
click at [935, 589] on button "Senden" at bounding box center [1453, 601] width 65 height 34
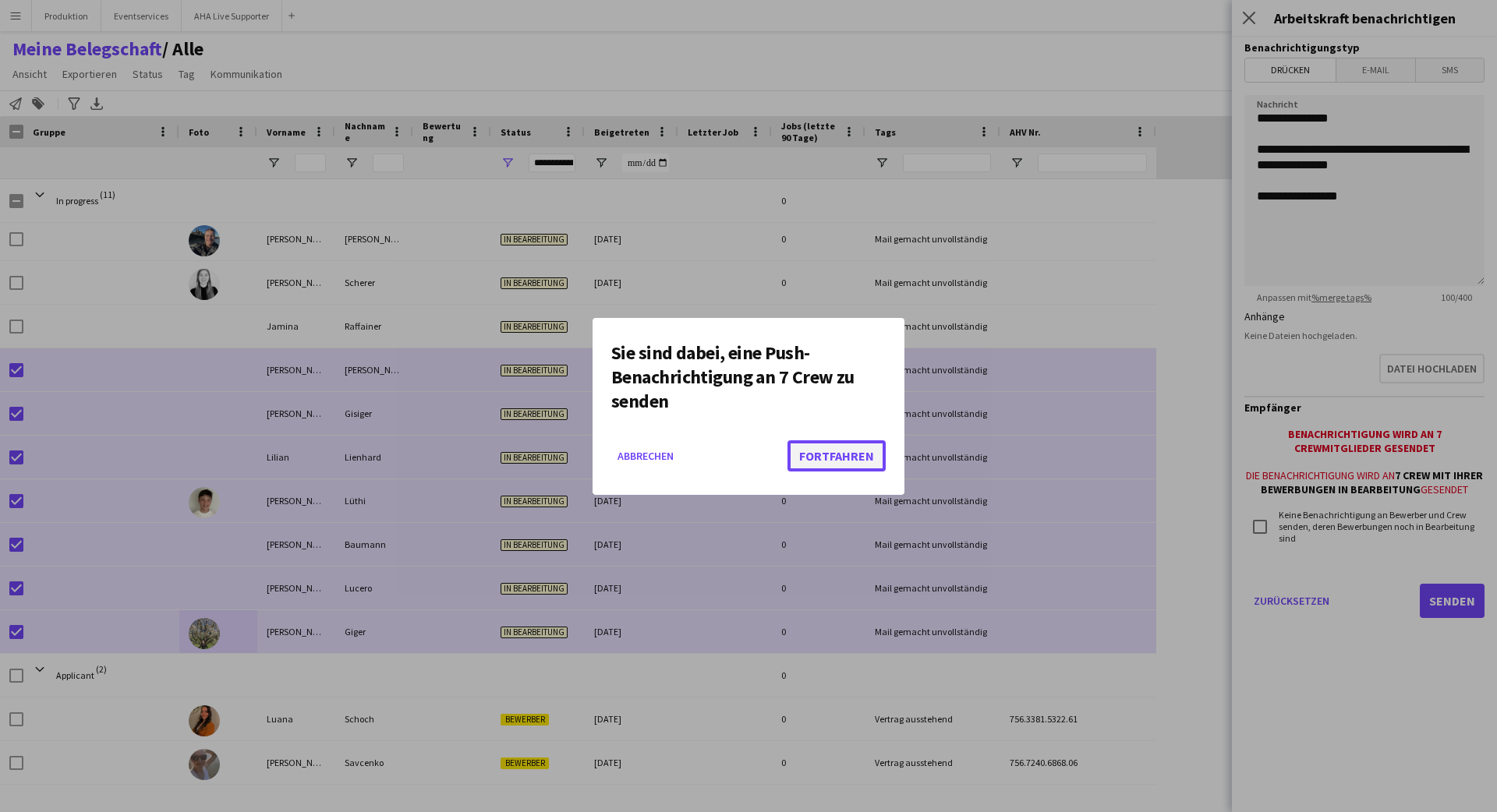
click at [847, 450] on button "Fortfahren" at bounding box center [836, 456] width 99 height 32
